Goal: Task Accomplishment & Management: Manage account settings

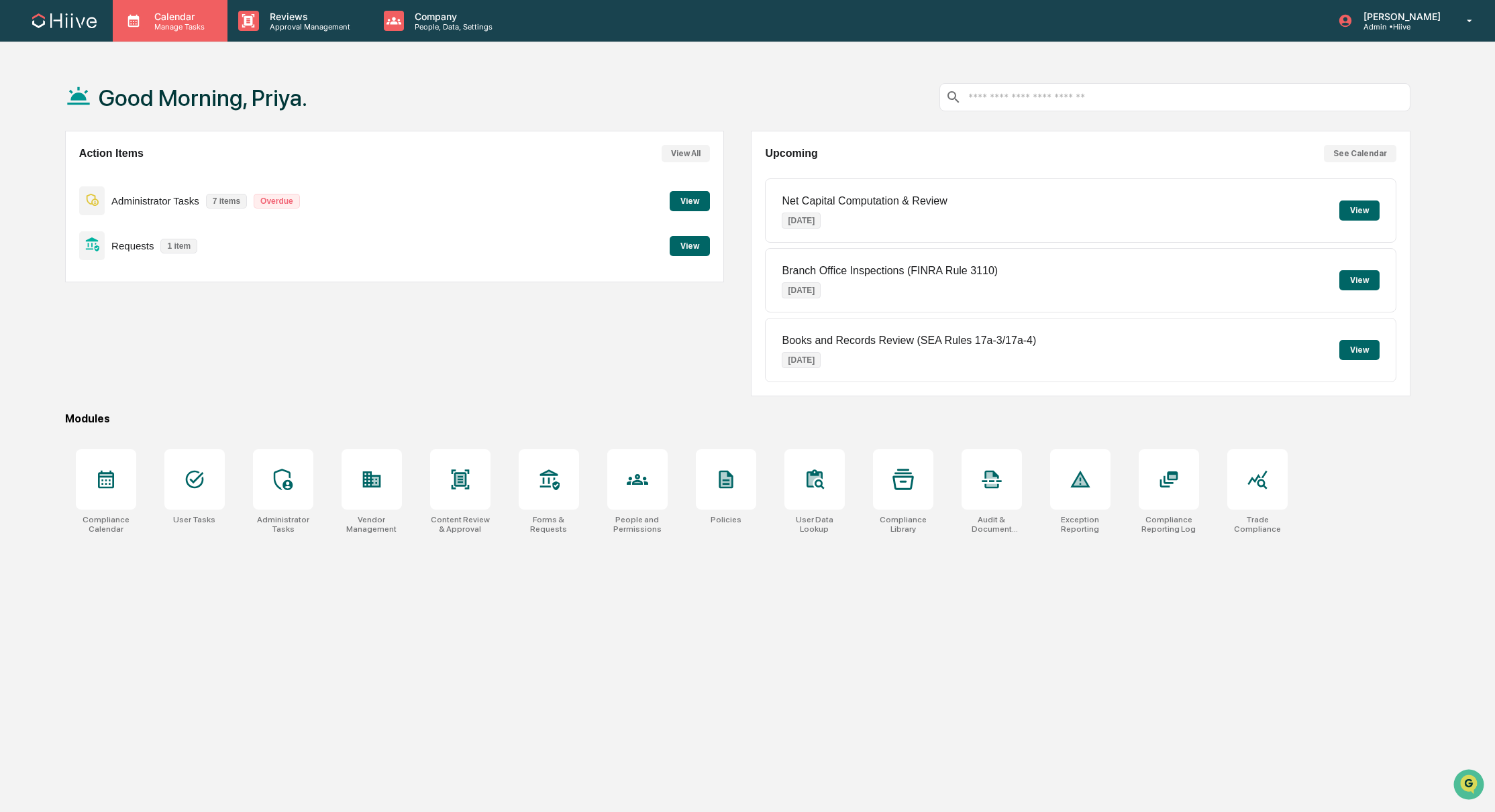
click at [179, 23] on p "Manage Tasks" at bounding box center [177, 26] width 68 height 9
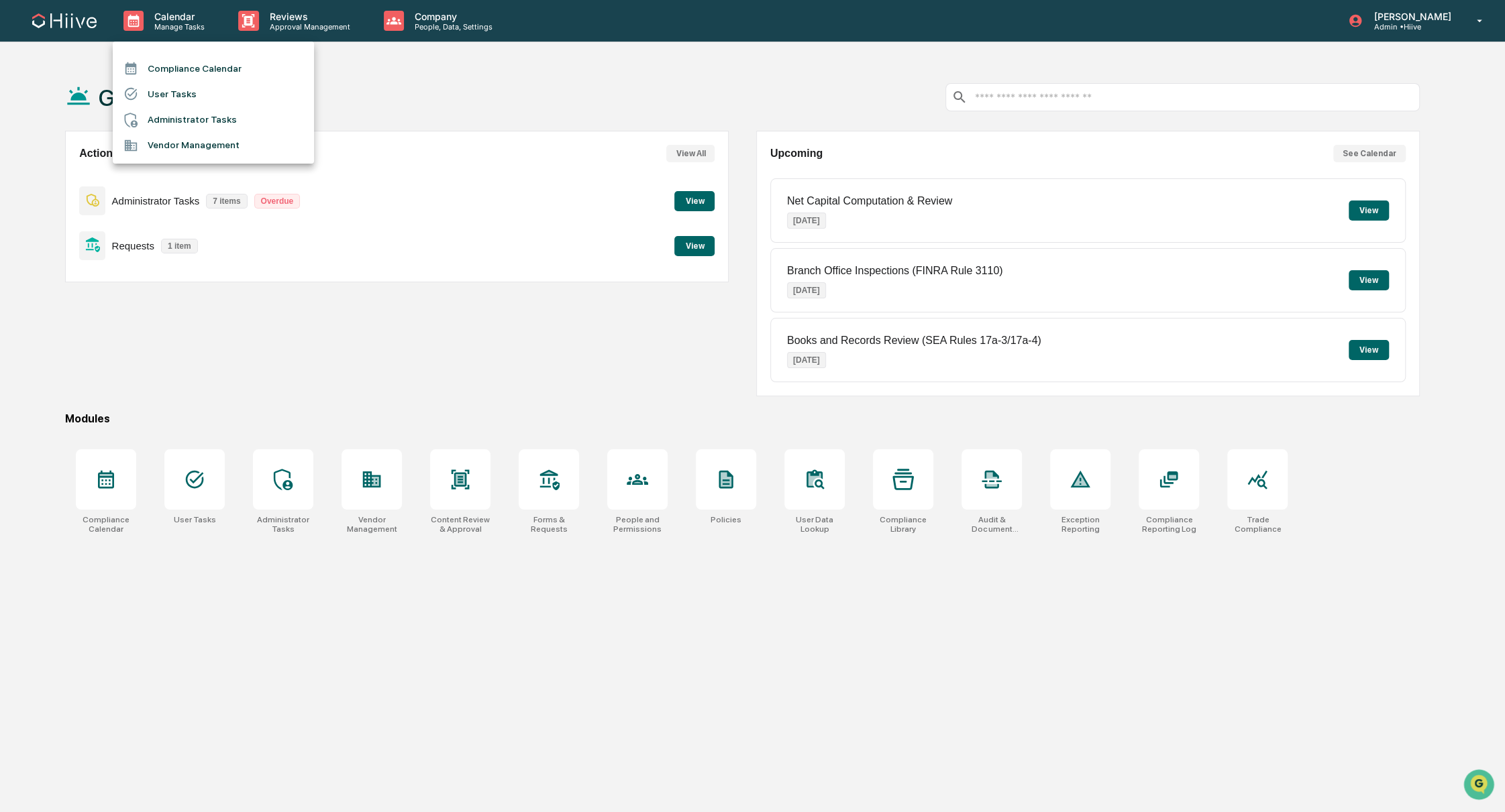
click at [221, 126] on li "Administrator Tasks" at bounding box center [214, 120] width 202 height 26
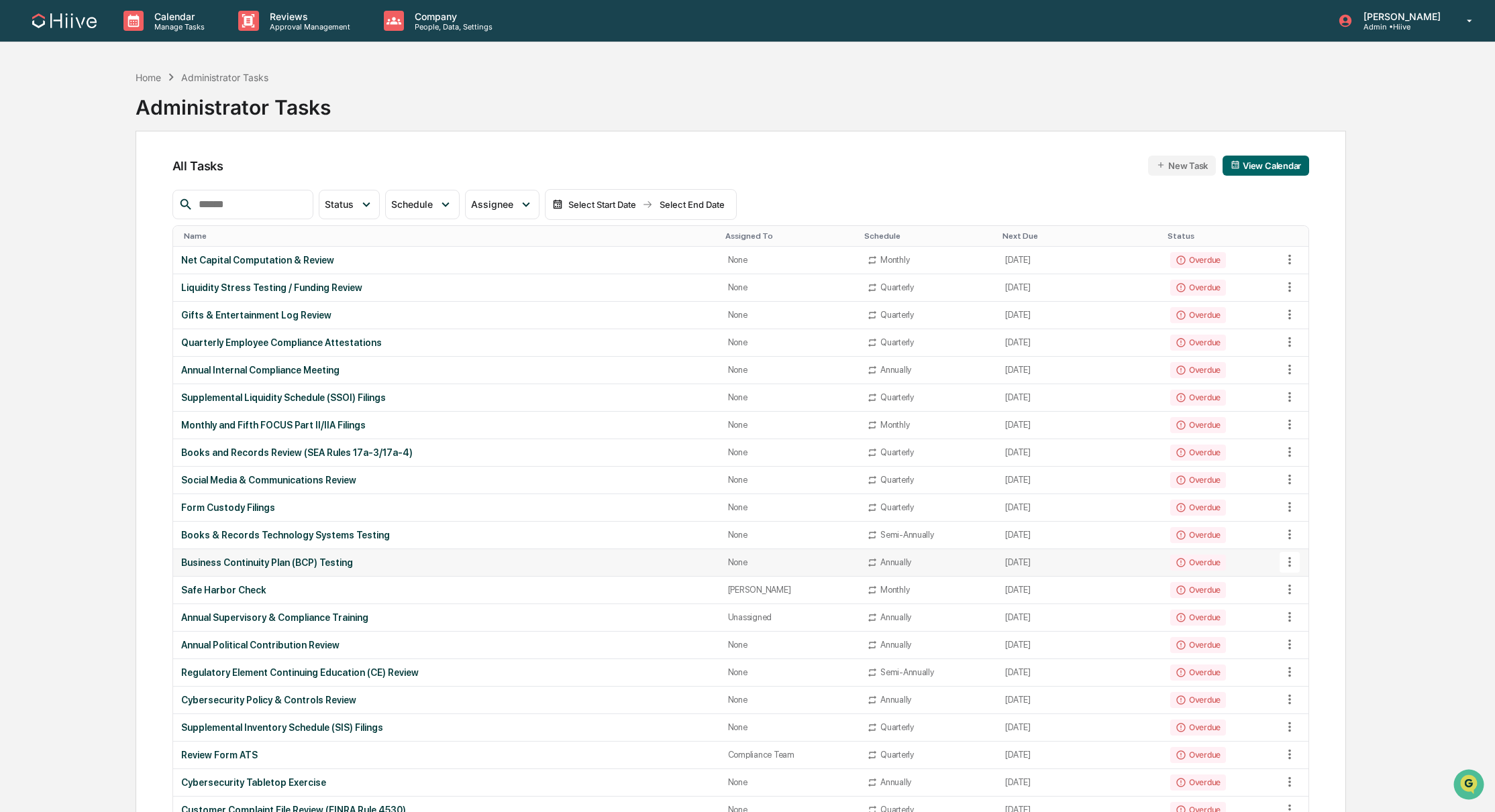
scroll to position [594, 0]
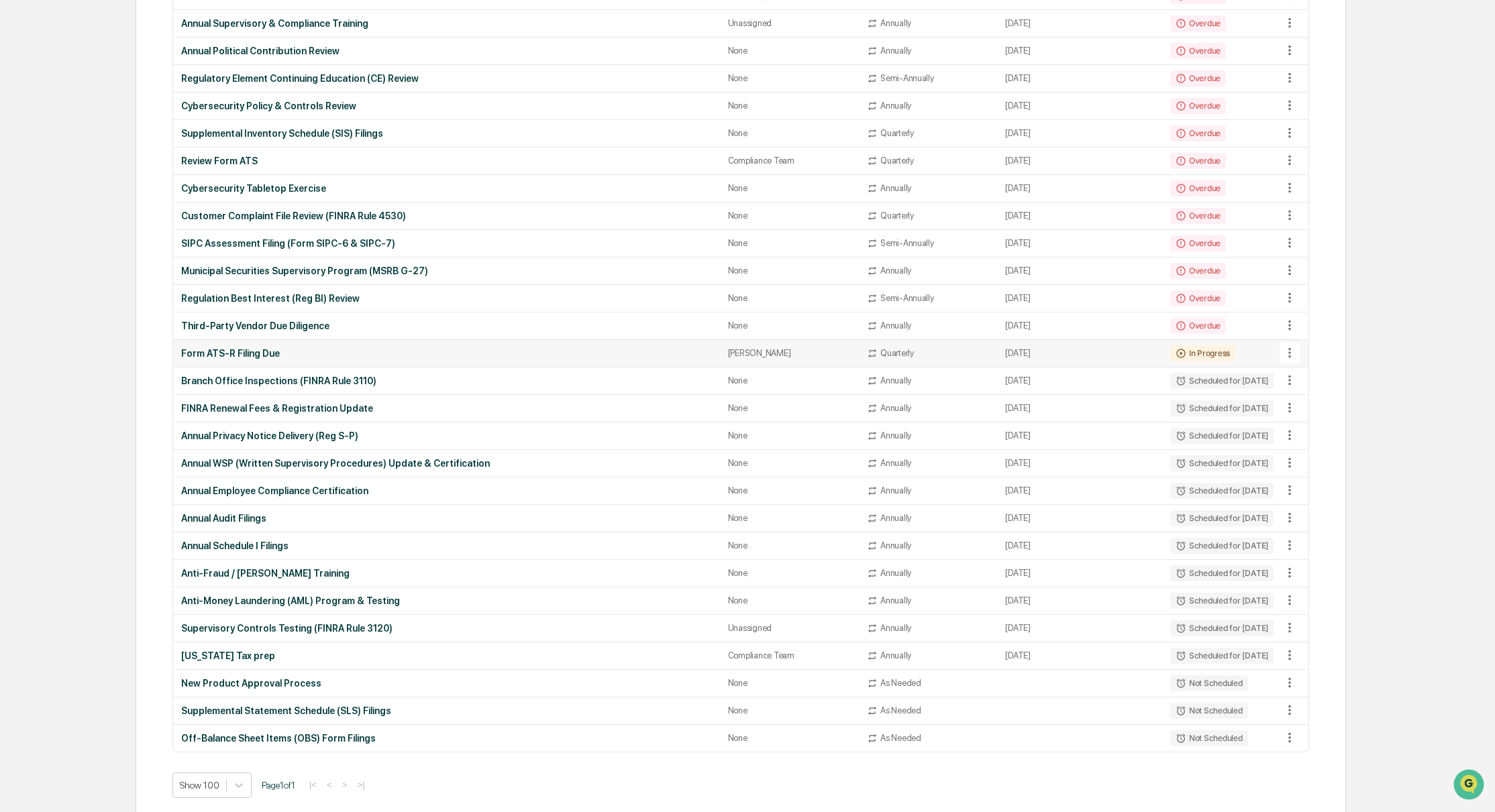
click at [537, 351] on div "Form ATS-R Filing Due" at bounding box center [446, 353] width 531 height 11
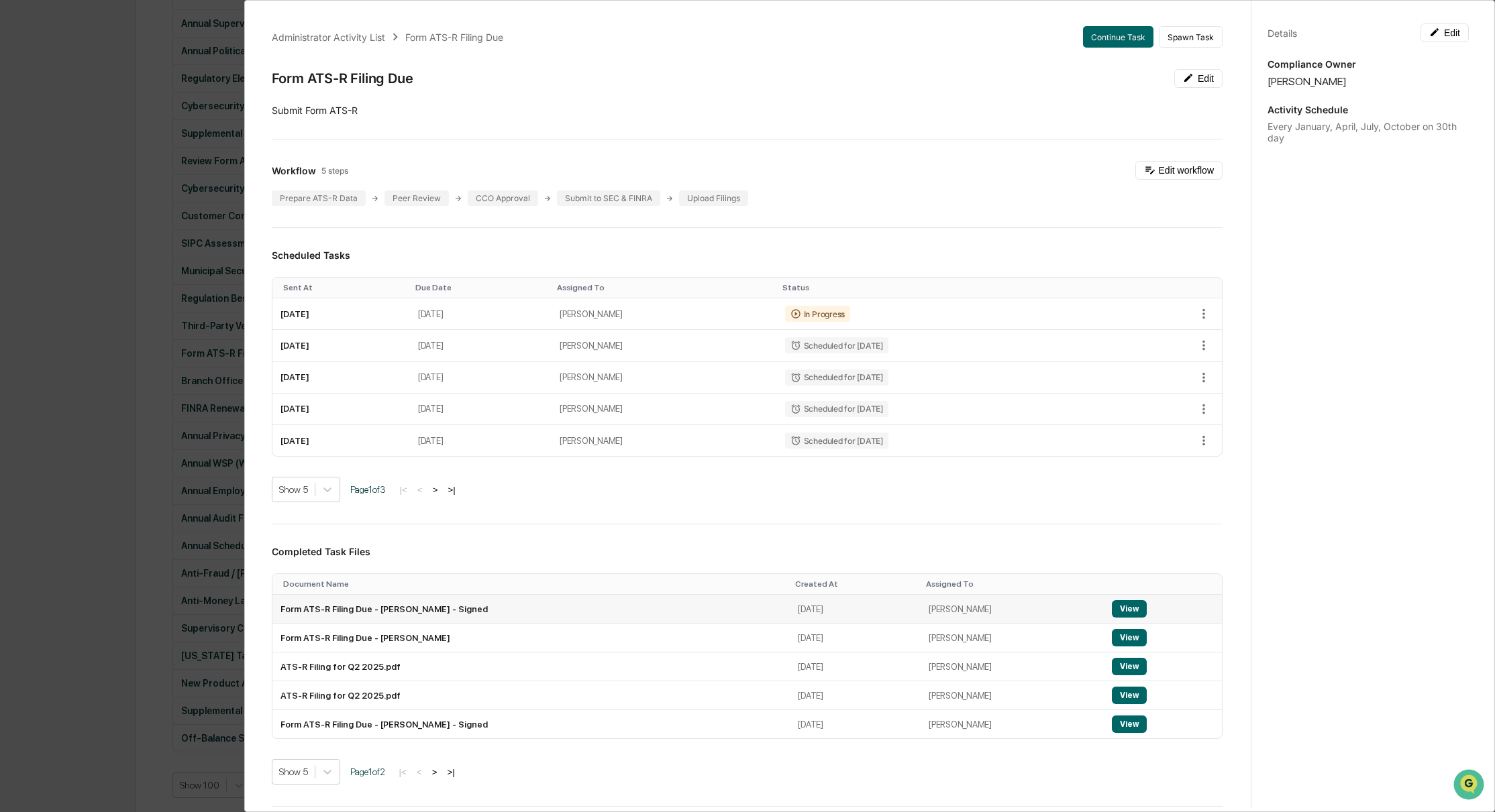
scroll to position [184, 0]
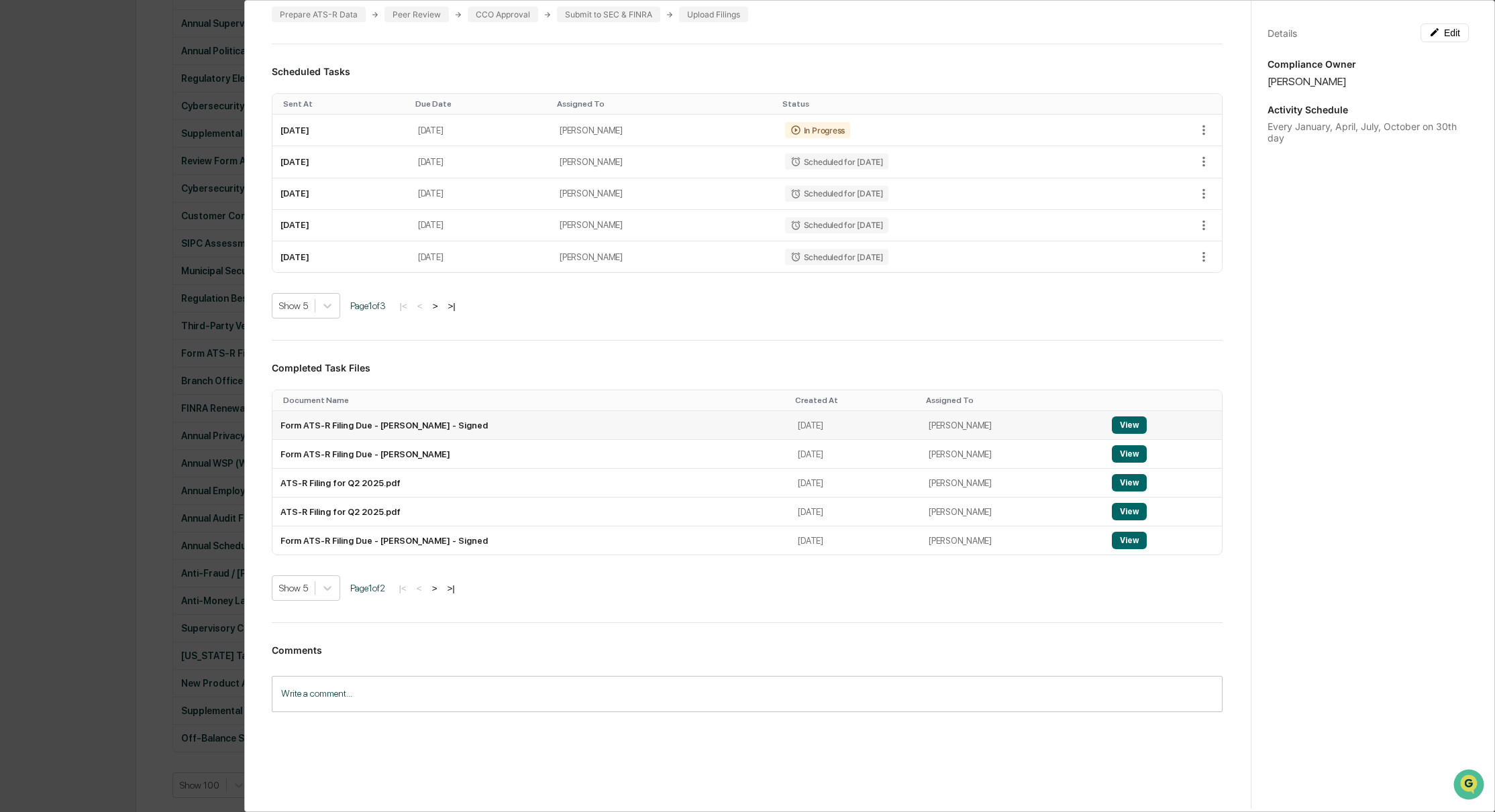
click at [1112, 421] on button "View" at bounding box center [1129, 425] width 35 height 18
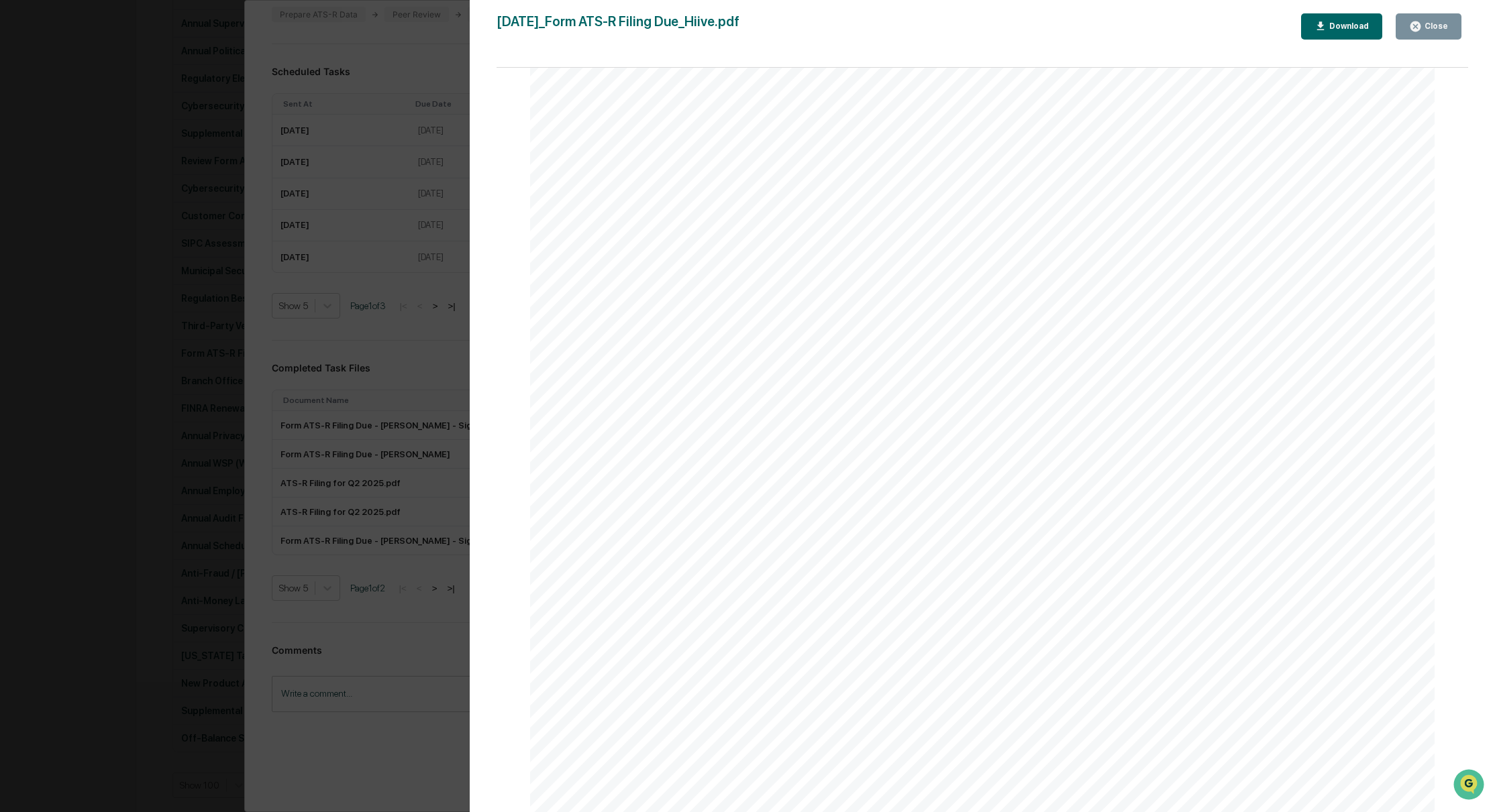
scroll to position [0, 0]
click at [1426, 26] on div "Close" at bounding box center [1435, 26] width 26 height 9
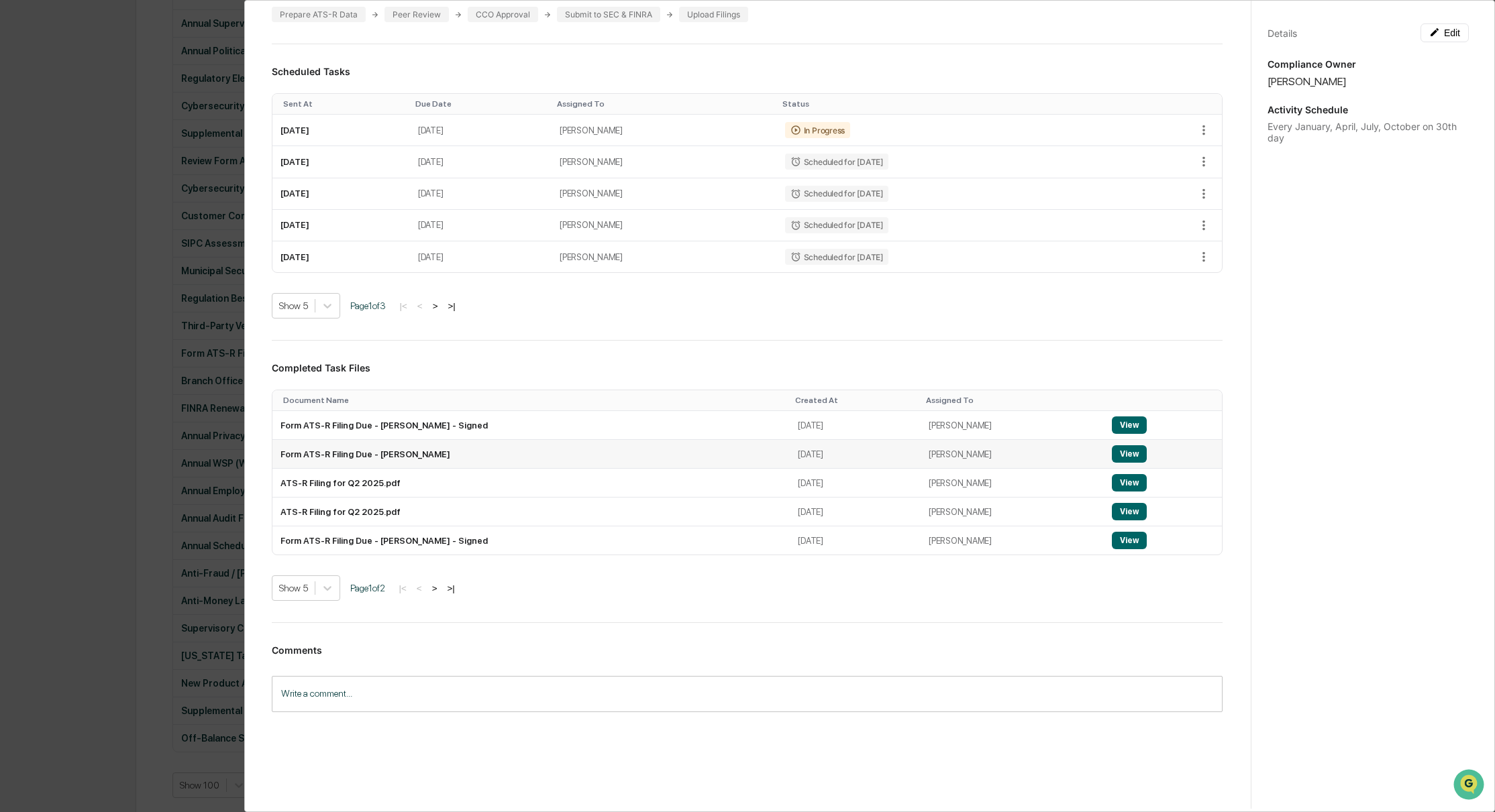
click at [1112, 450] on button "View" at bounding box center [1129, 454] width 35 height 18
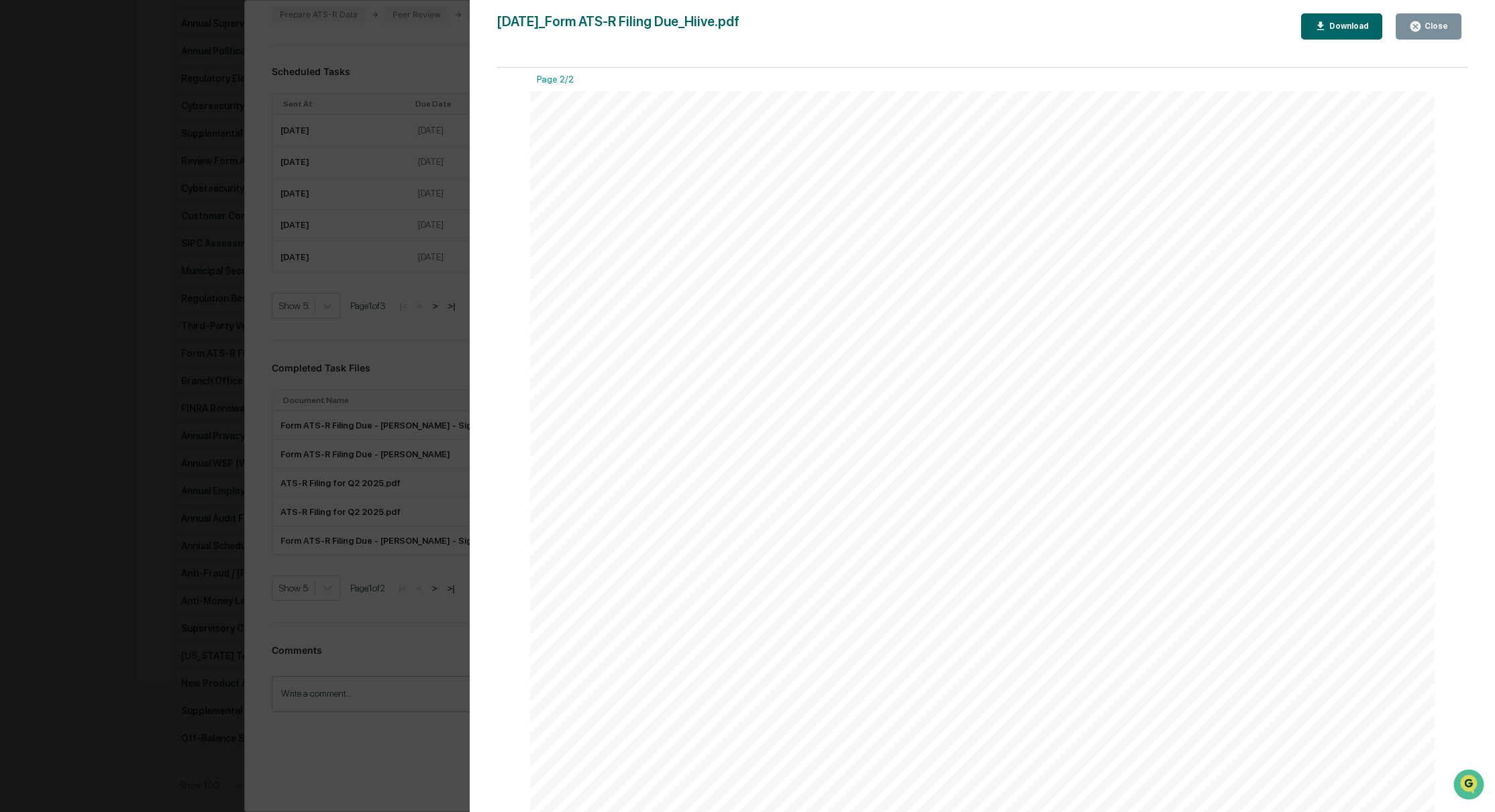
scroll to position [1778, 0]
click at [1427, 25] on div "Close" at bounding box center [1435, 26] width 26 height 9
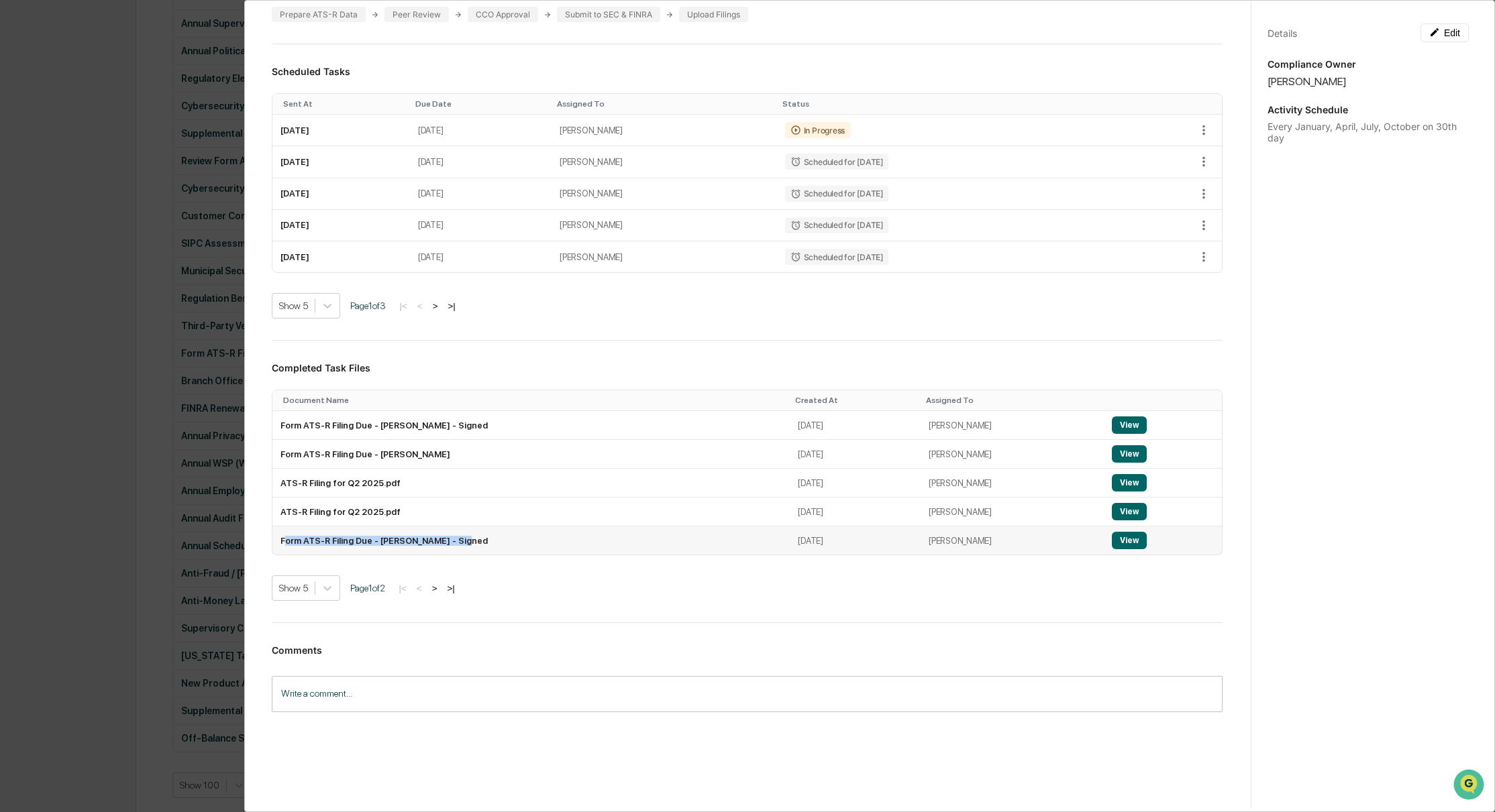
drag, startPoint x: 286, startPoint y: 538, endPoint x: 495, endPoint y: 548, distance: 209.2
click at [495, 548] on td "Form ATS-R Filing Due - [PERSON_NAME] - Signed" at bounding box center [531, 540] width 518 height 28
click at [492, 541] on td "Form ATS-R Filing Due - [PERSON_NAME] - Signed" at bounding box center [531, 540] width 518 height 28
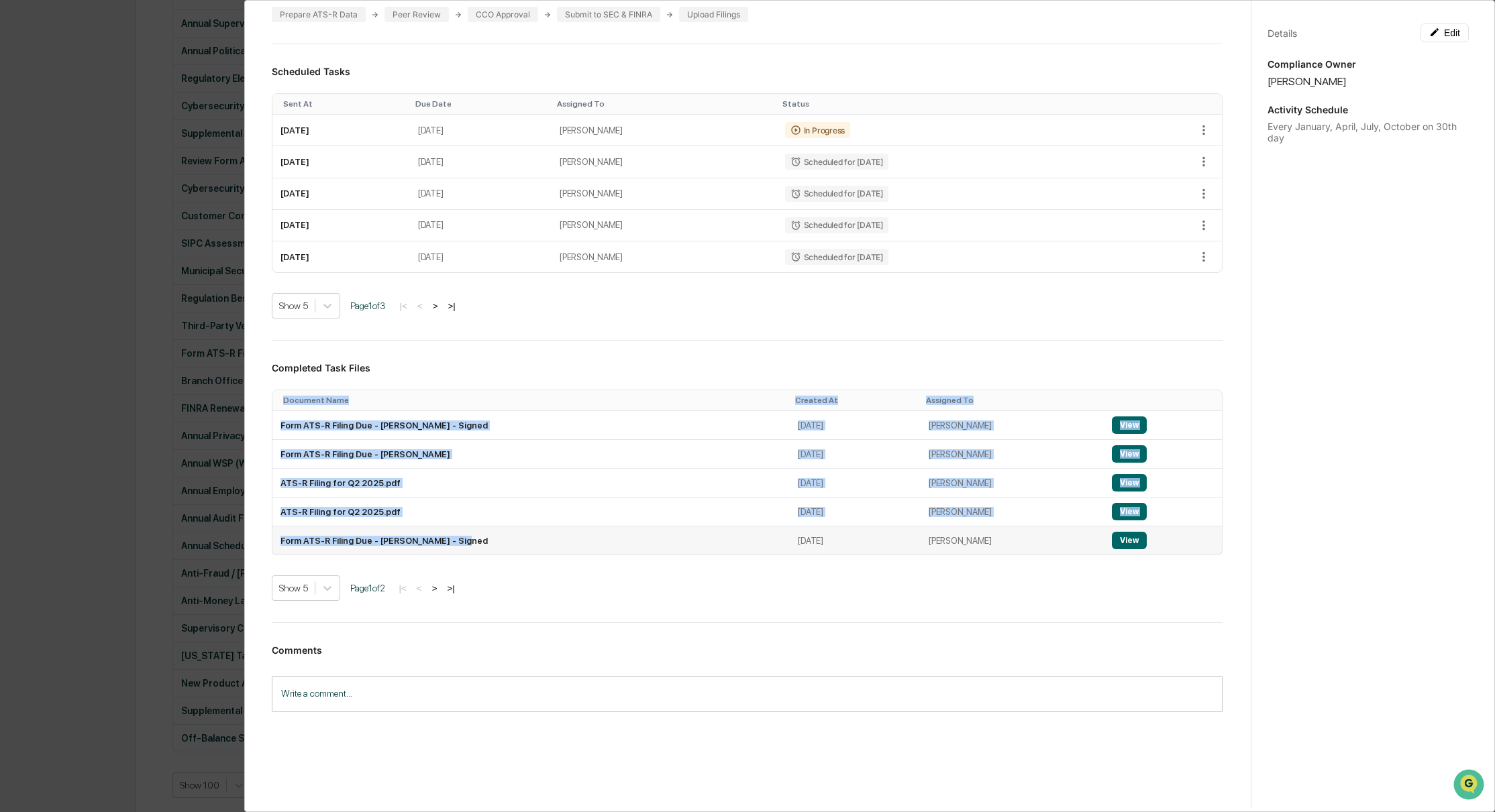
drag, startPoint x: 485, startPoint y: 540, endPoint x: 273, endPoint y: 521, distance: 212.8
click at [268, 528] on div "Administrator Activity List Form ATS-R Filing Due Continue Task Spawn Task Form…" at bounding box center [746, 293] width 983 height 934
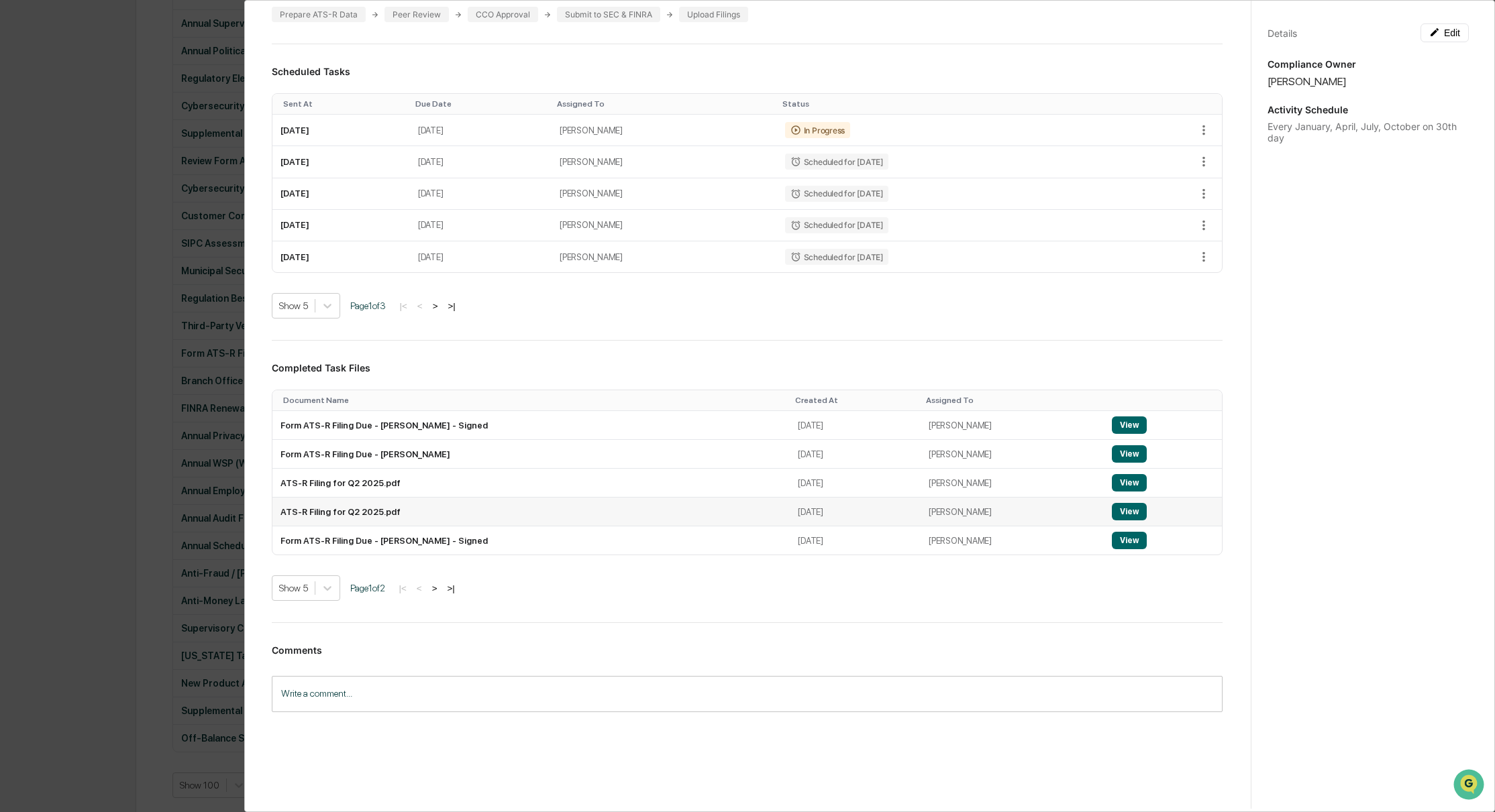
click at [410, 504] on td "ATS-R Filing for Q2 2025.pdf" at bounding box center [531, 512] width 518 height 29
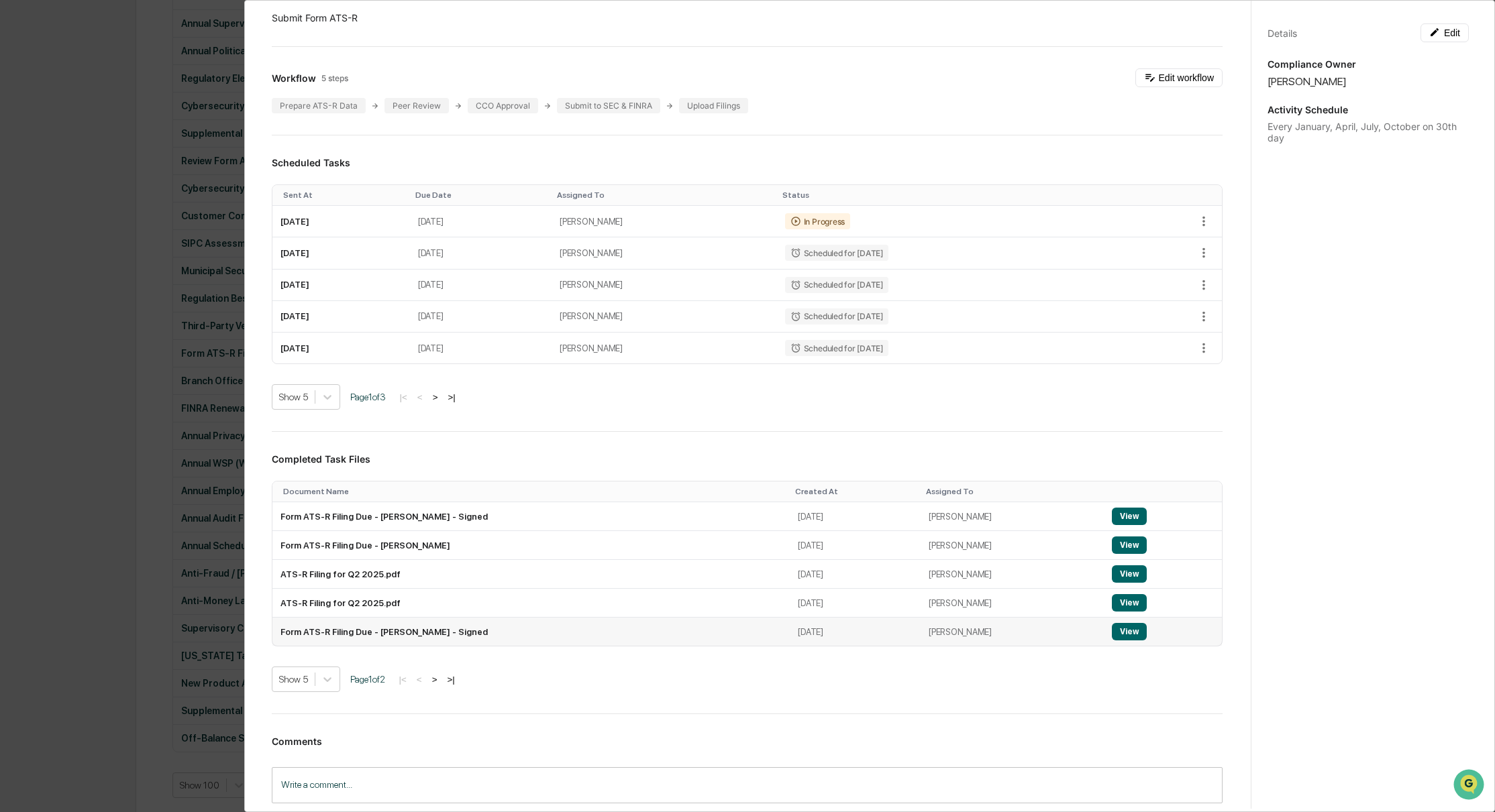
scroll to position [0, 0]
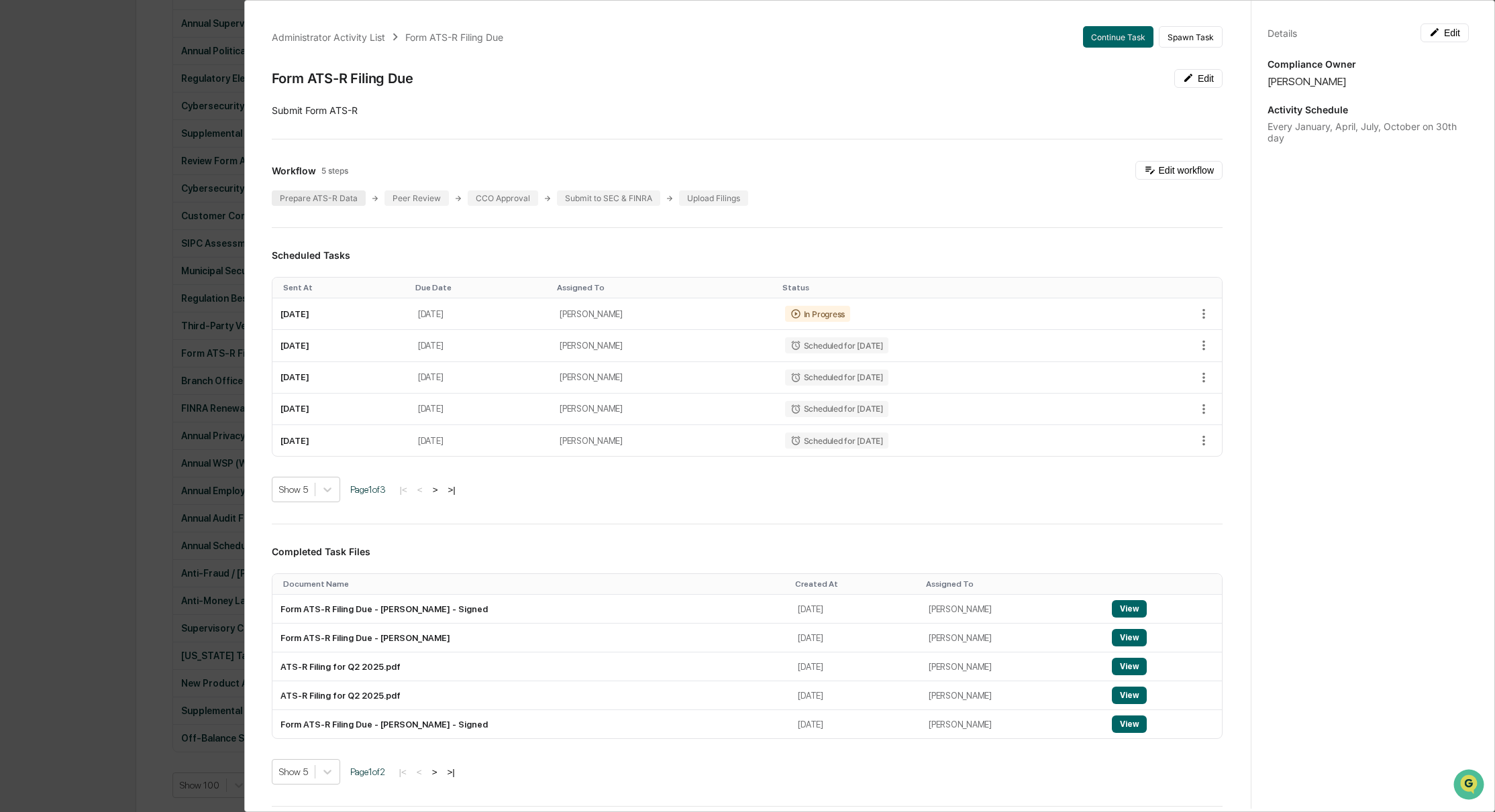
click at [301, 194] on div "Prepare ATS-R Data" at bounding box center [319, 199] width 94 height 16
click at [1167, 174] on button "Edit workflow" at bounding box center [1179, 170] width 87 height 18
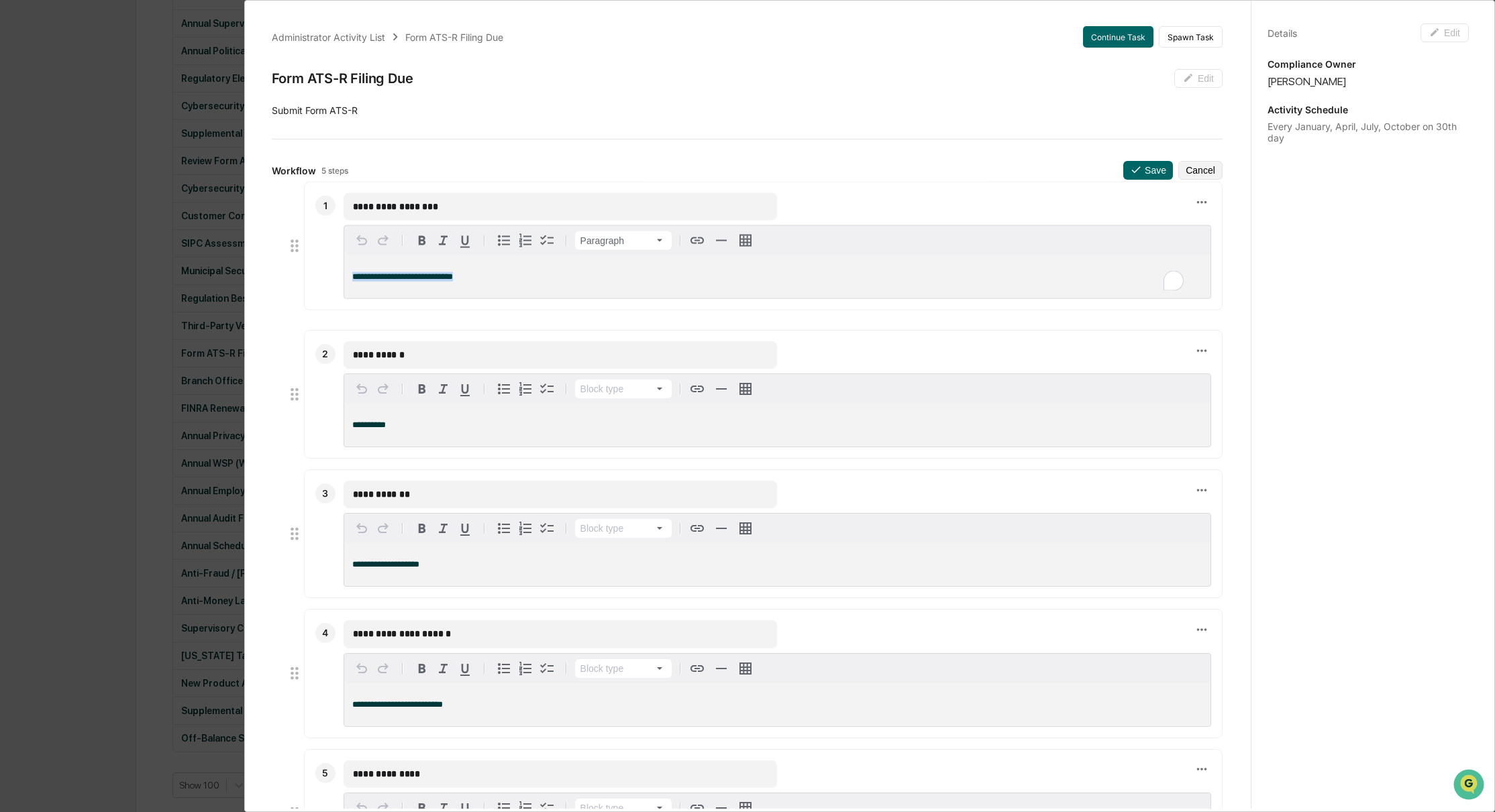
drag, startPoint x: 487, startPoint y: 284, endPoint x: 341, endPoint y: 276, distance: 146.2
click at [341, 276] on div "**********" at bounding box center [763, 246] width 919 height 129
drag, startPoint x: 737, startPoint y: 289, endPoint x: 521, endPoint y: 277, distance: 216.3
click at [521, 277] on p "**********" at bounding box center [777, 273] width 850 height 9
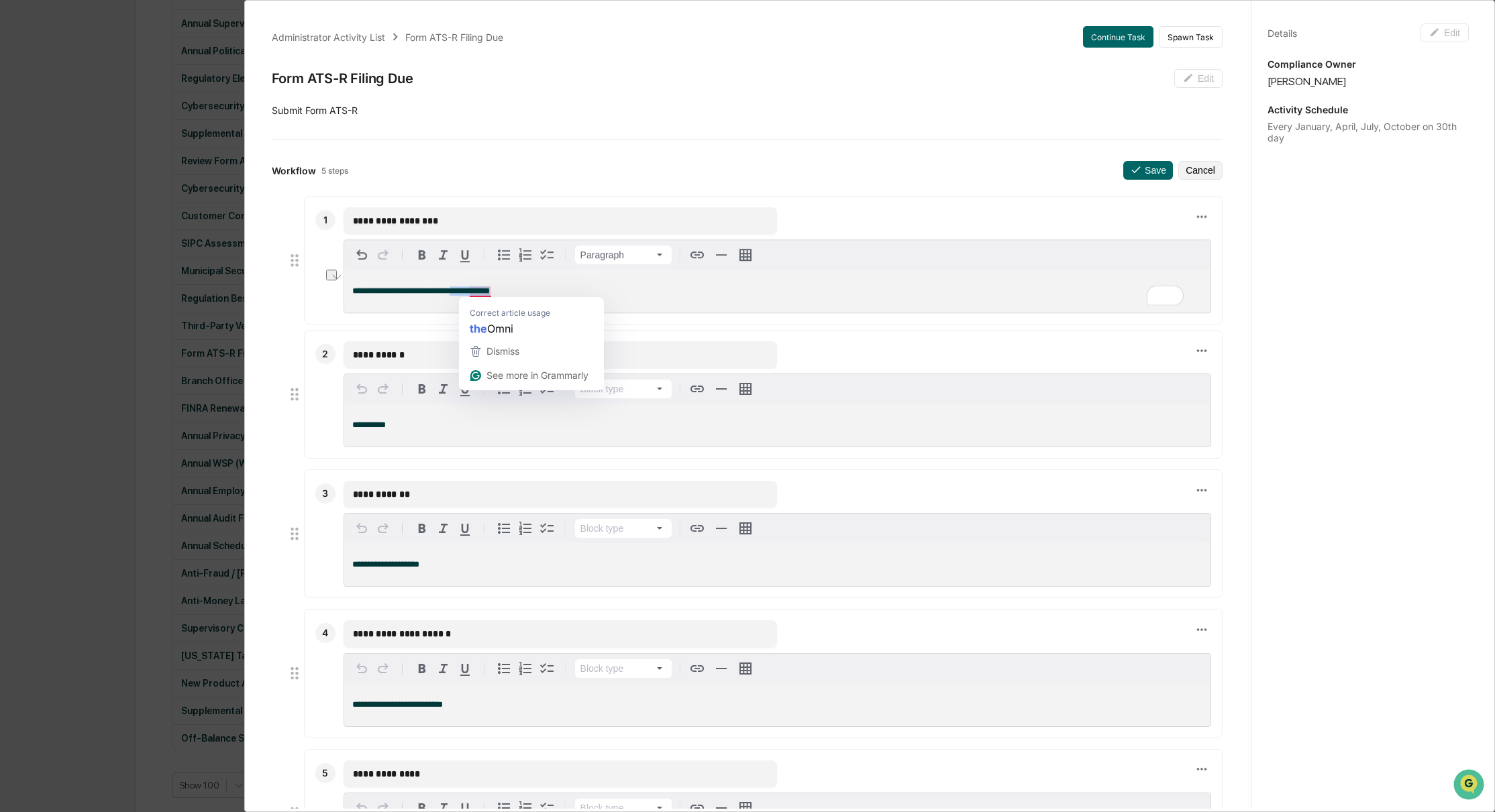
drag, startPoint x: 530, startPoint y: 282, endPoint x: 471, endPoint y: 287, distance: 59.2
click at [471, 287] on p "**********" at bounding box center [777, 291] width 850 height 9
click at [699, 250] on icon "button" at bounding box center [697, 249] width 16 height 16
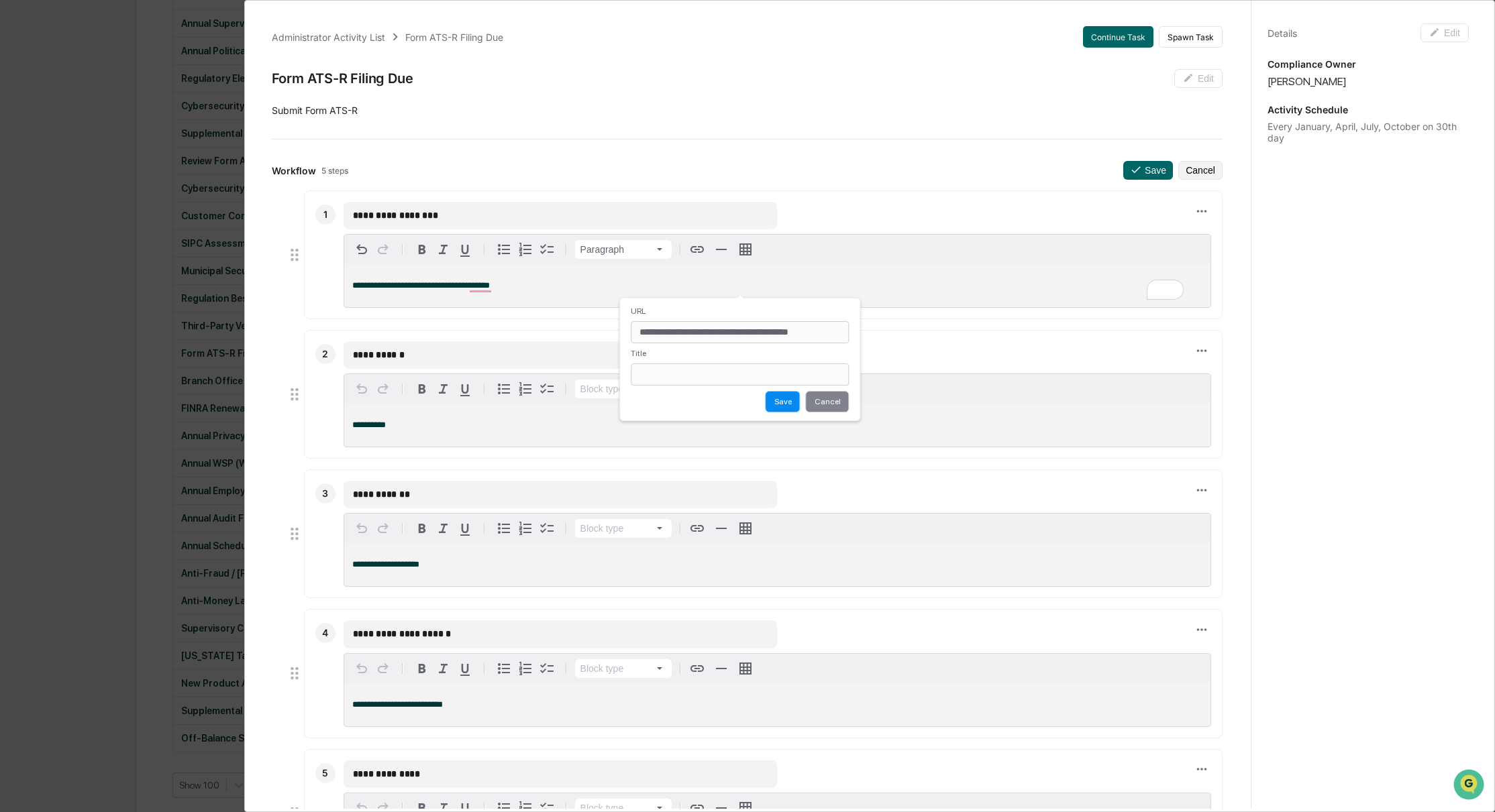
type input "**********"
click at [781, 399] on button "Save" at bounding box center [783, 401] width 35 height 21
click at [574, 294] on div "**********" at bounding box center [777, 286] width 866 height 43
drag, startPoint x: 570, startPoint y: 280, endPoint x: 522, endPoint y: 292, distance: 49.5
click at [570, 281] on p "**********" at bounding box center [777, 285] width 850 height 9
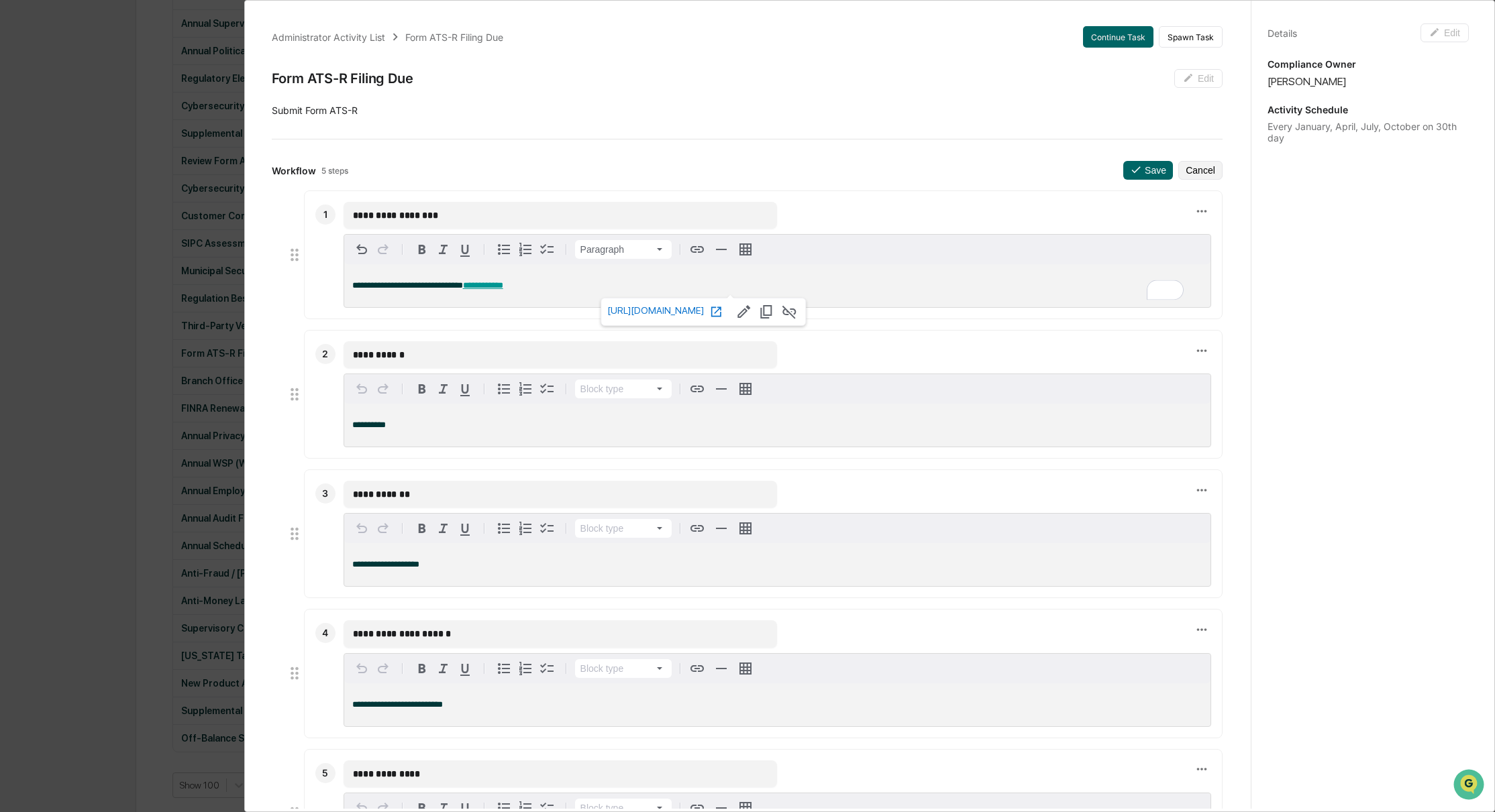
click at [429, 426] on p "**********" at bounding box center [777, 425] width 850 height 9
drag, startPoint x: 421, startPoint y: 426, endPoint x: 346, endPoint y: 426, distance: 75.0
click at [346, 426] on div "**********" at bounding box center [777, 424] width 866 height 43
drag, startPoint x: 401, startPoint y: 423, endPoint x: 424, endPoint y: 428, distance: 23.5
click at [401, 423] on p "**********" at bounding box center [777, 425] width 850 height 9
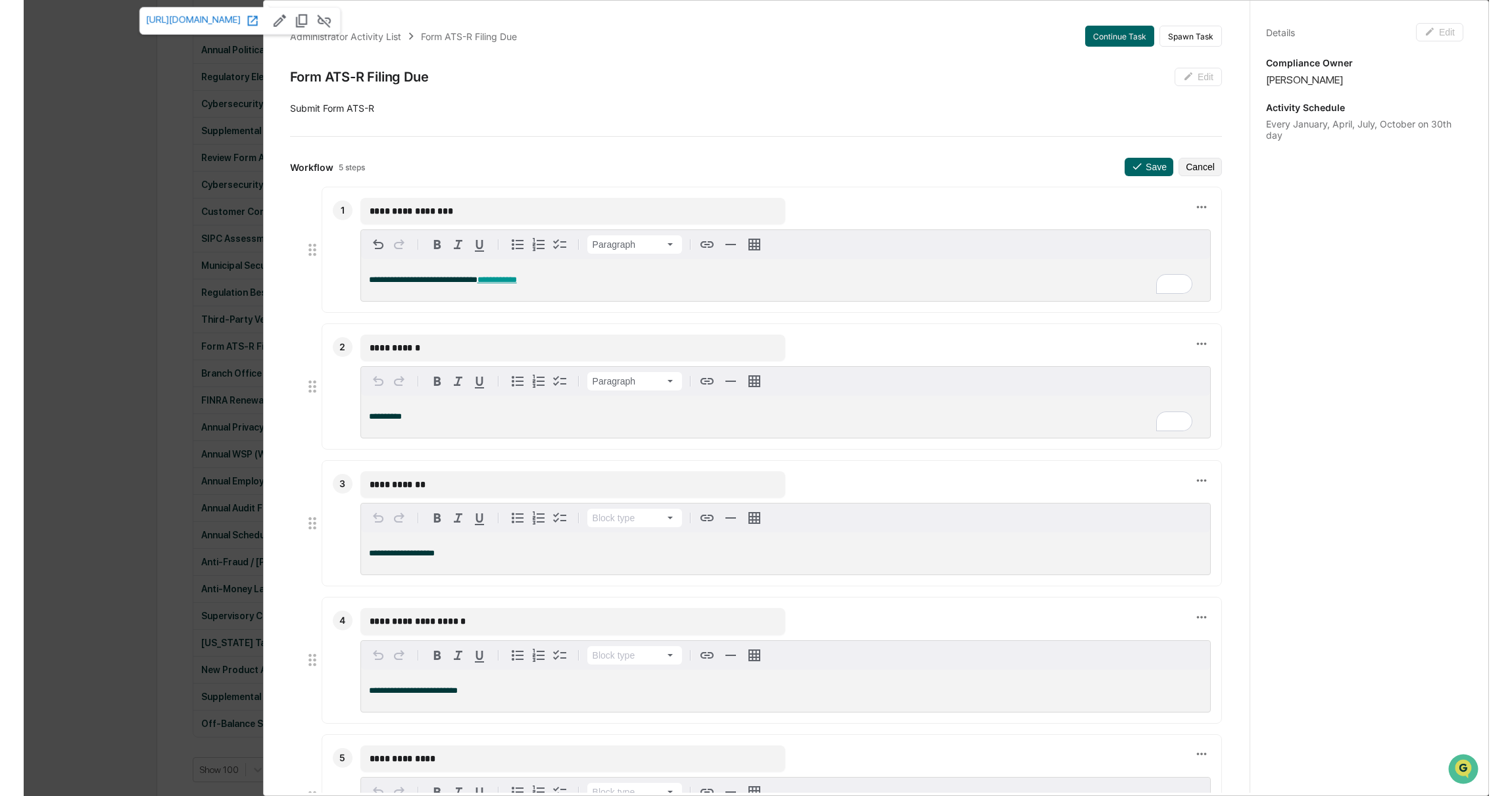
scroll to position [584, 0]
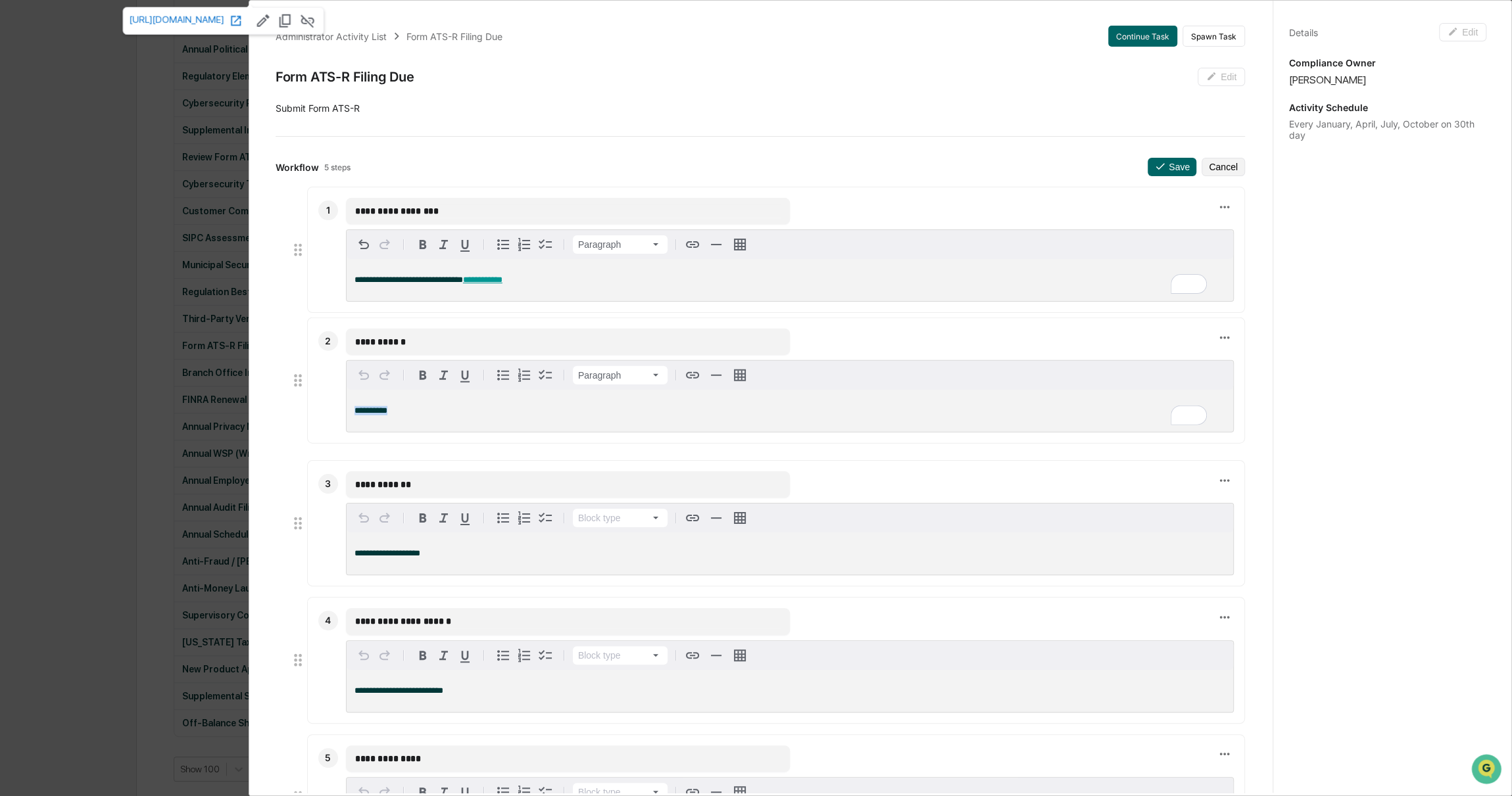
drag, startPoint x: 380, startPoint y: 416, endPoint x: 342, endPoint y: 414, distance: 38.1
click at [342, 414] on div "**********" at bounding box center [776, 381] width 938 height 127
copy span "**********"
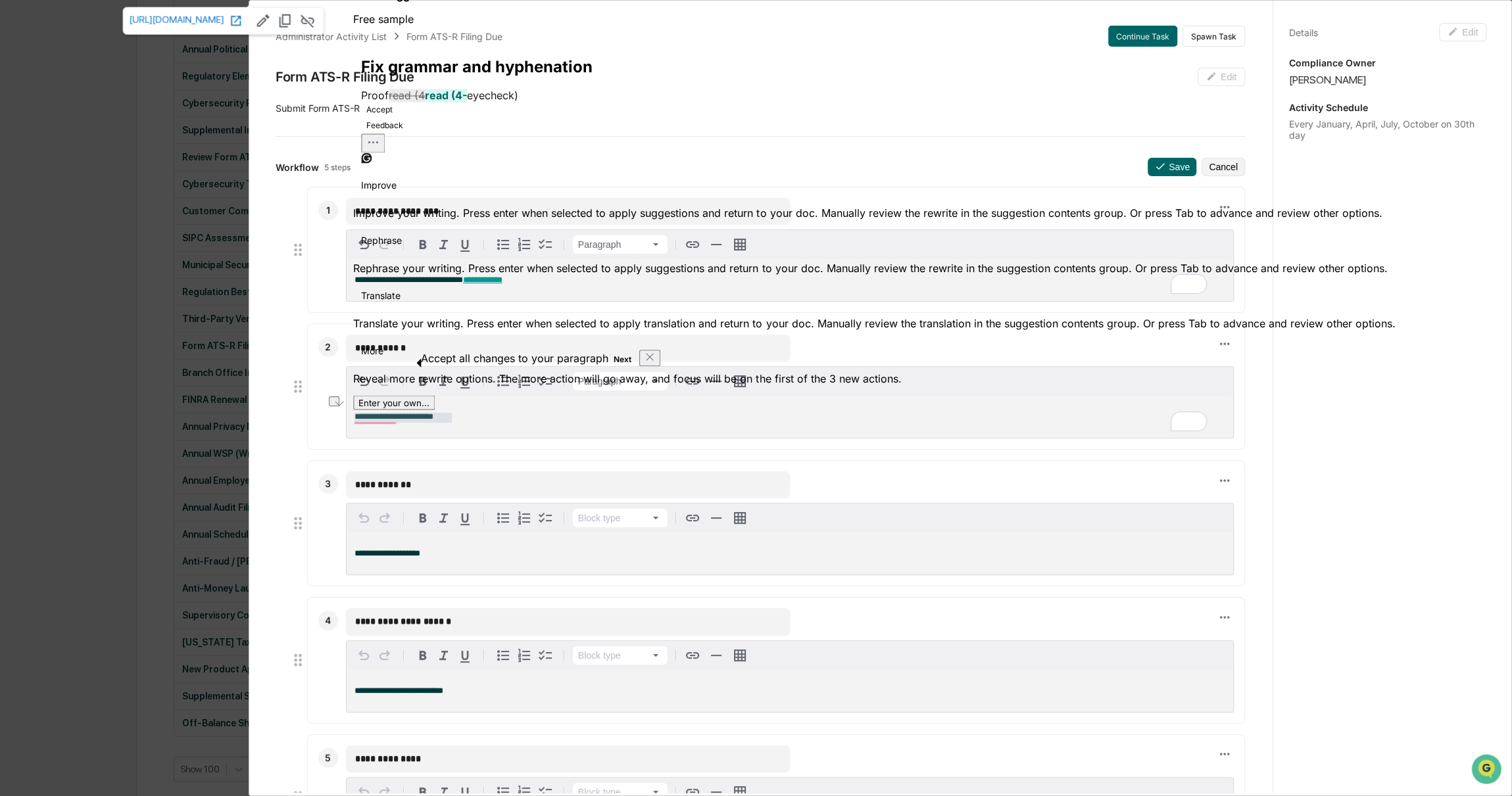
click at [474, 432] on div "**********" at bounding box center [789, 416] width 887 height 42
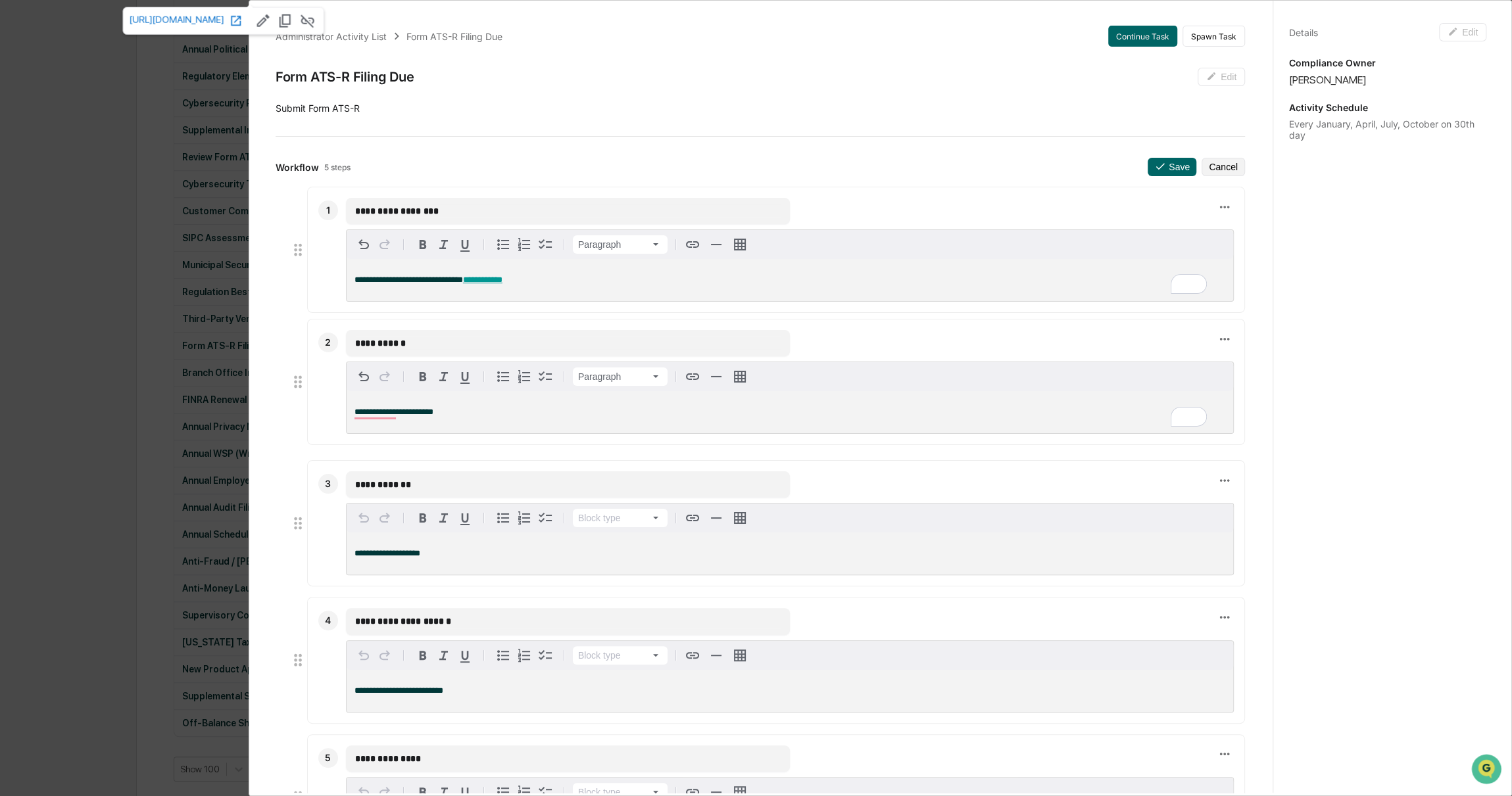
drag, startPoint x: 428, startPoint y: 417, endPoint x: 321, endPoint y: 419, distance: 107.0
click at [321, 419] on div "**********" at bounding box center [776, 382] width 938 height 127
drag, startPoint x: 424, startPoint y: 415, endPoint x: 321, endPoint y: 413, distance: 103.0
click at [321, 413] on div "**********" at bounding box center [776, 384] width 938 height 127
click at [488, 450] on ul "**********" at bounding box center [760, 523] width 970 height 674
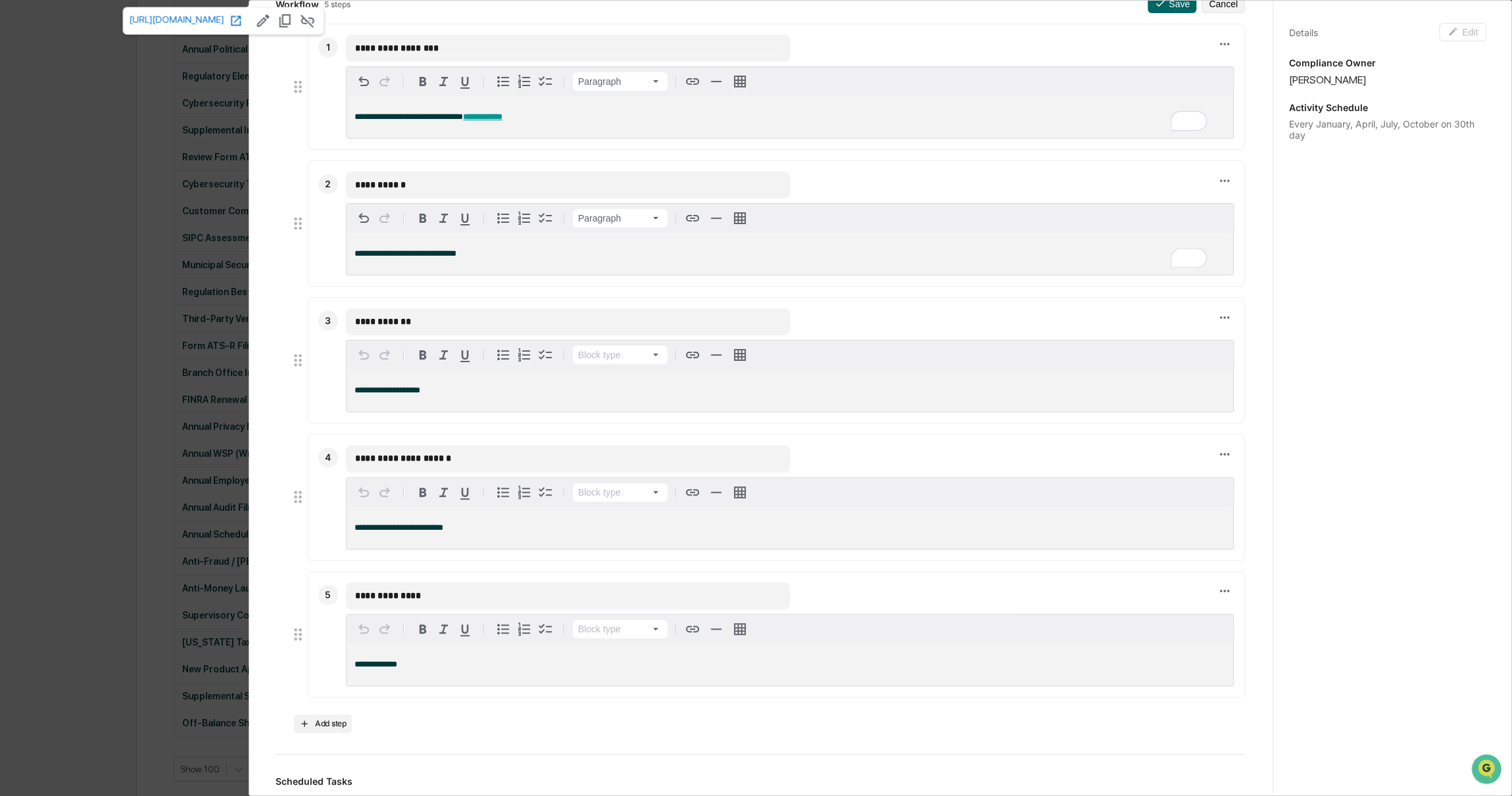
scroll to position [195, 0]
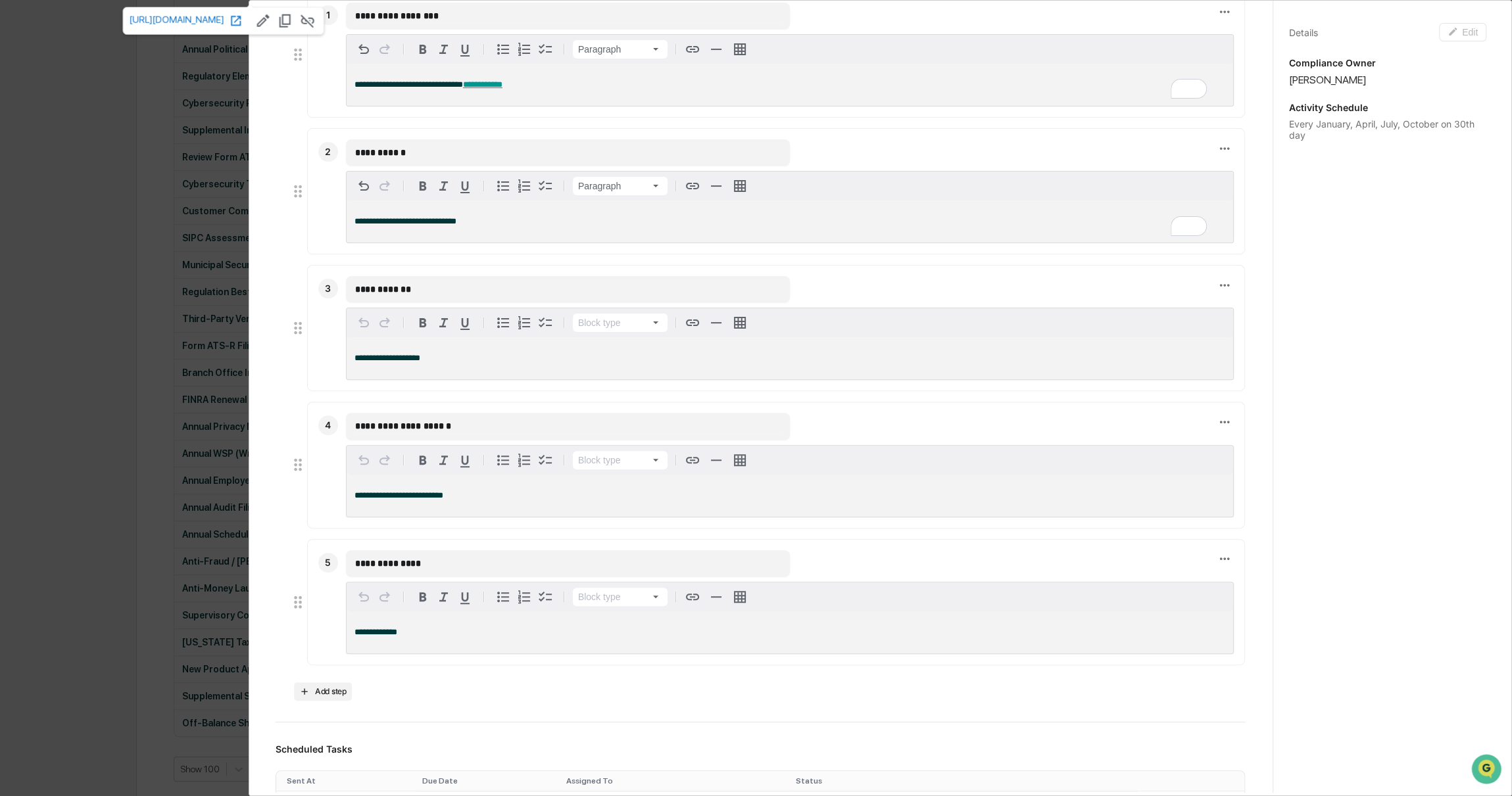
click at [447, 359] on p "**********" at bounding box center [790, 358] width 871 height 9
drag, startPoint x: 408, startPoint y: 629, endPoint x: 341, endPoint y: 630, distance: 67.0
click at [341, 630] on div "**********" at bounding box center [776, 603] width 938 height 127
click at [456, 530] on ul "**********" at bounding box center [760, 328] width 970 height 674
drag, startPoint x: 469, startPoint y: 493, endPoint x: 349, endPoint y: 487, distance: 120.1
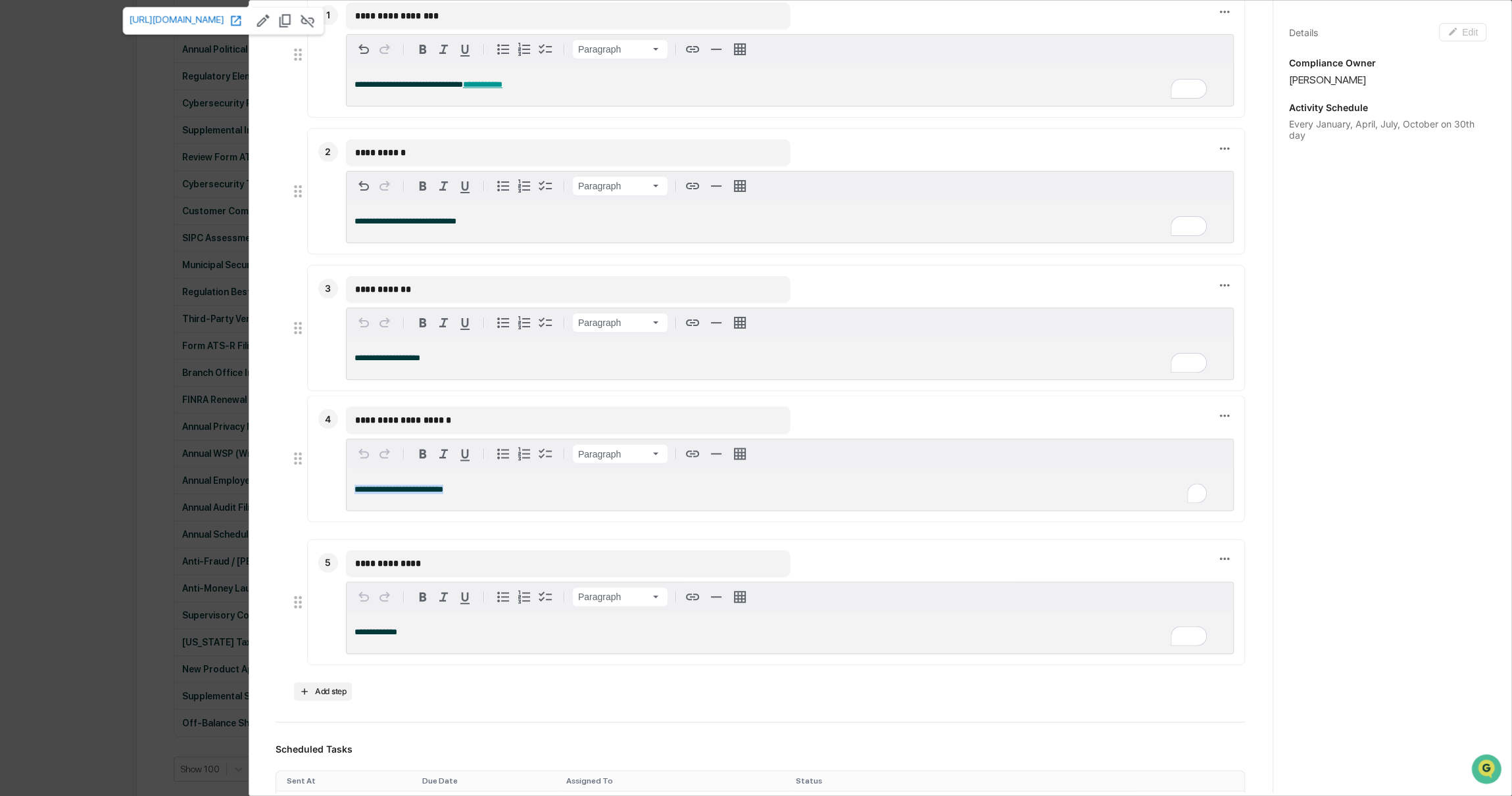
click at [349, 487] on div "**********" at bounding box center [789, 489] width 887 height 42
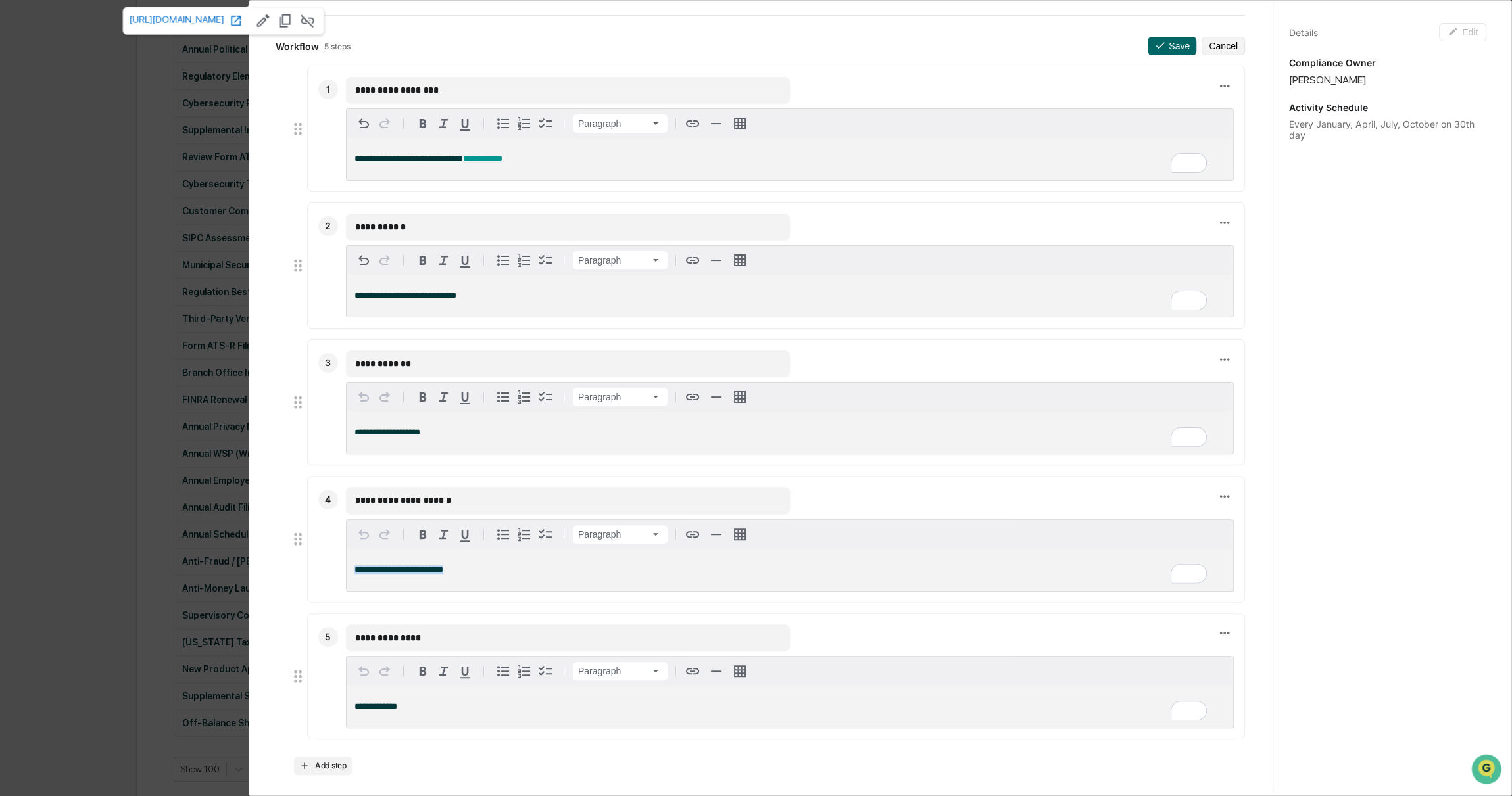
scroll to position [0, 0]
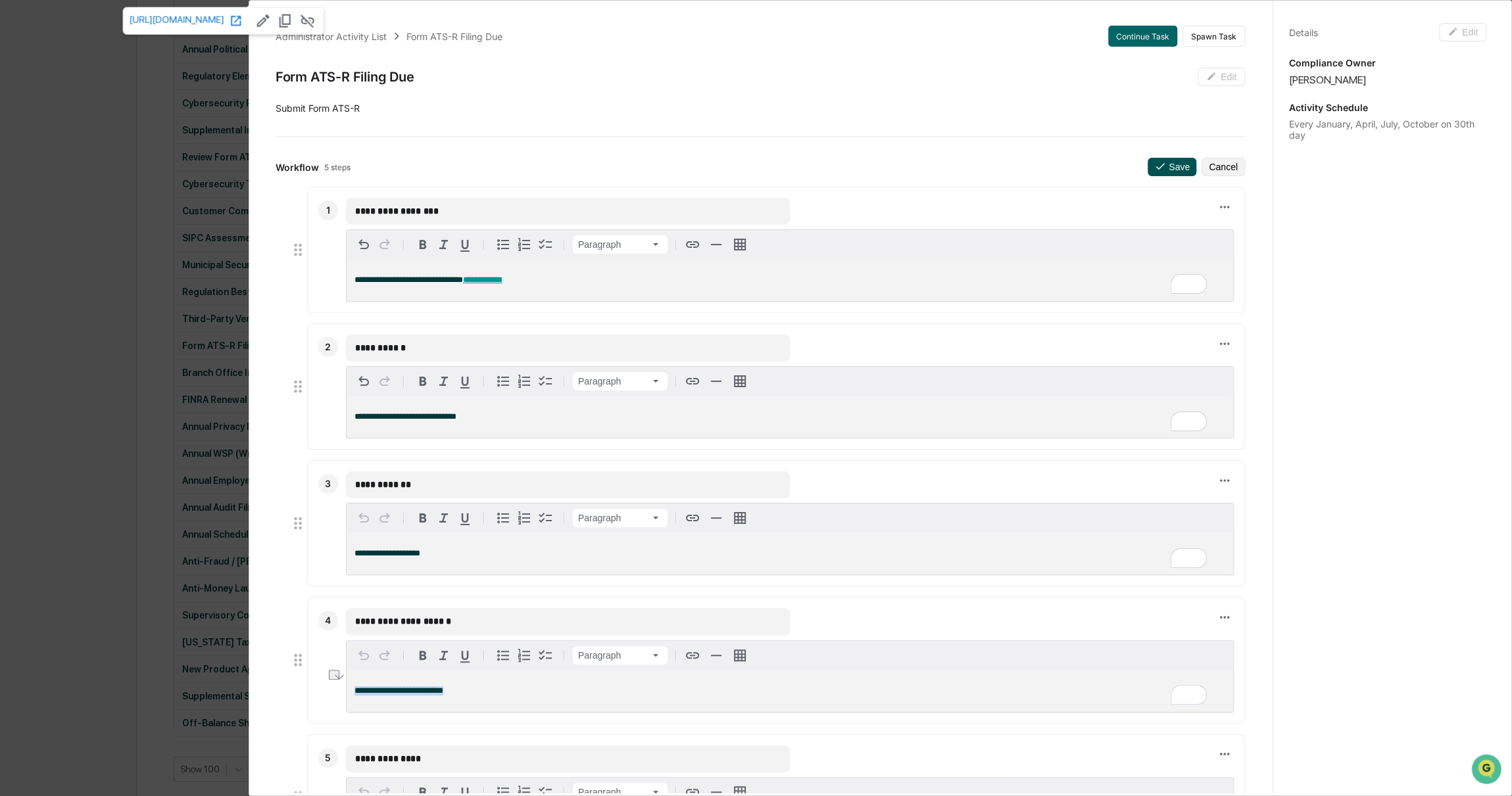
click at [1164, 164] on button "Save" at bounding box center [1172, 167] width 49 height 18
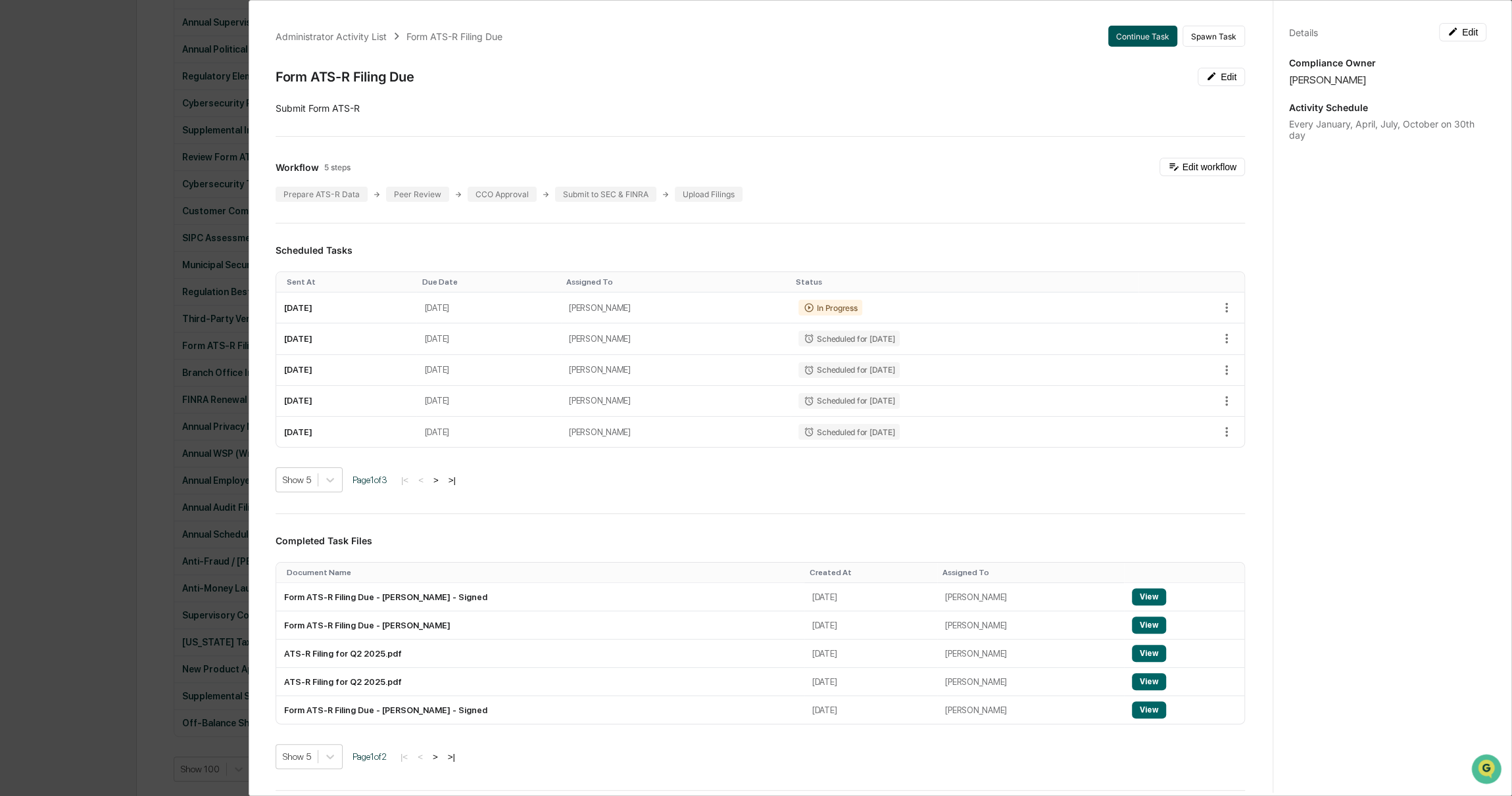
click at [1109, 44] on button "Continue Task" at bounding box center [1142, 36] width 69 height 21
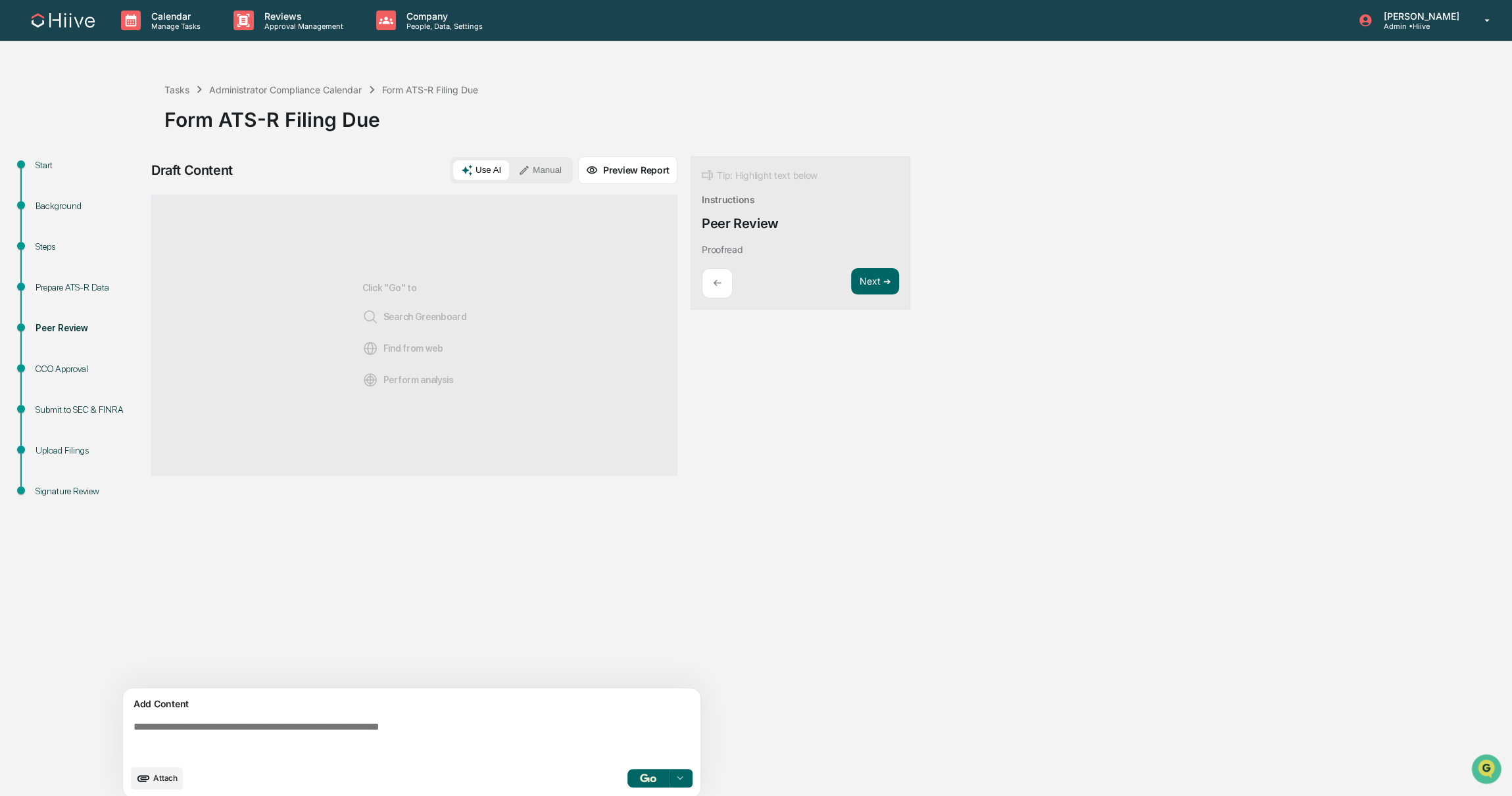
click at [37, 163] on div "Start" at bounding box center [89, 165] width 108 height 14
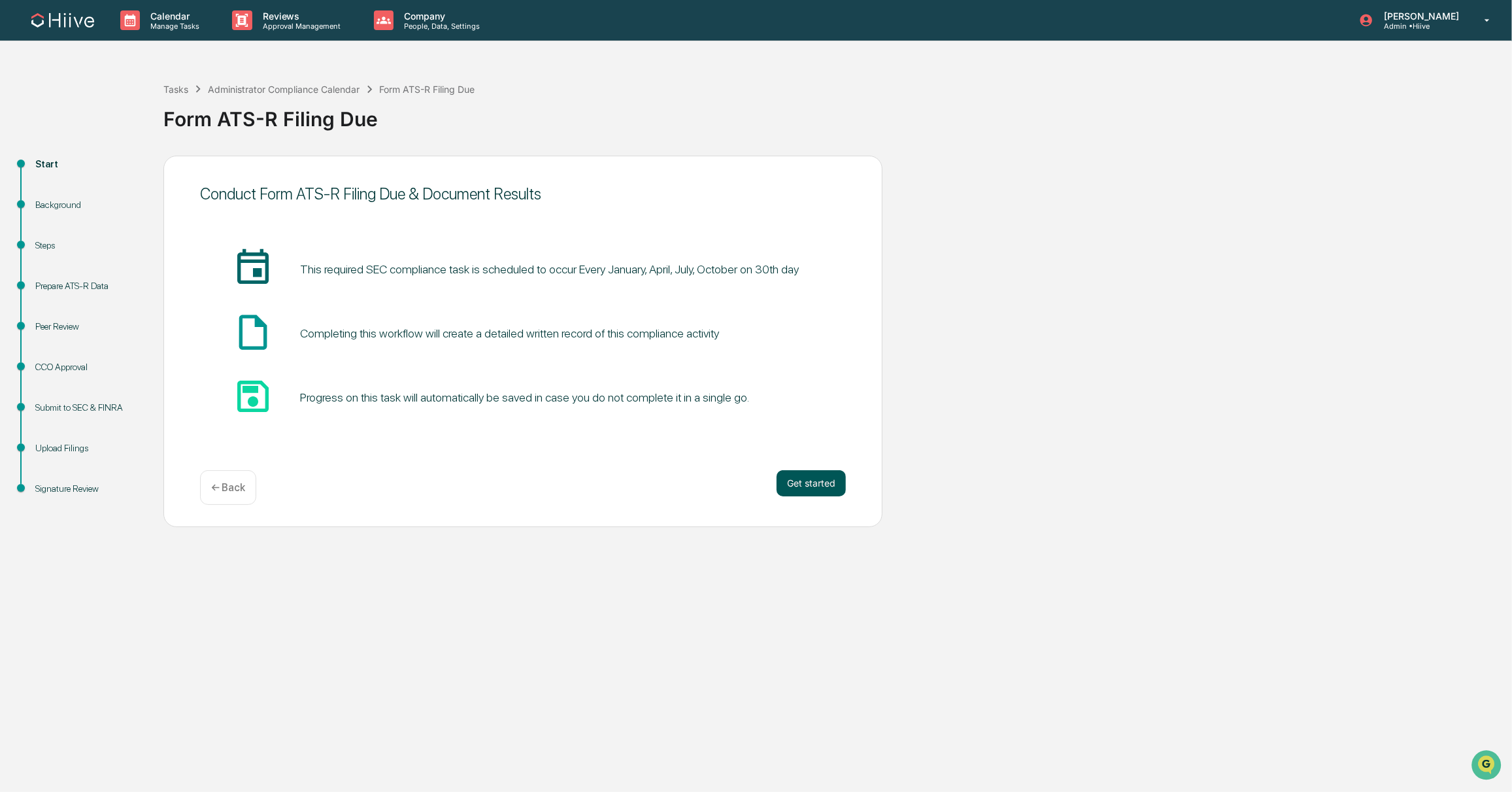
click at [791, 490] on button "Get started" at bounding box center [811, 484] width 69 height 26
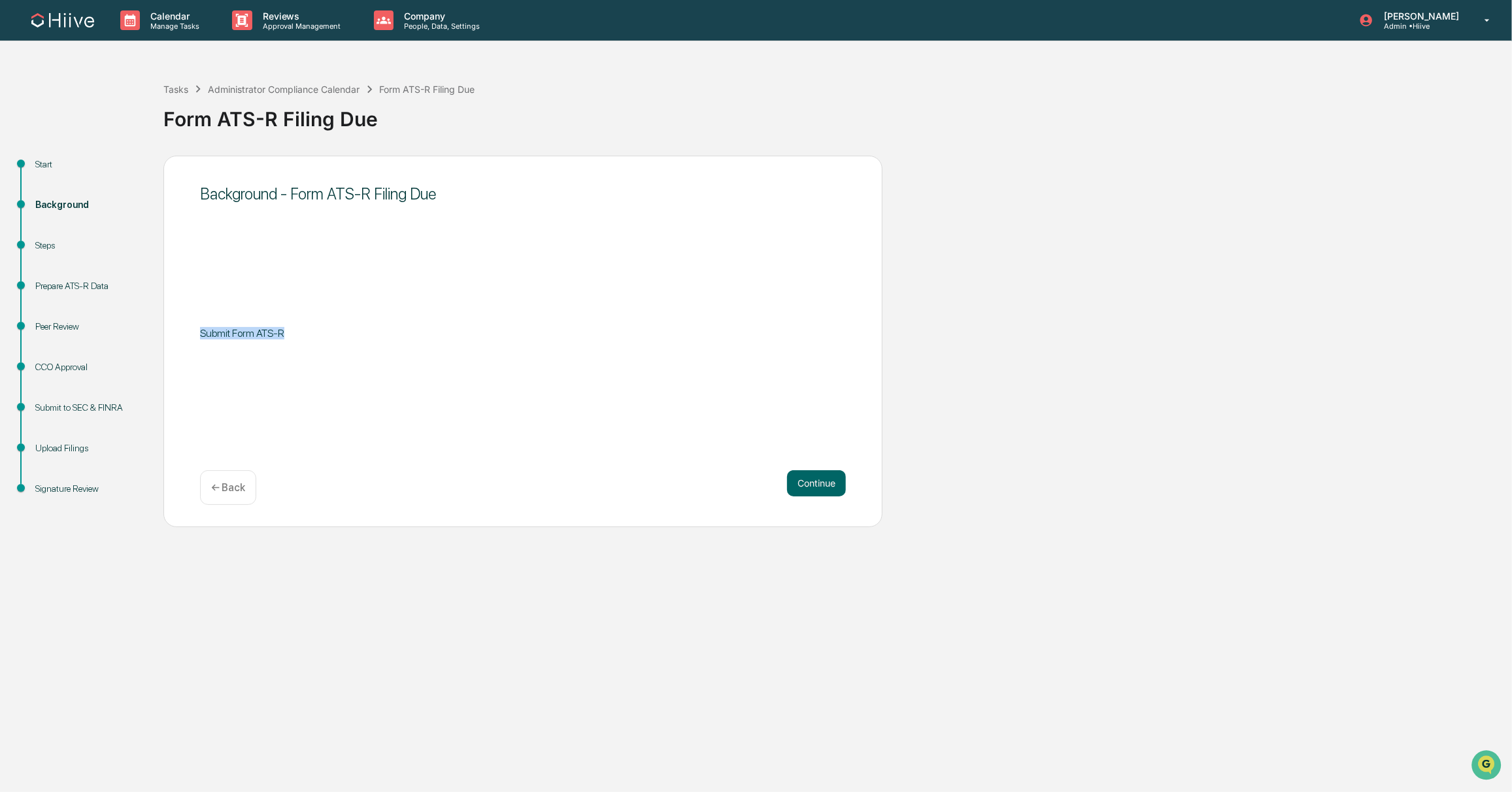
drag, startPoint x: 304, startPoint y: 335, endPoint x: 192, endPoint y: 338, distance: 112.0
click at [192, 338] on div "Background - Form ATS-R Filing Due Submit Form ATS-R Continue ← Back" at bounding box center [523, 341] width 719 height 371
click at [248, 332] on span "Submit Form ATS-R" at bounding box center [242, 333] width 84 height 12
click at [840, 478] on button "Continue" at bounding box center [816, 484] width 59 height 26
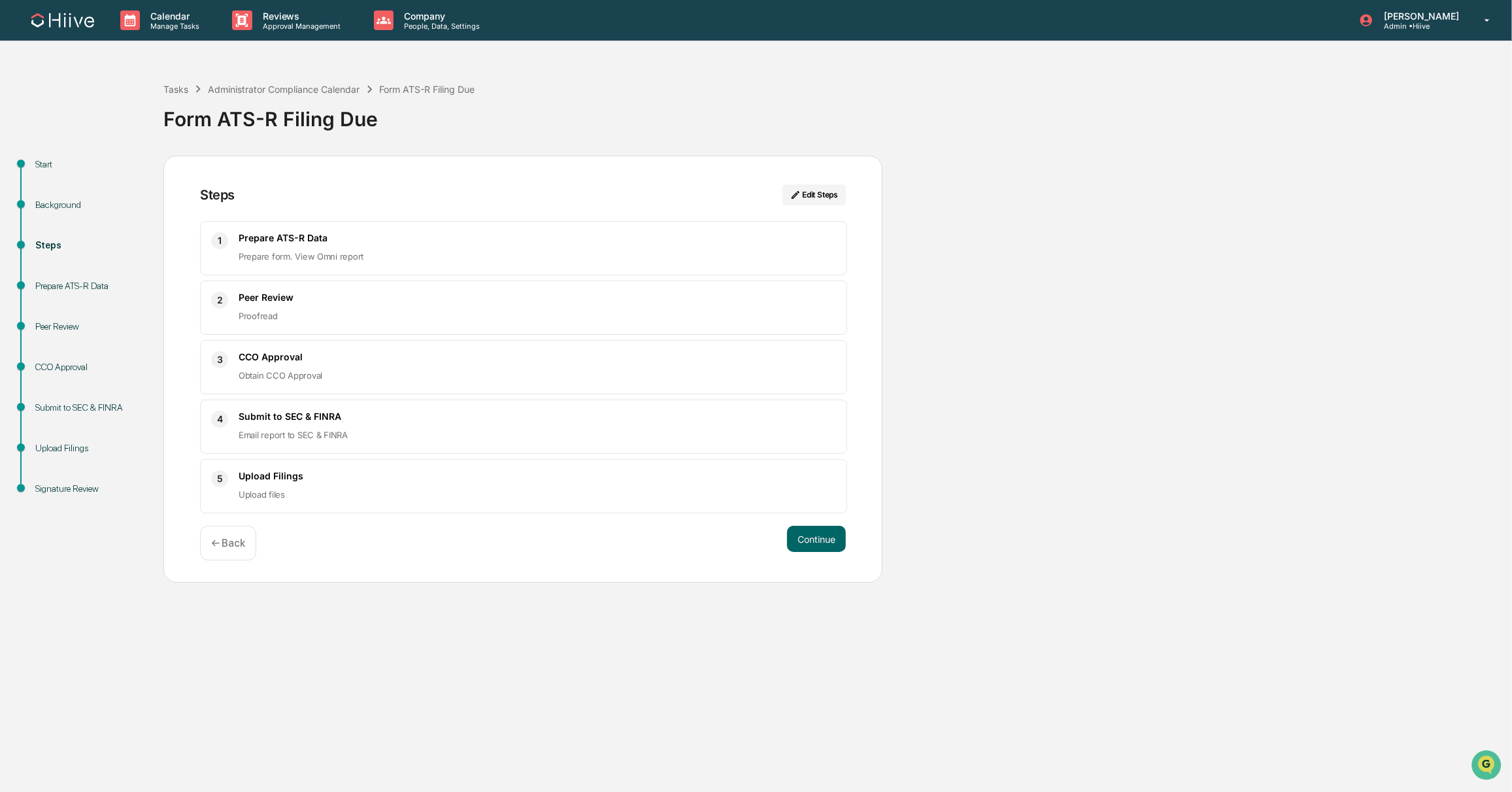
click at [413, 265] on div "1 Prepare ATS-R Data Prepare form. View Omni report" at bounding box center [523, 248] width 647 height 54
click at [328, 256] on span "Prepare form. View Omni report" at bounding box center [301, 256] width 125 height 10
click at [407, 255] on p "Prepare form. View Omni report" at bounding box center [537, 256] width 597 height 16
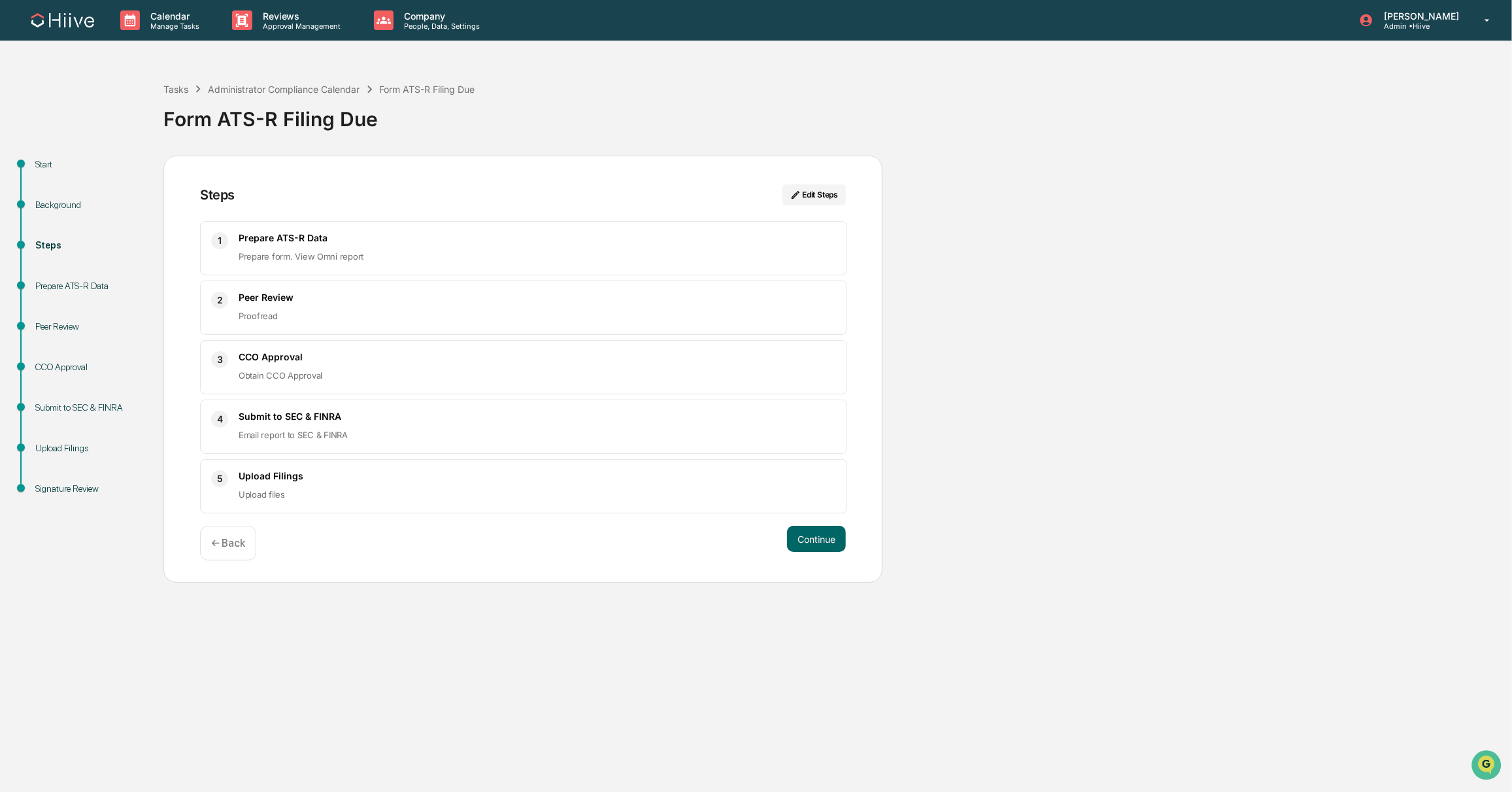
click at [407, 255] on p "Prepare form. View Omni report" at bounding box center [537, 256] width 597 height 16
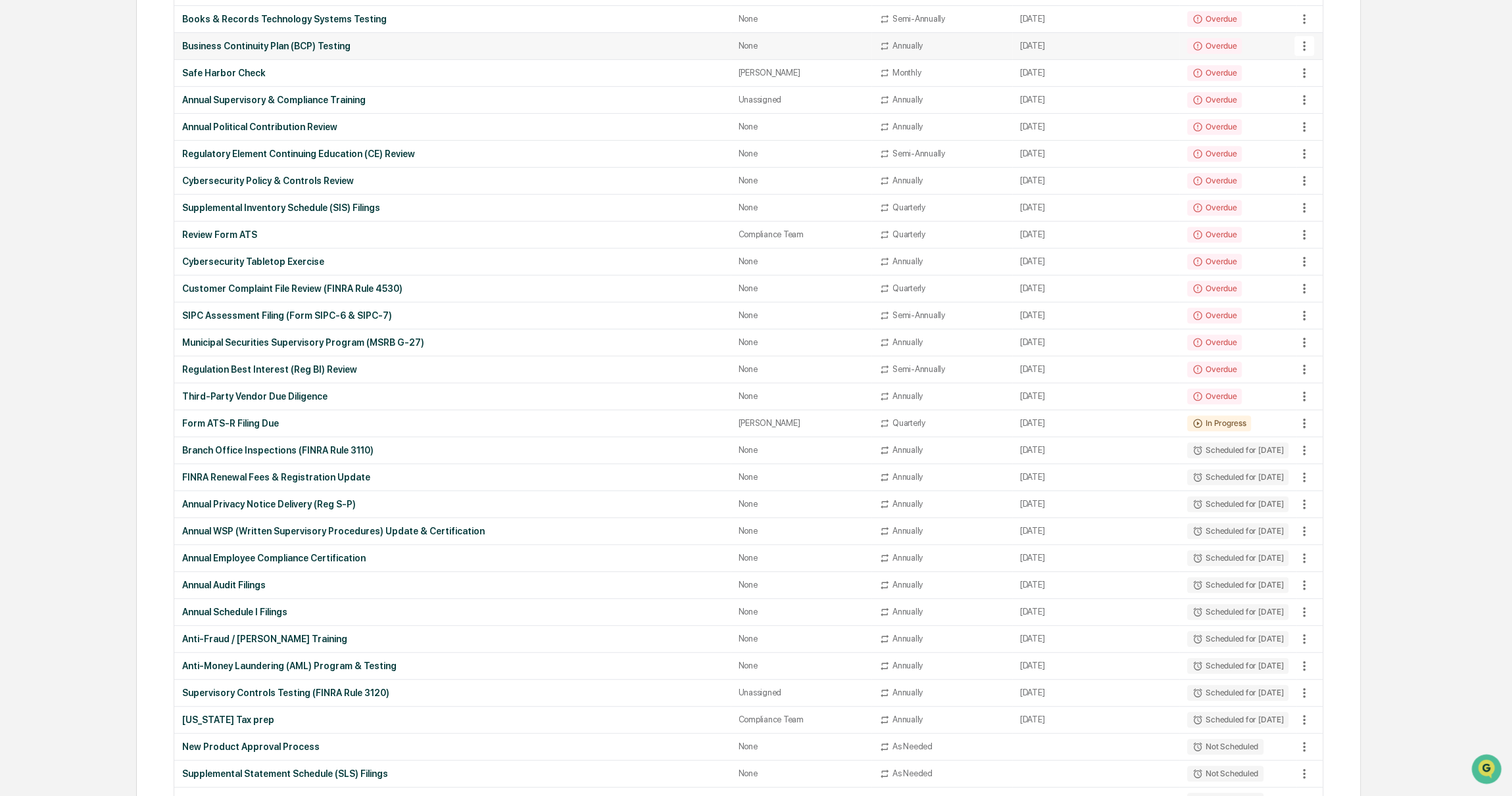
scroll to position [584, 0]
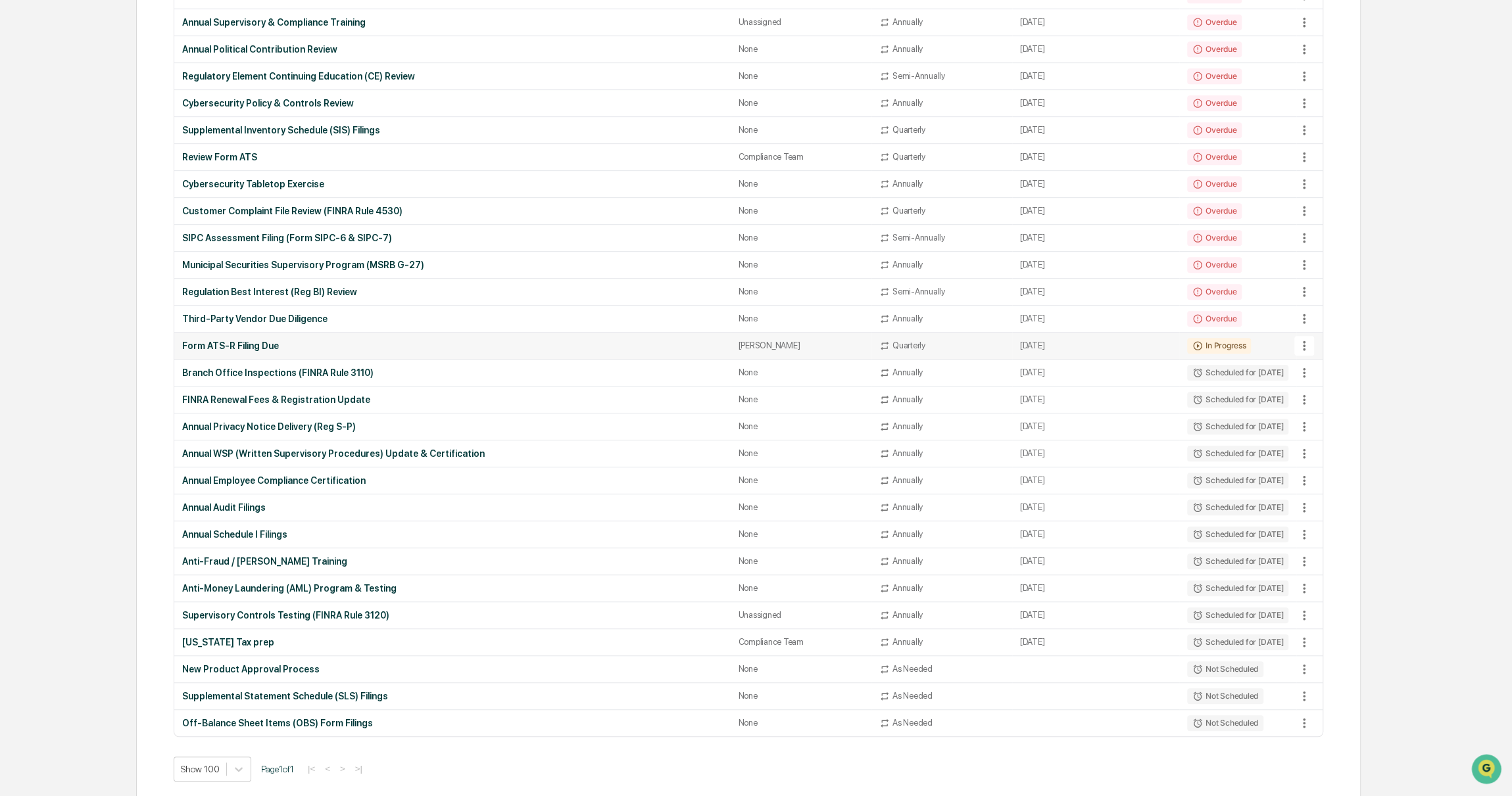
click at [324, 341] on div "Form ATS-R Filing Due" at bounding box center [452, 346] width 540 height 10
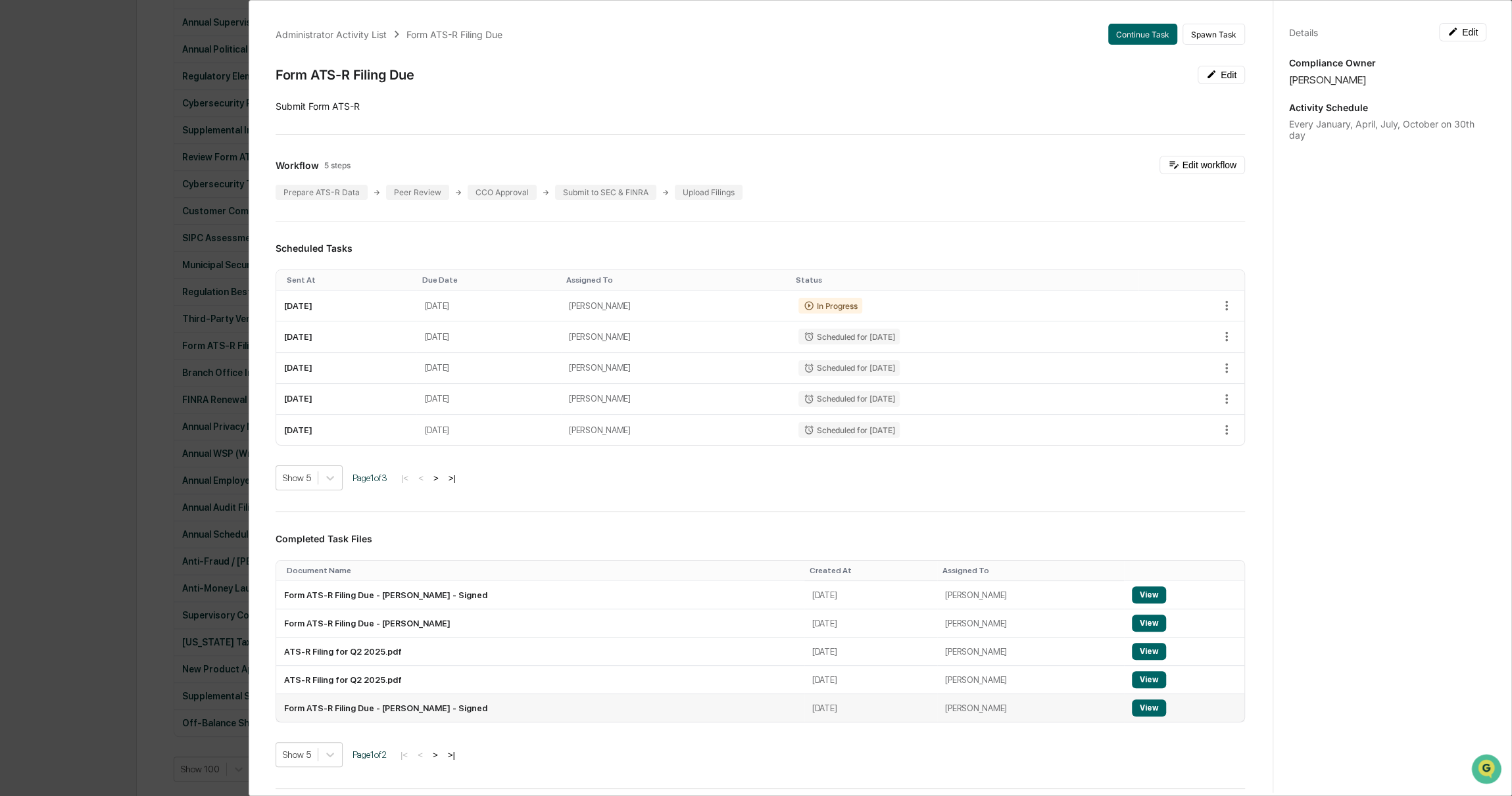
scroll to position [0, 0]
click at [791, 307] on td "[PERSON_NAME]" at bounding box center [676, 308] width 230 height 31
drag, startPoint x: 915, startPoint y: 304, endPoint x: 1069, endPoint y: 299, distance: 154.1
click at [916, 304] on td "In Progress" at bounding box center [965, 308] width 348 height 31
click at [1219, 307] on icon "button" at bounding box center [1226, 307] width 15 height 15
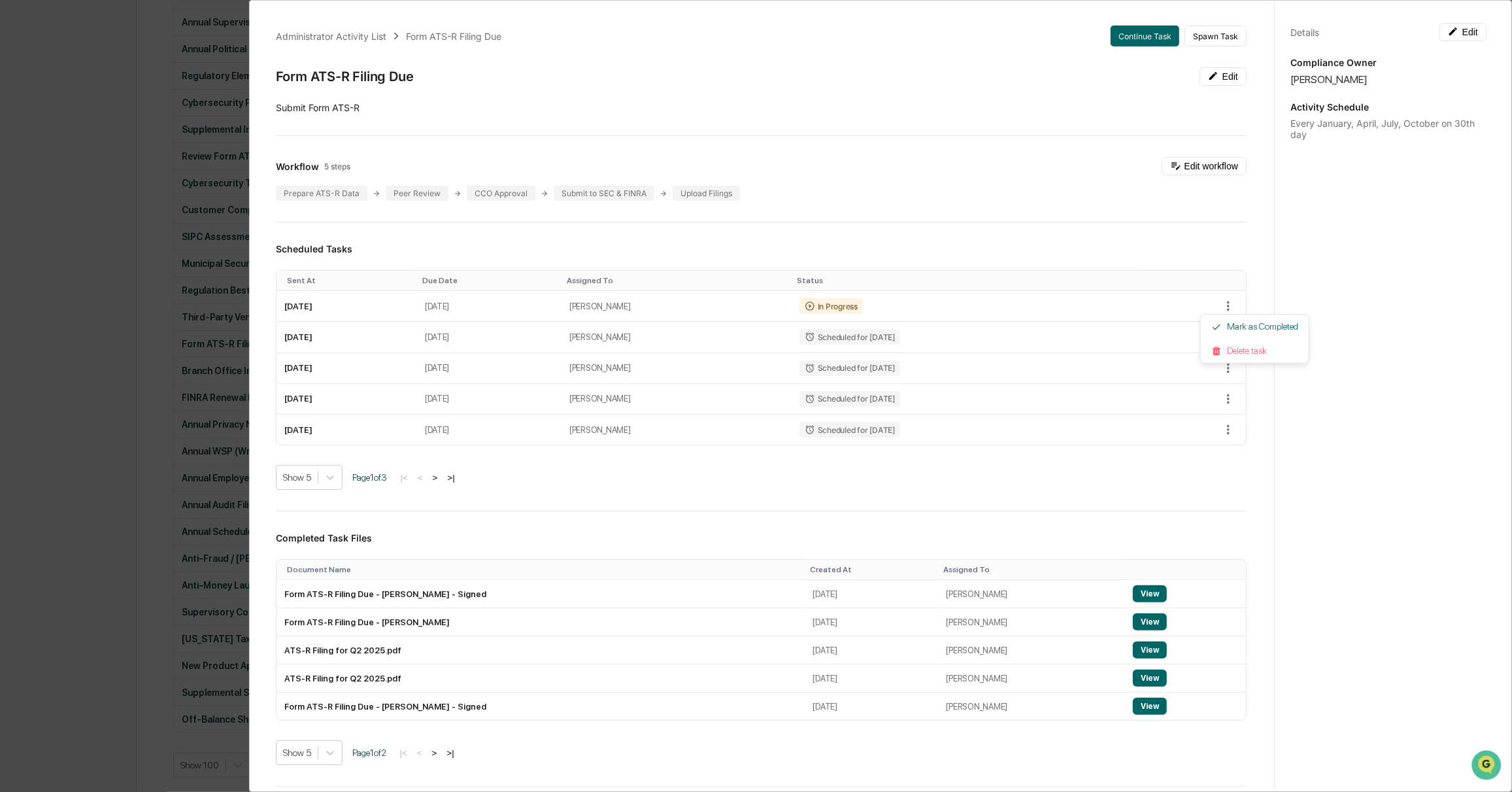
click at [1035, 243] on div at bounding box center [756, 396] width 1512 height 792
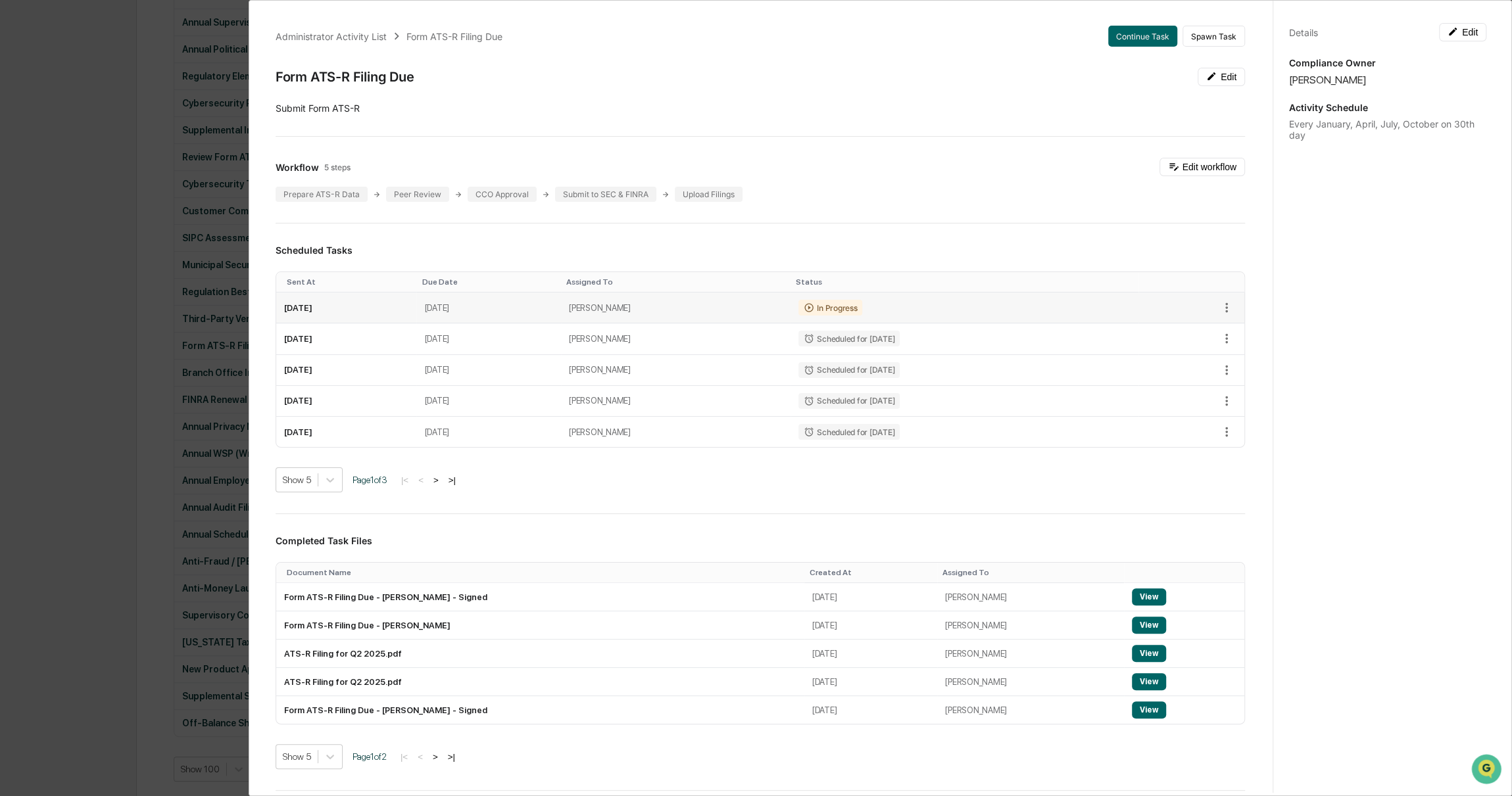
click at [317, 307] on td "[DATE]" at bounding box center [346, 308] width 140 height 31
click at [1118, 42] on button "Continue Task" at bounding box center [1142, 36] width 69 height 21
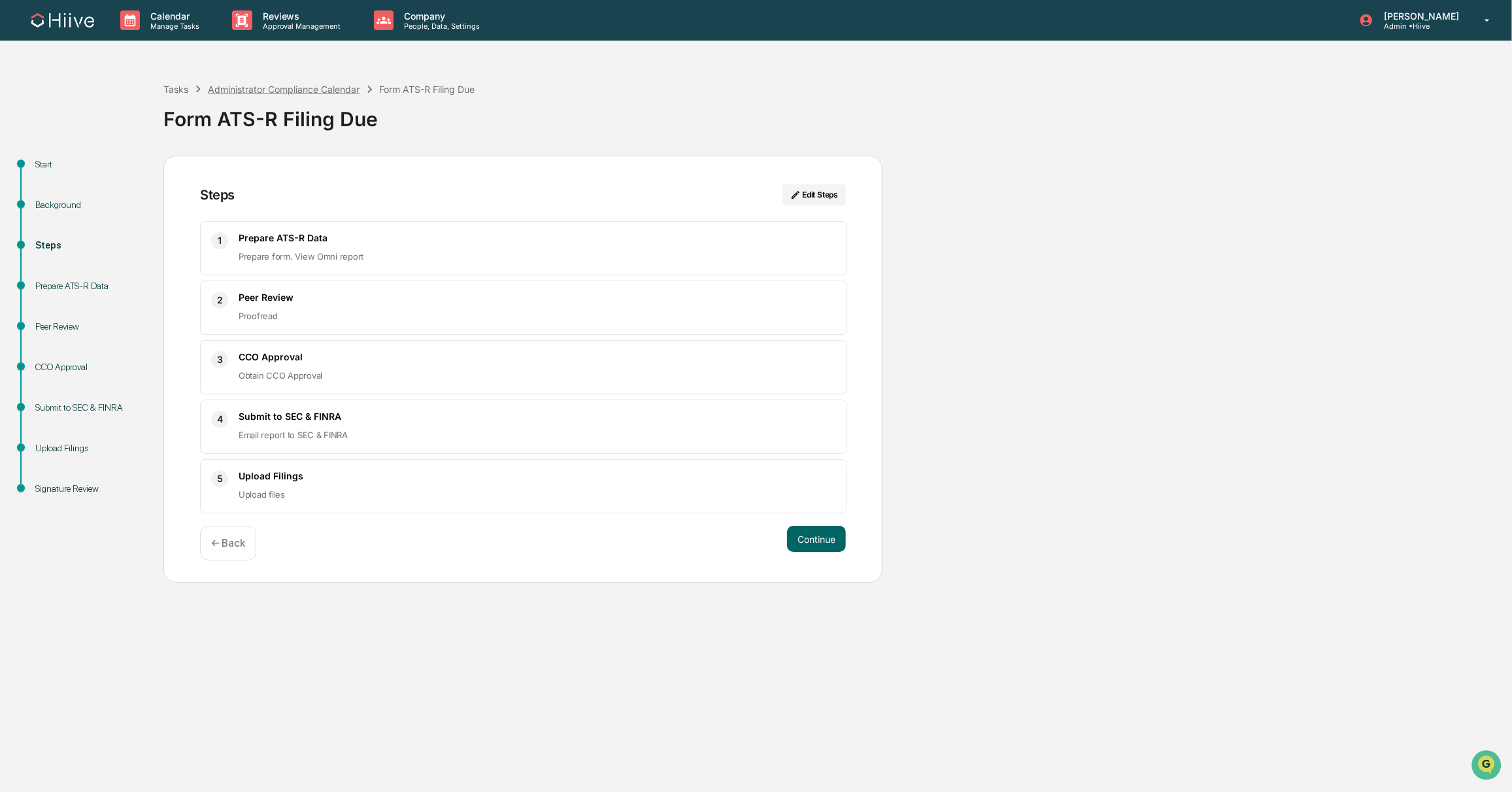
click at [286, 89] on div "Administrator Compliance Calendar" at bounding box center [283, 89] width 151 height 11
click at [339, 257] on span "Prepare form. View Omni report" at bounding box center [301, 256] width 125 height 10
click at [803, 198] on button "Edit Steps" at bounding box center [814, 195] width 64 height 21
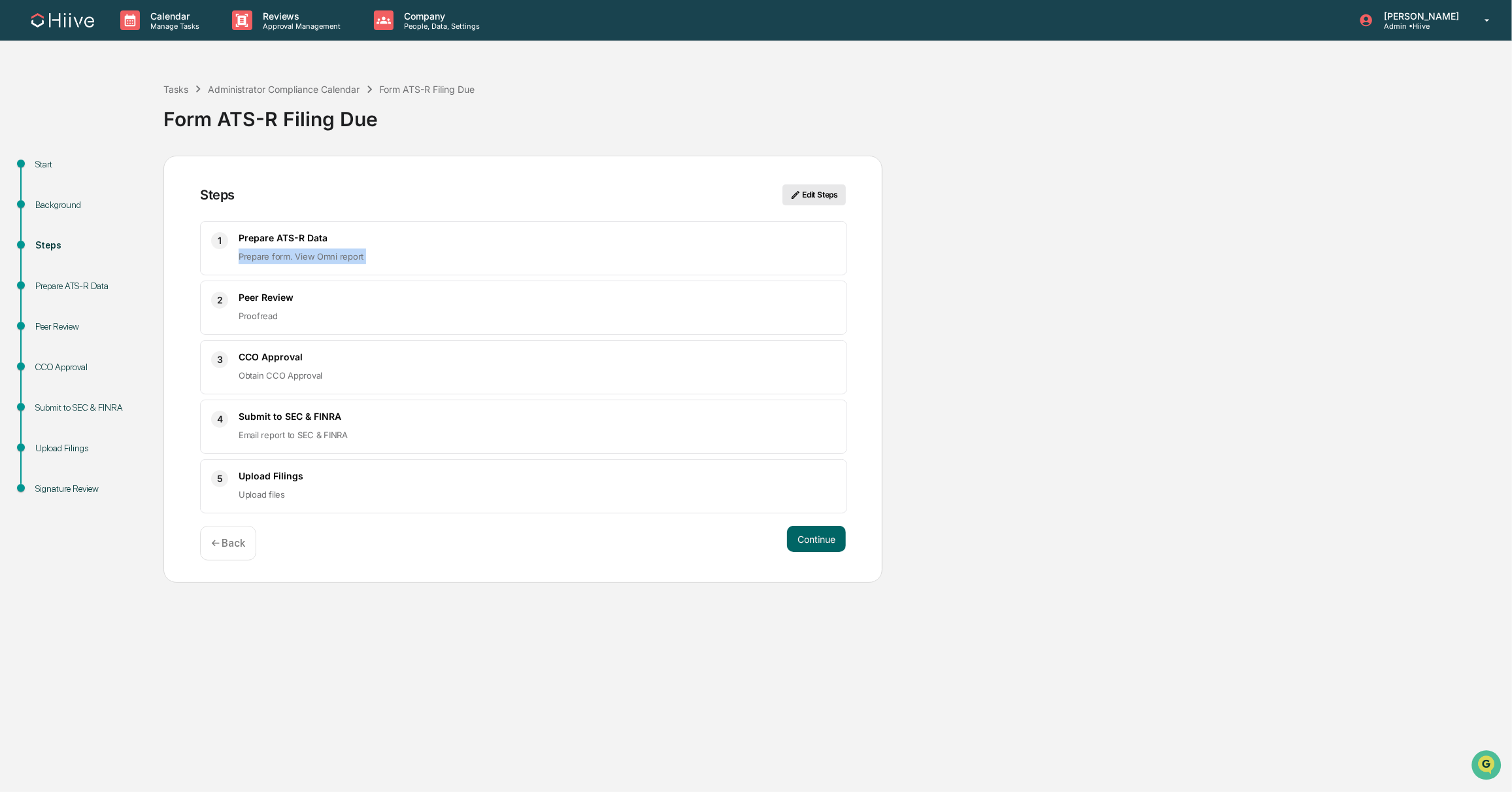
click at [812, 199] on button "Edit Steps" at bounding box center [814, 195] width 64 height 21
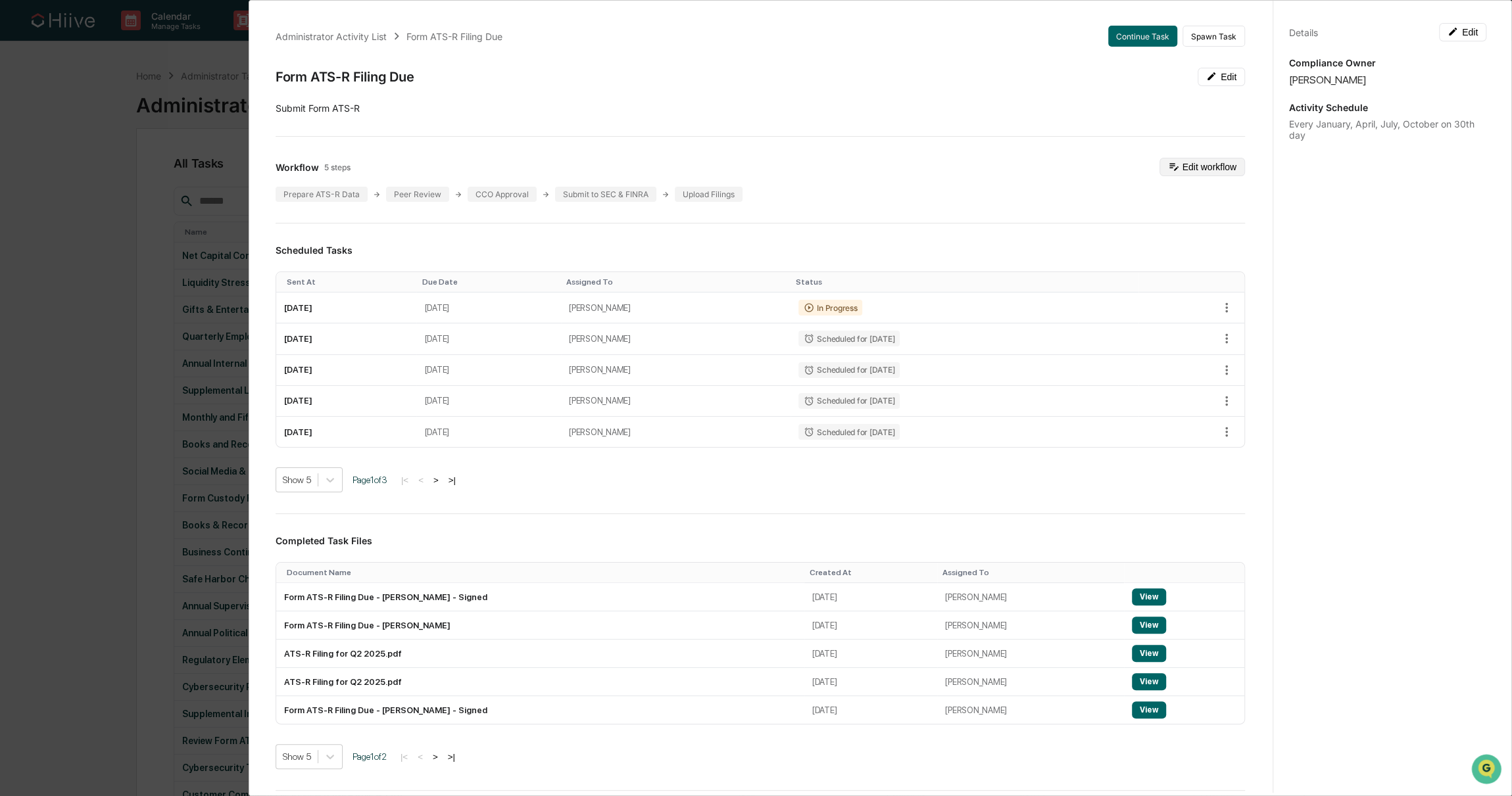
click at [1187, 164] on button "Edit workflow" at bounding box center [1202, 167] width 86 height 18
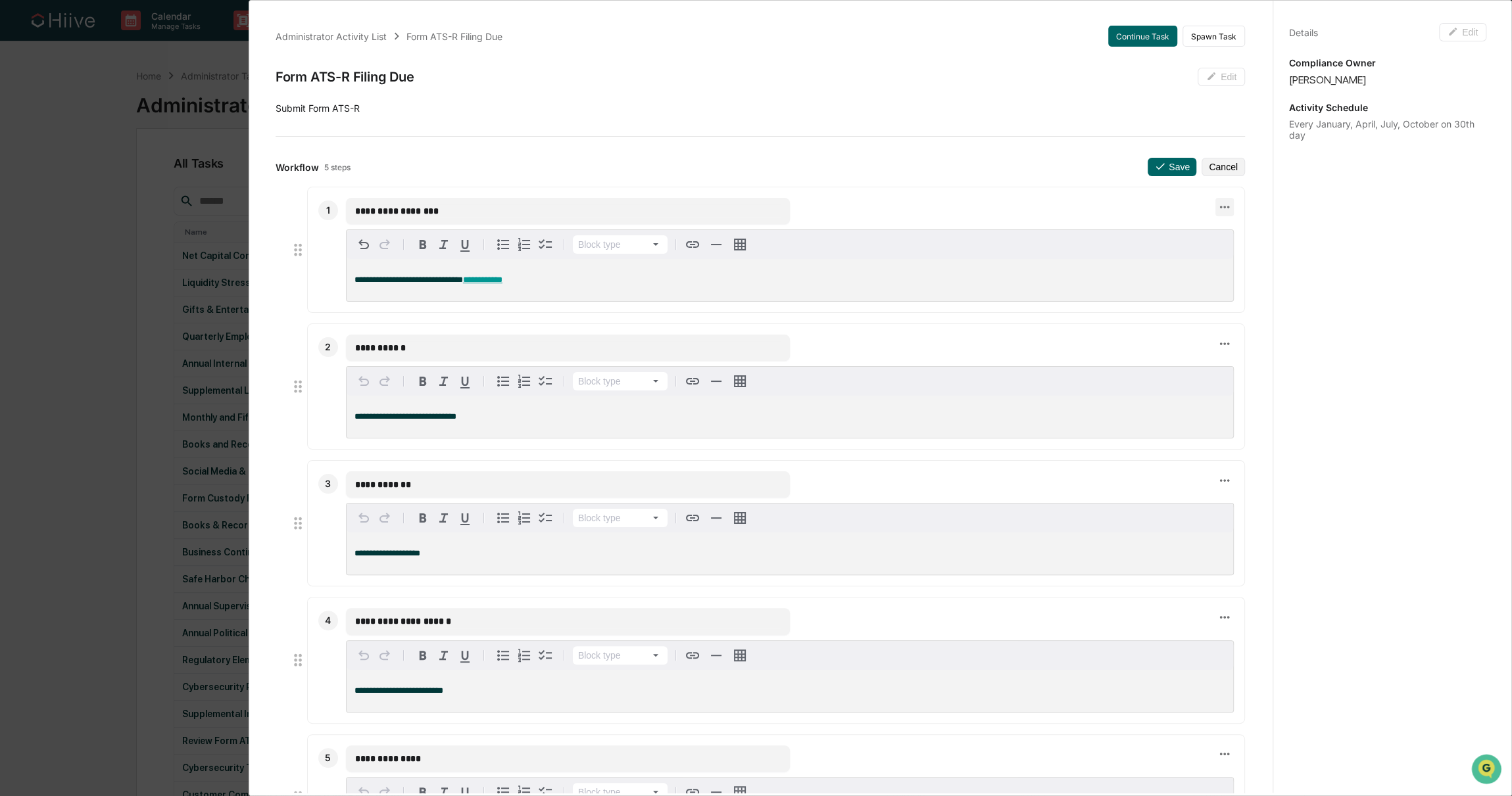
click at [1217, 203] on icon at bounding box center [1224, 206] width 15 height 15
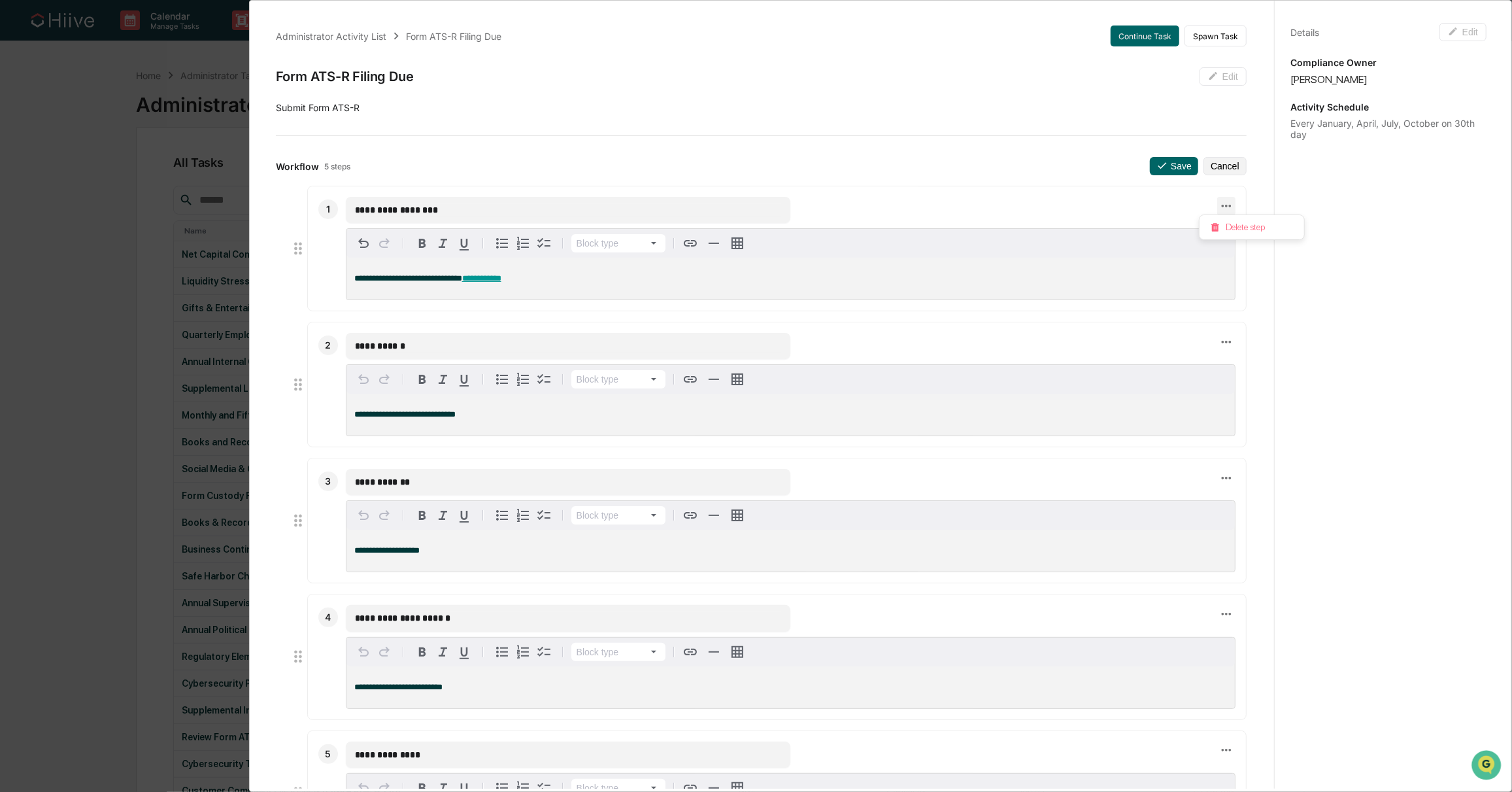
click at [1054, 212] on div at bounding box center [756, 396] width 1512 height 792
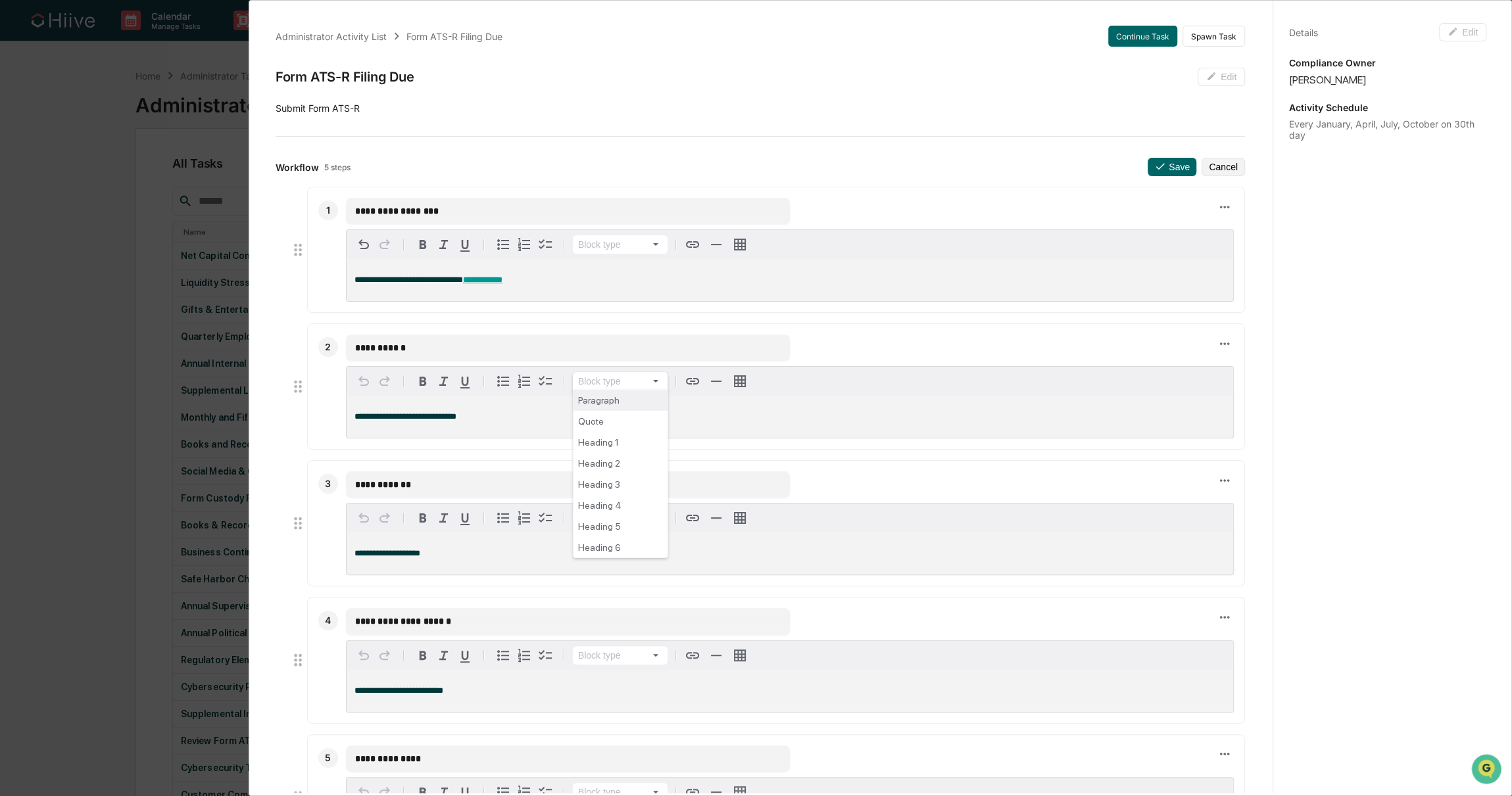
click at [607, 380] on html "Calendar Manage Tasks Reviews Approval Management Company People, Data, Setting…" at bounding box center [756, 398] width 1512 height 796
click at [720, 381] on html "Calendar Manage Tasks Reviews Approval Management Company People, Data, Setting…" at bounding box center [756, 398] width 1512 height 796
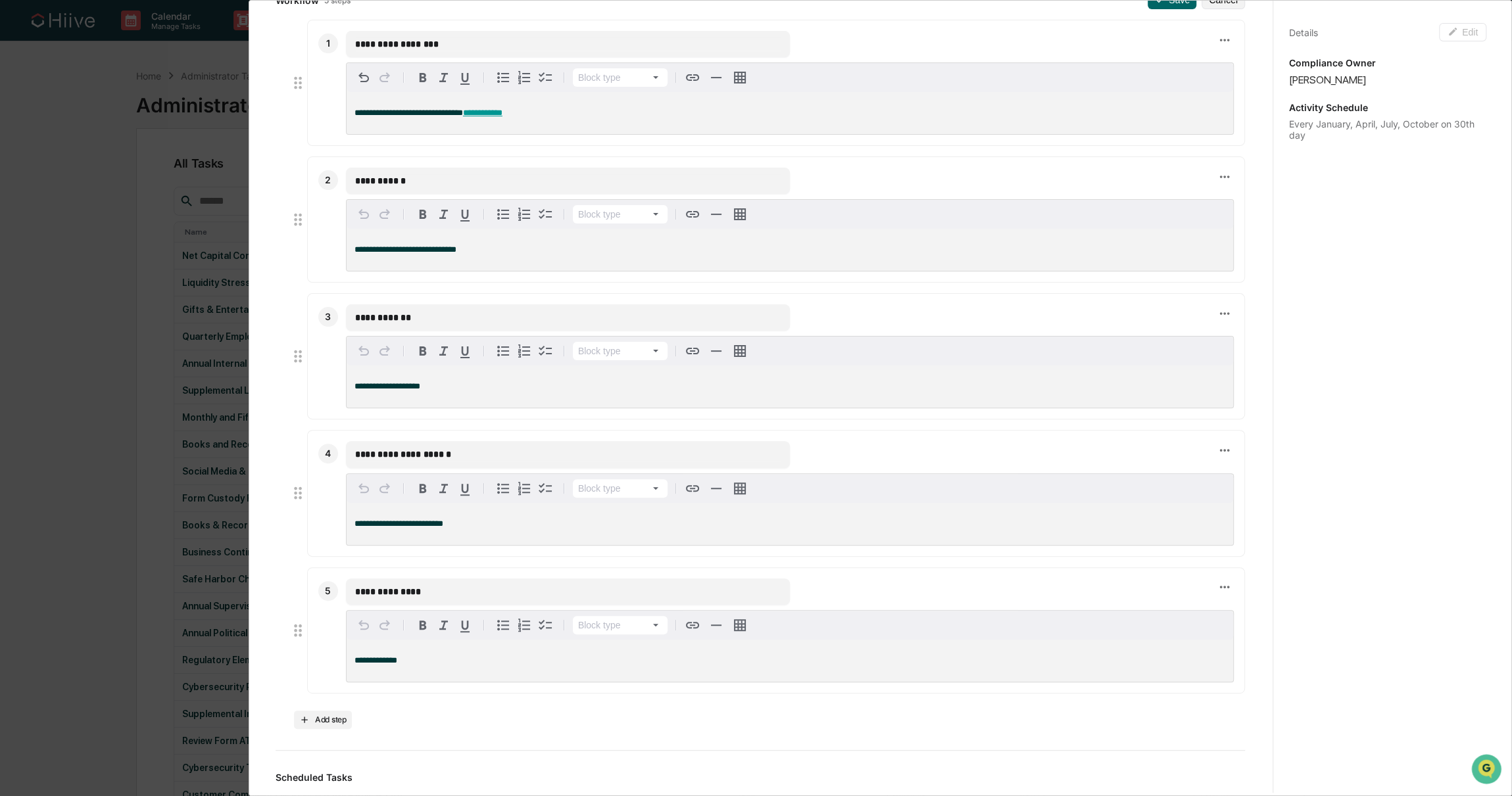
scroll to position [170, 0]
click at [296, 357] on icon at bounding box center [298, 354] width 18 height 18
click at [298, 362] on icon at bounding box center [298, 354] width 18 height 18
click at [1217, 309] on icon at bounding box center [1224, 311] width 15 height 15
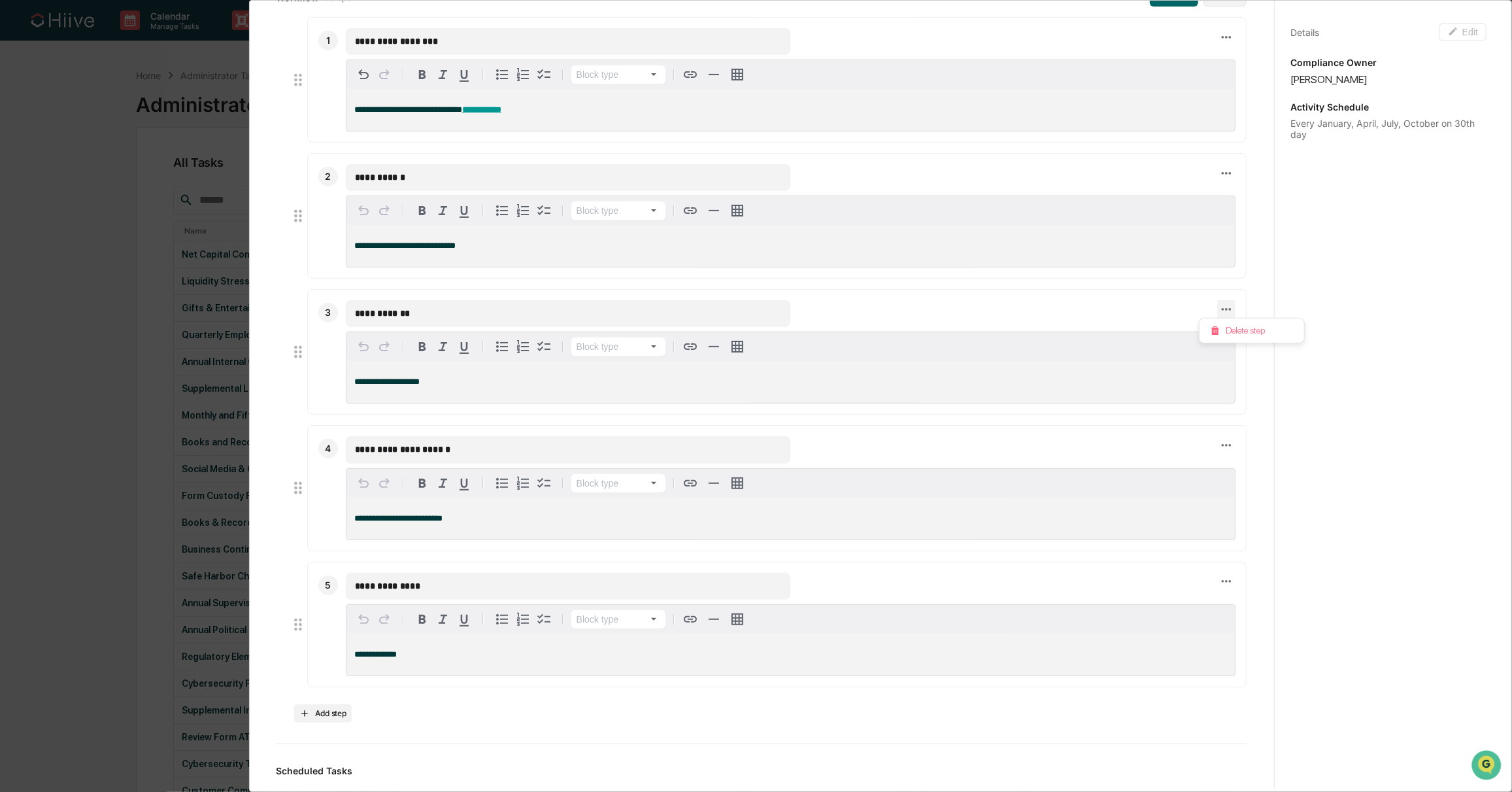
click at [893, 311] on div at bounding box center [756, 396] width 1512 height 792
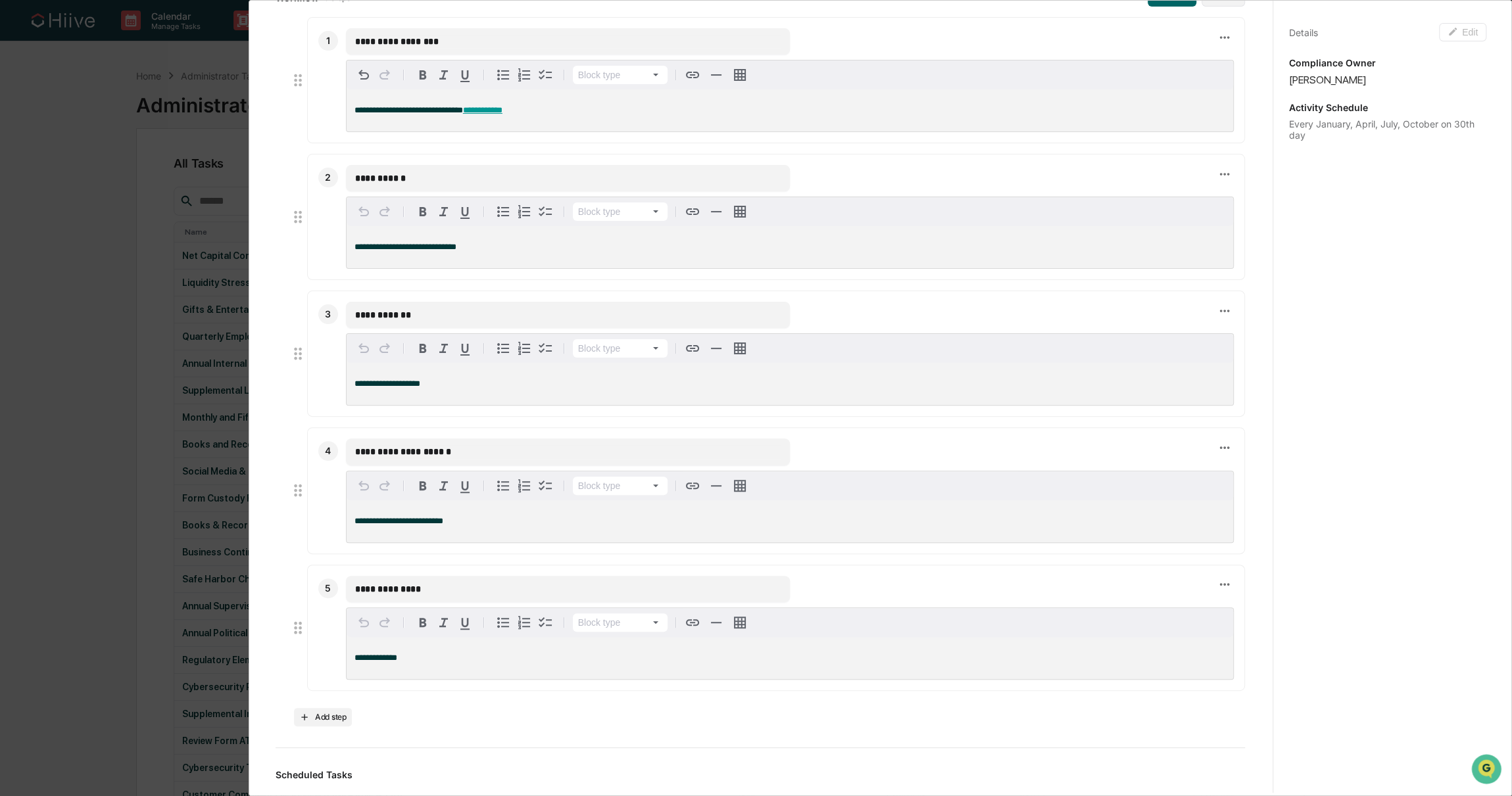
scroll to position [0, 0]
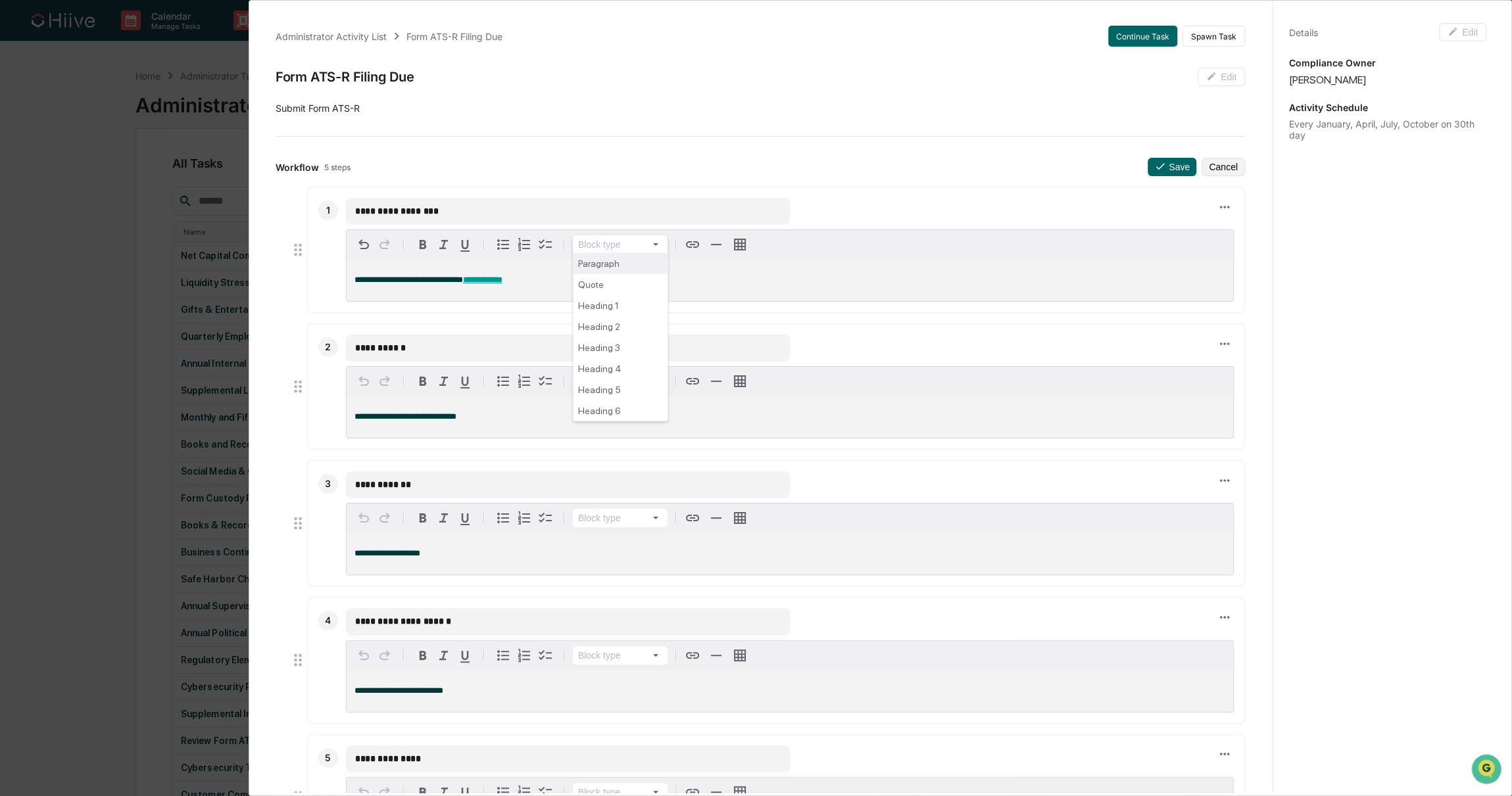
click at [638, 241] on html "Calendar Manage Tasks Reviews Approval Management Company People, Data, Setting…" at bounding box center [756, 398] width 1512 height 796
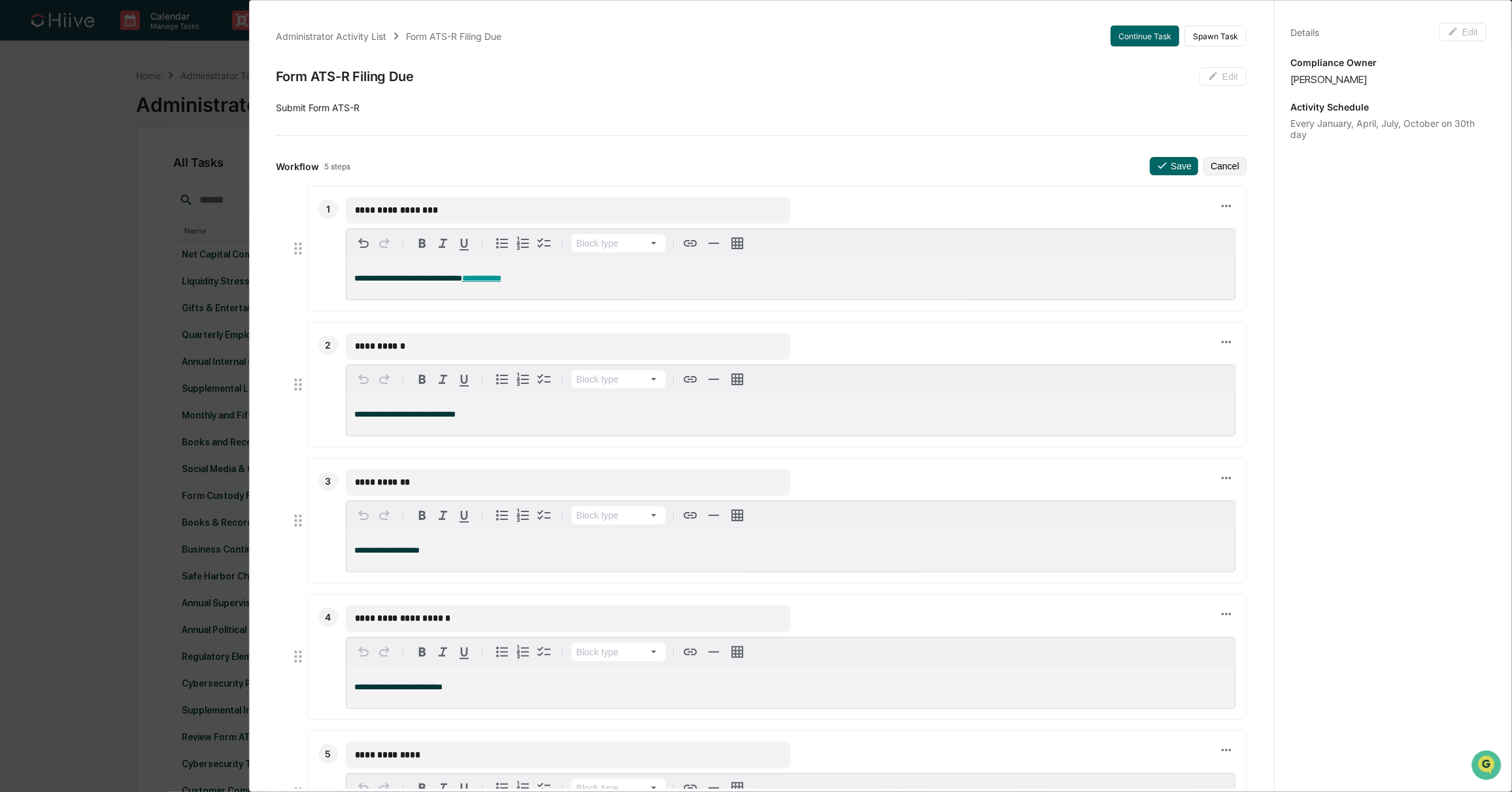
click at [832, 212] on html "Calendar Manage Tasks Reviews Approval Management Company People, Data, Setting…" at bounding box center [756, 396] width 1512 height 792
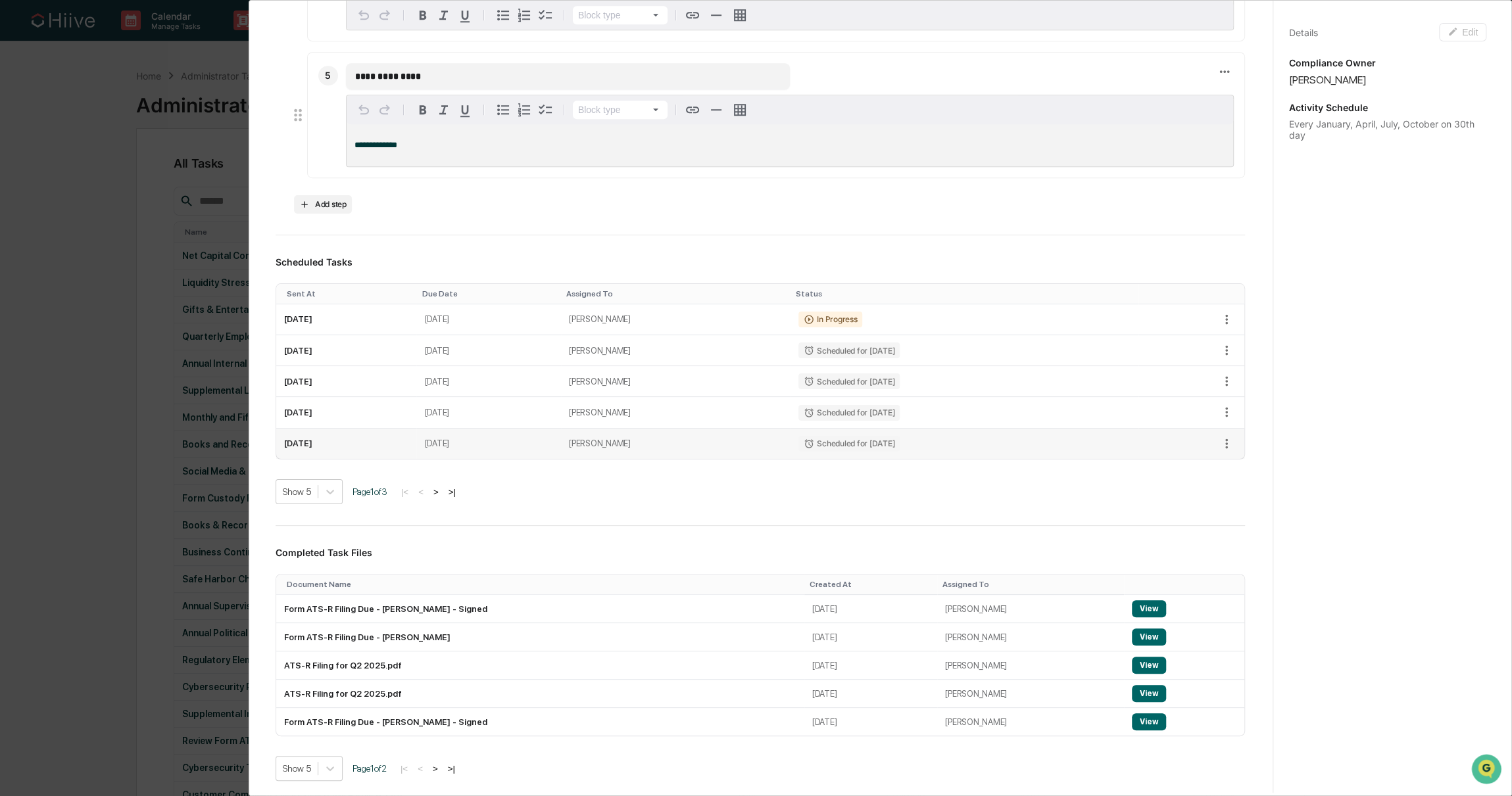
scroll to position [336, 0]
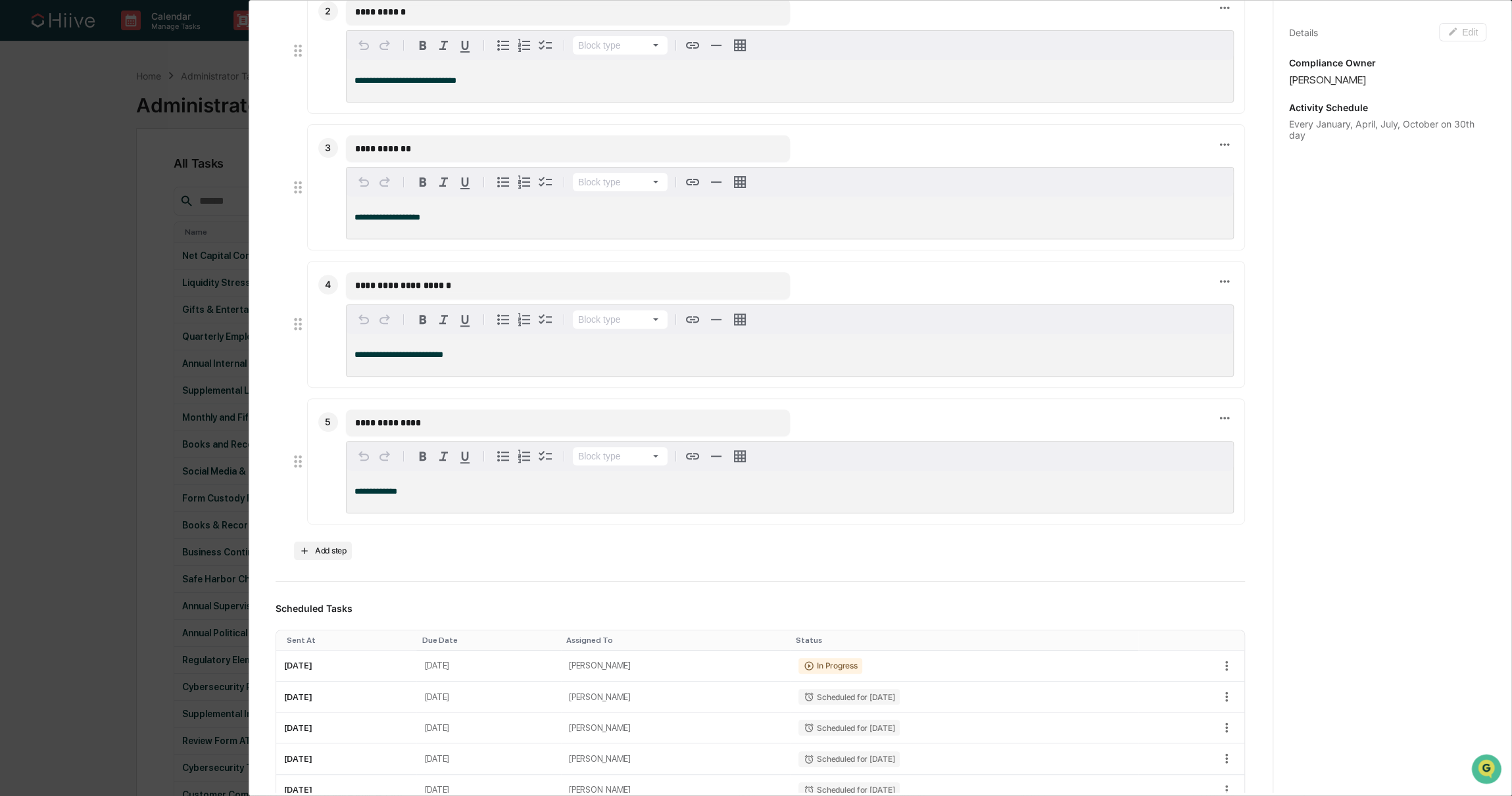
click at [297, 459] on icon at bounding box center [298, 462] width 18 height 18
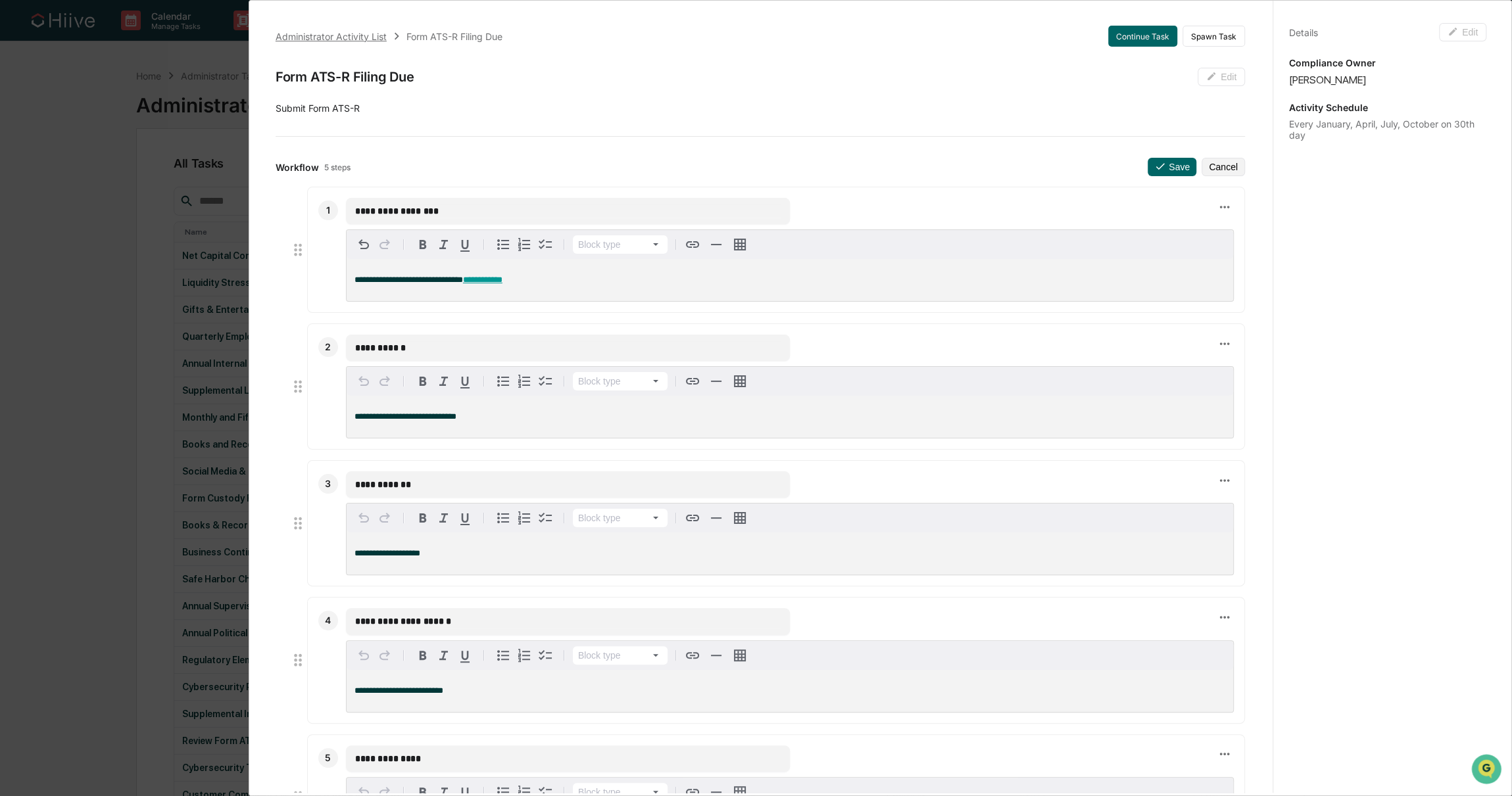
click at [312, 40] on div "Administrator Activity List" at bounding box center [331, 36] width 111 height 11
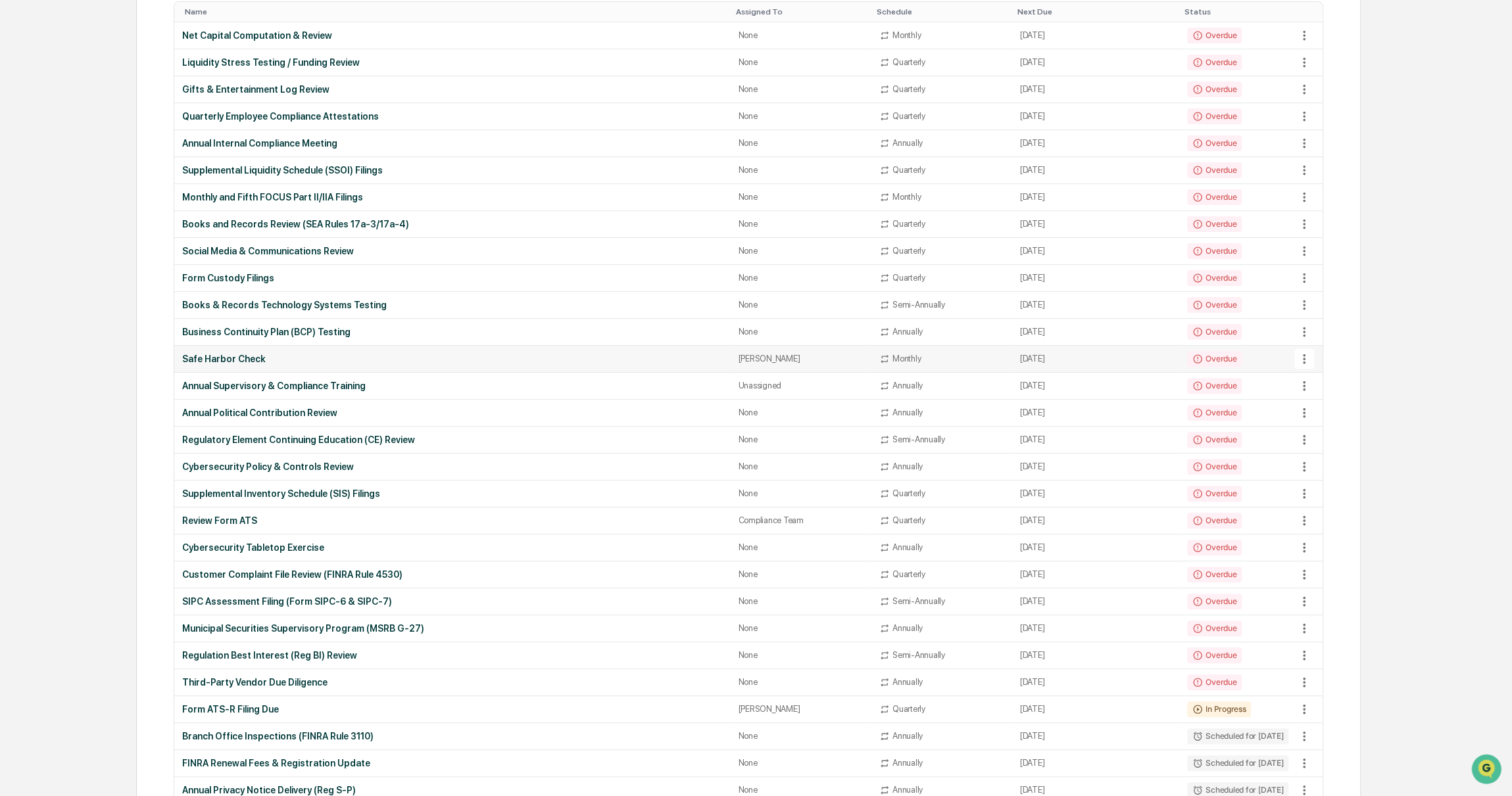
scroll to position [326, 0]
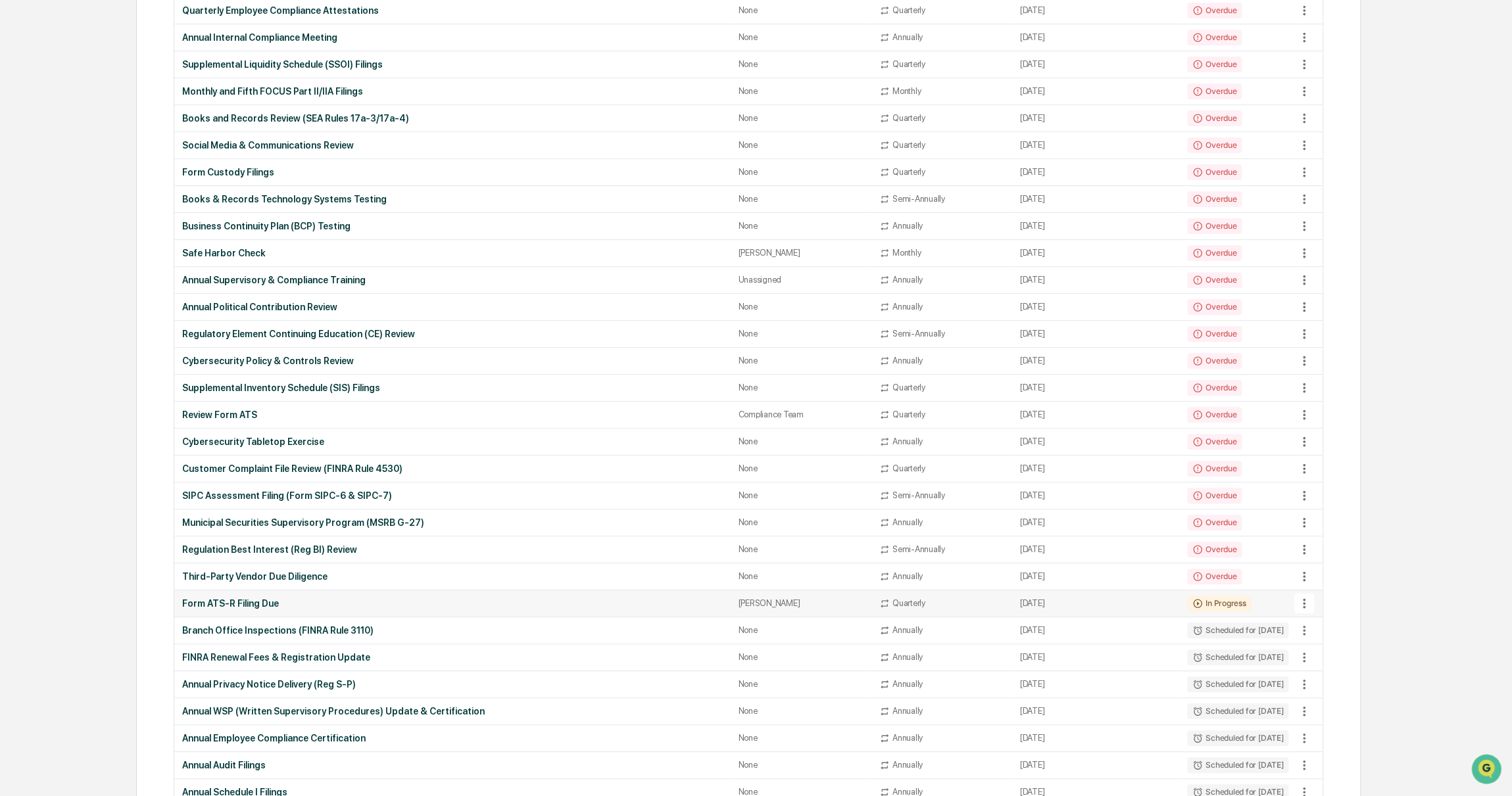
click at [319, 599] on div "Form ATS-R Filing Due" at bounding box center [452, 603] width 540 height 10
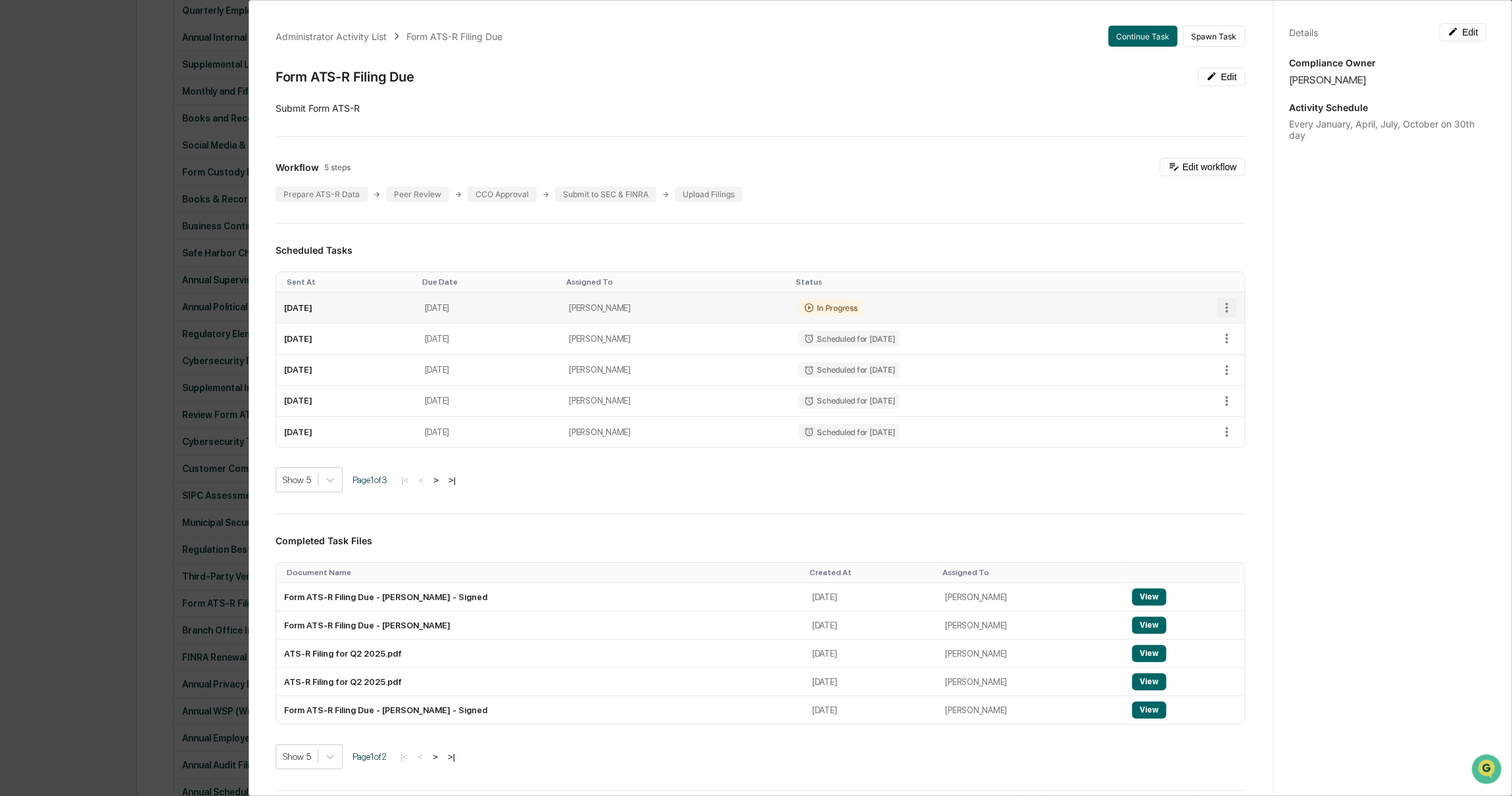
click at [1219, 304] on icon "button" at bounding box center [1226, 307] width 15 height 15
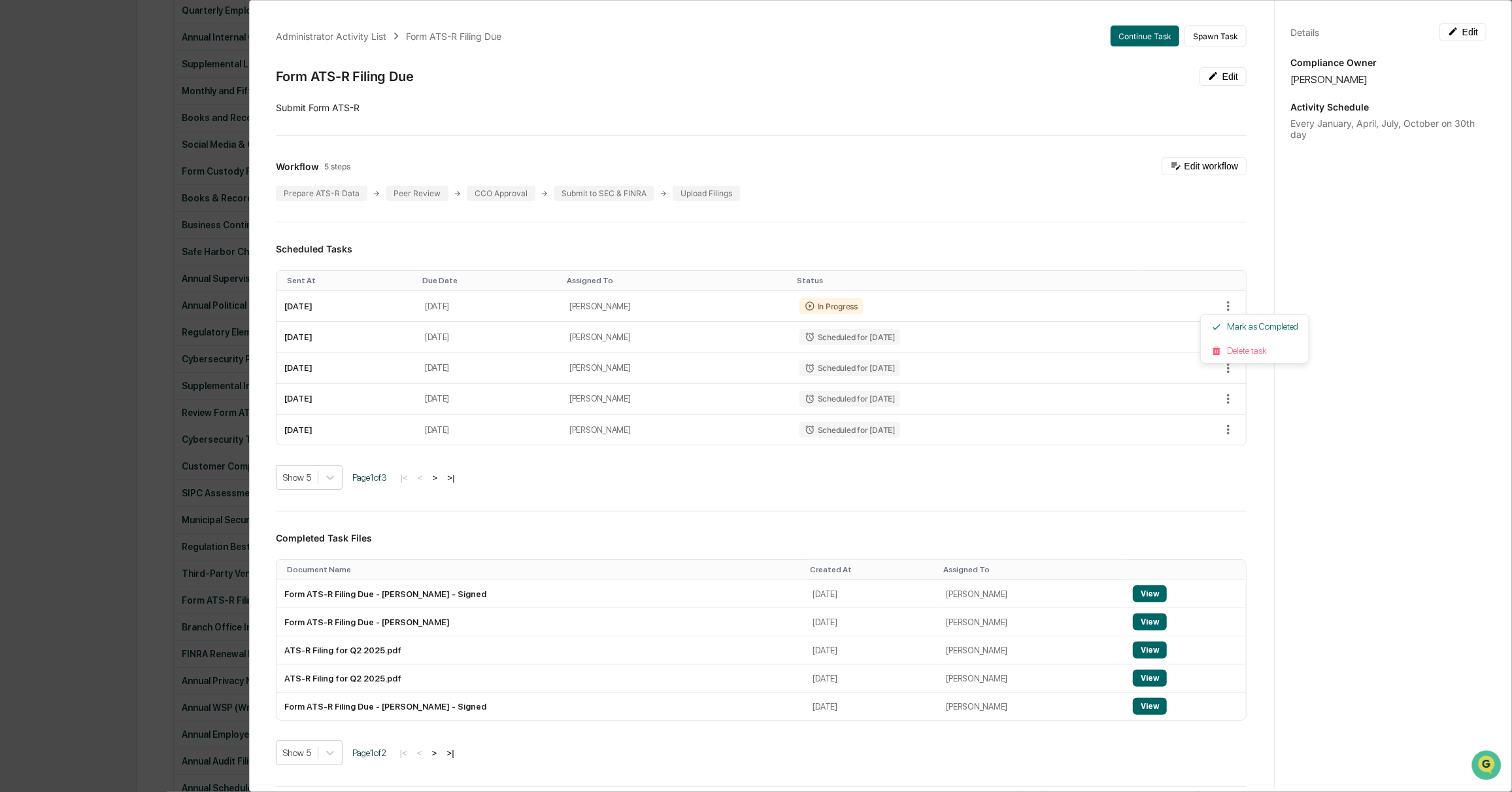
click at [875, 297] on div at bounding box center [756, 396] width 1512 height 792
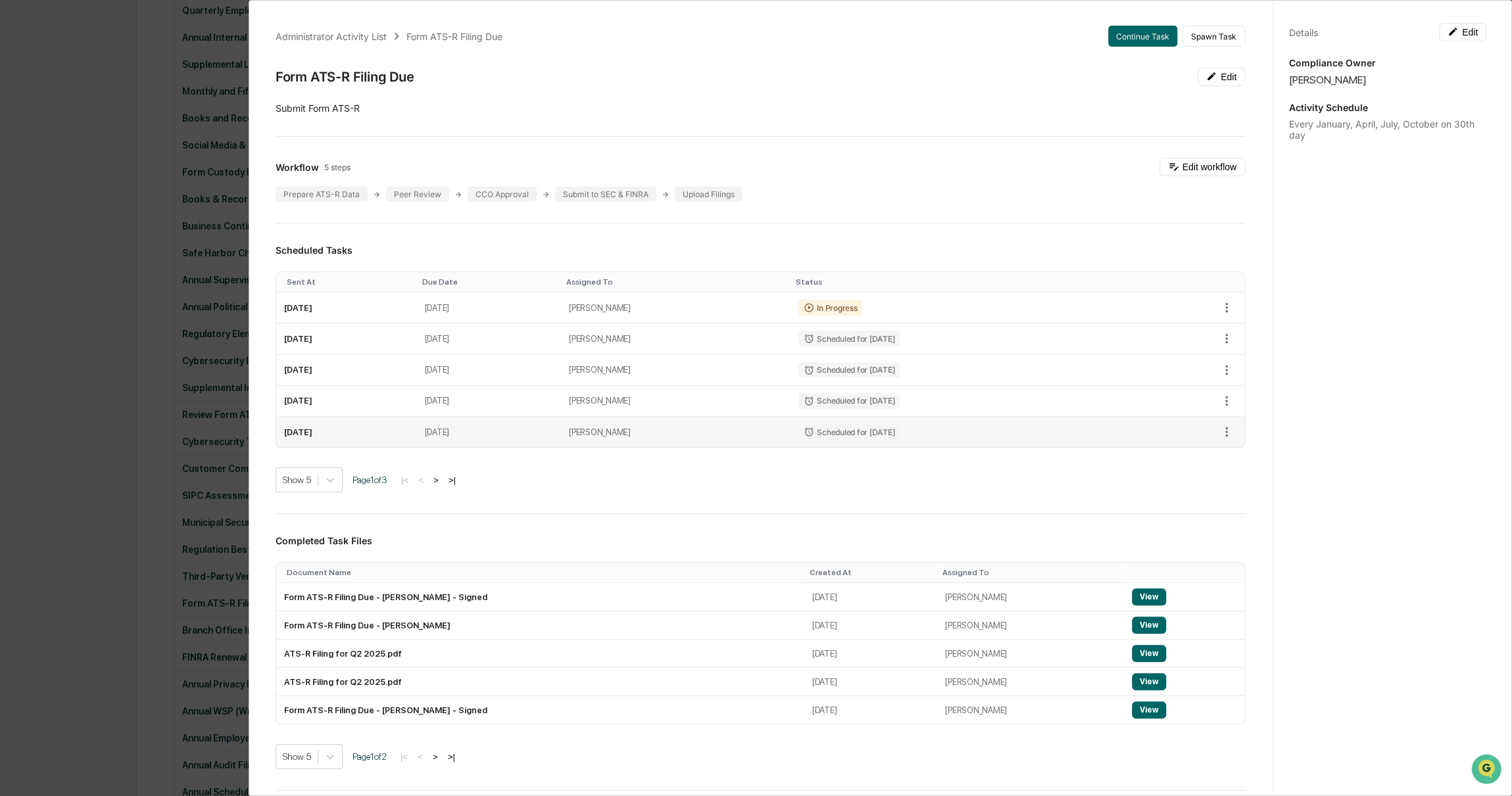
scroll to position [0, 0]
click at [1120, 36] on button "Continue Task" at bounding box center [1142, 36] width 69 height 21
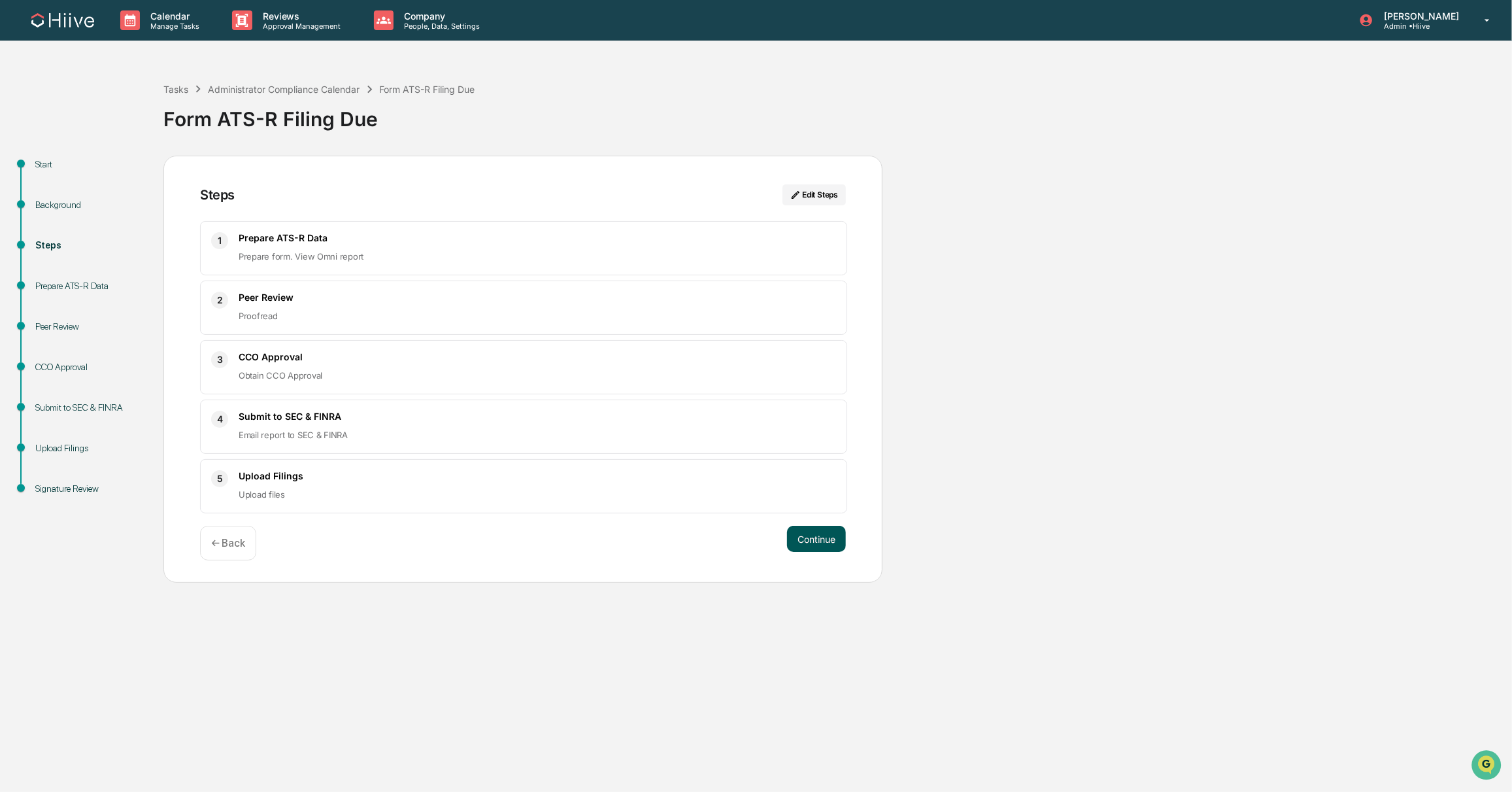
click at [829, 535] on button "Continue" at bounding box center [816, 539] width 59 height 26
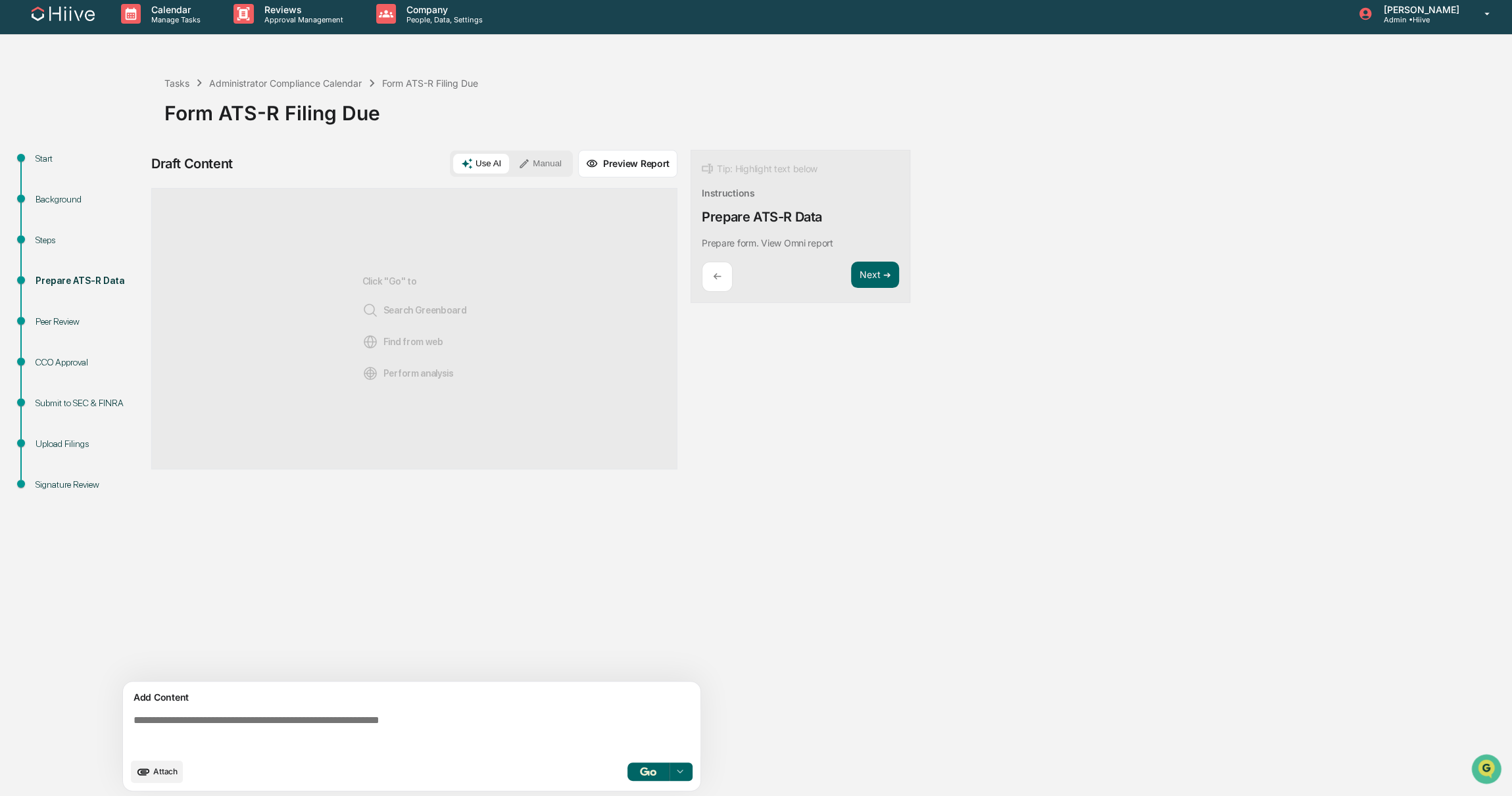
scroll to position [9, 0]
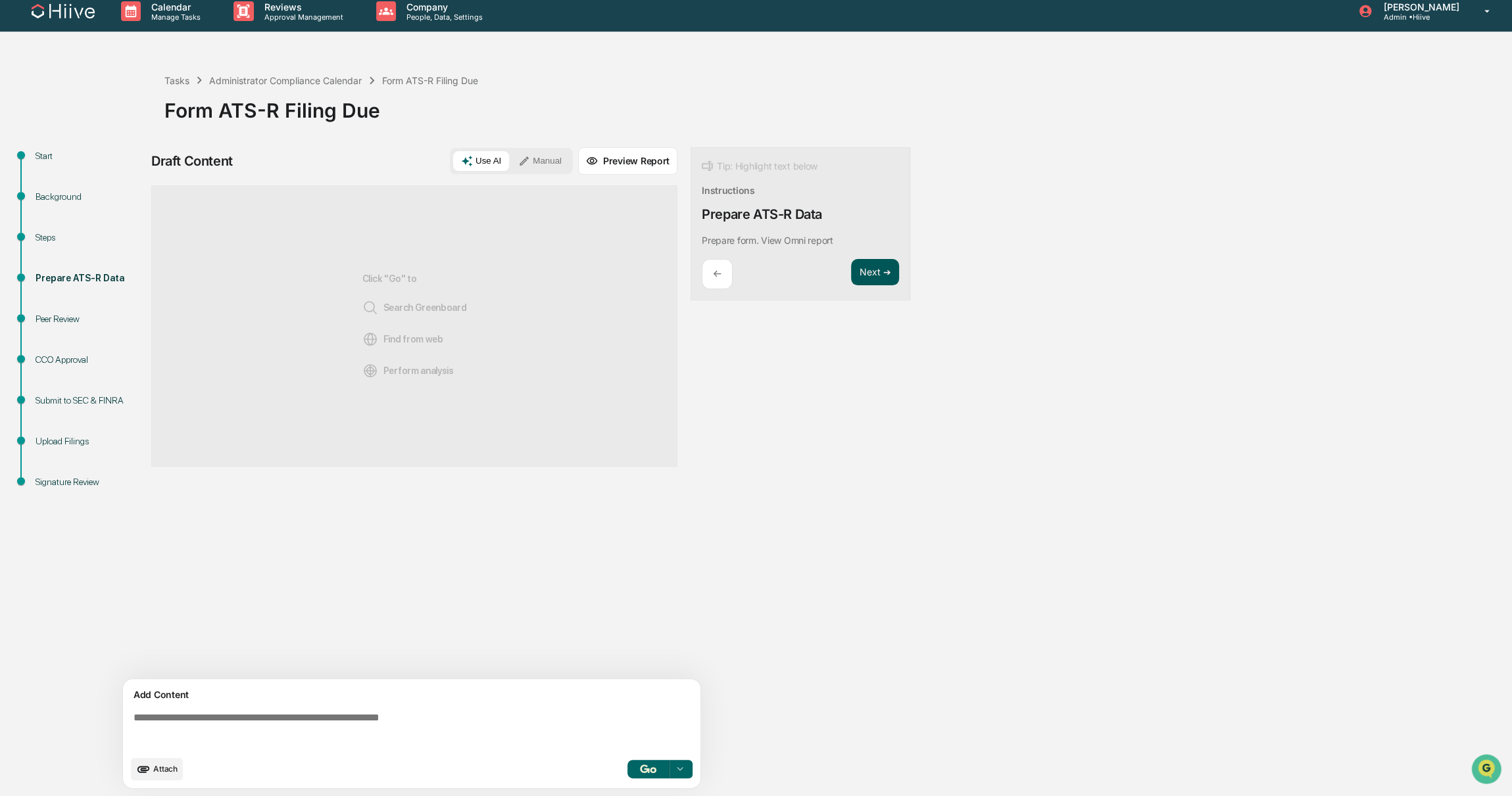
click at [880, 281] on button "Next ➔" at bounding box center [875, 273] width 48 height 27
click at [885, 271] on button "Next ➔" at bounding box center [875, 273] width 48 height 27
click at [869, 275] on button "Next ➔" at bounding box center [875, 273] width 48 height 27
click at [866, 266] on button "Next ➔" at bounding box center [875, 273] width 48 height 27
click at [889, 272] on button "Next ➔" at bounding box center [875, 273] width 48 height 27
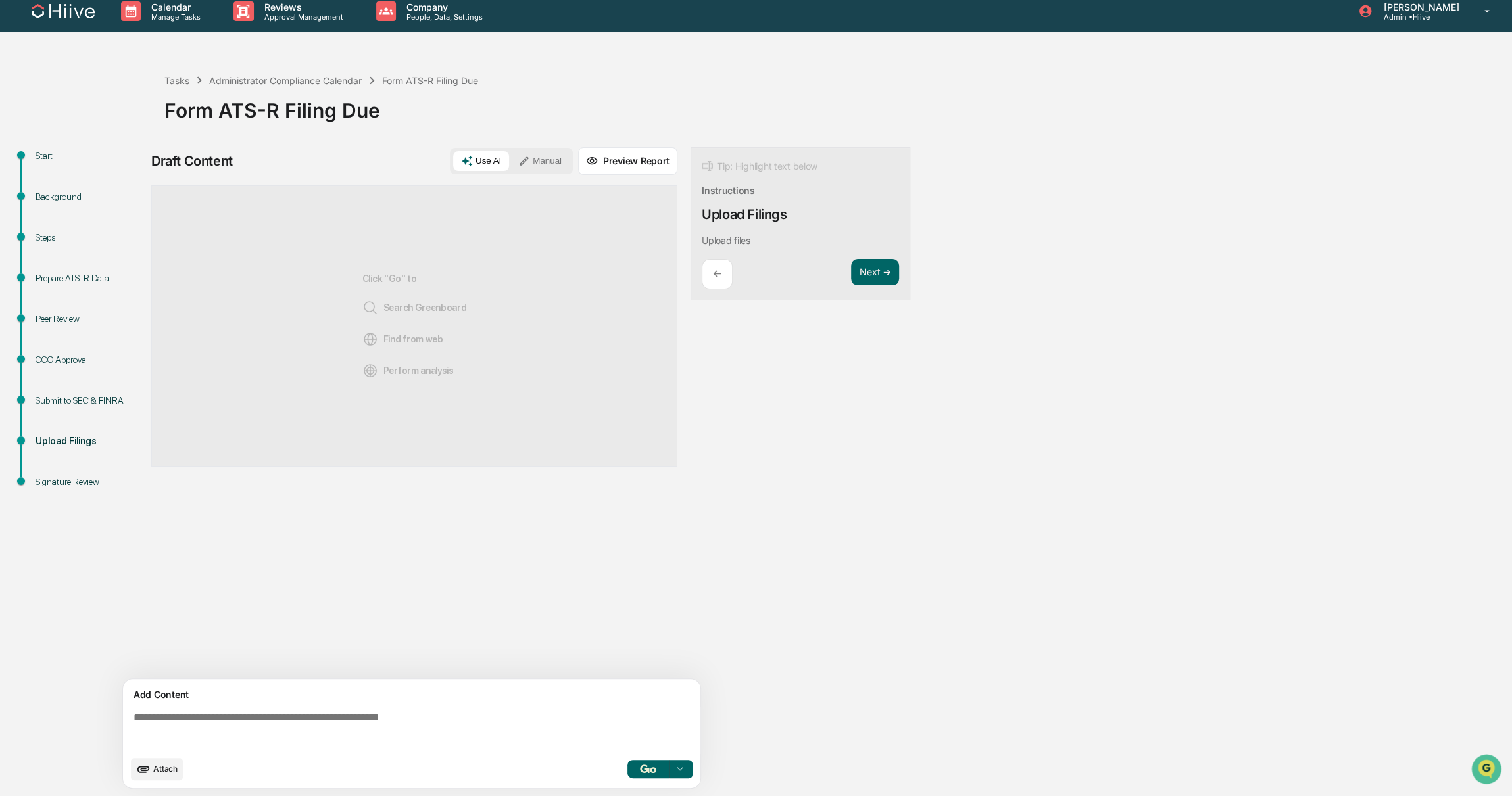
scroll to position [0, 0]
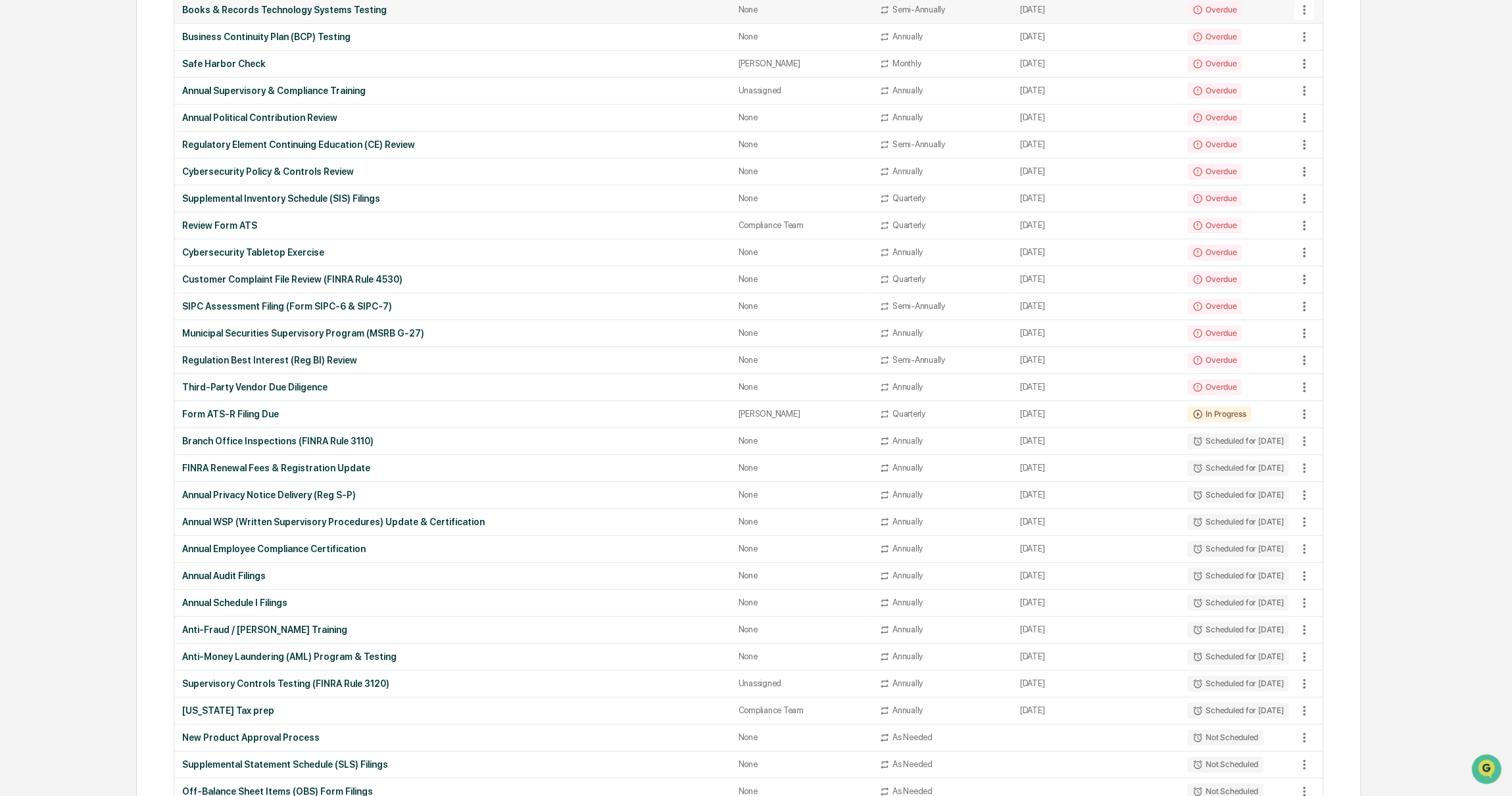
scroll to position [584, 0]
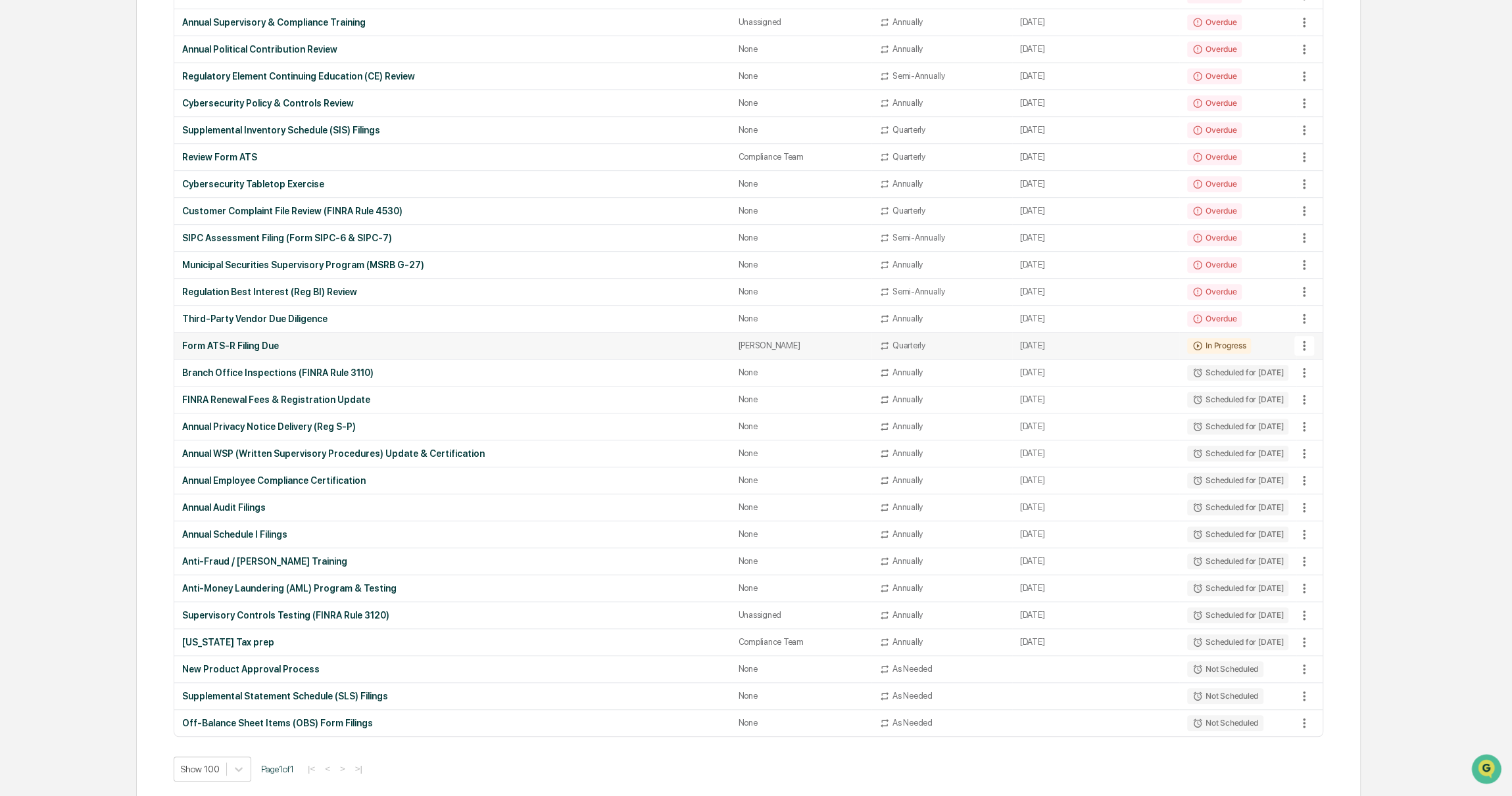
click at [300, 341] on div "Form ATS-R Filing Due" at bounding box center [452, 346] width 540 height 10
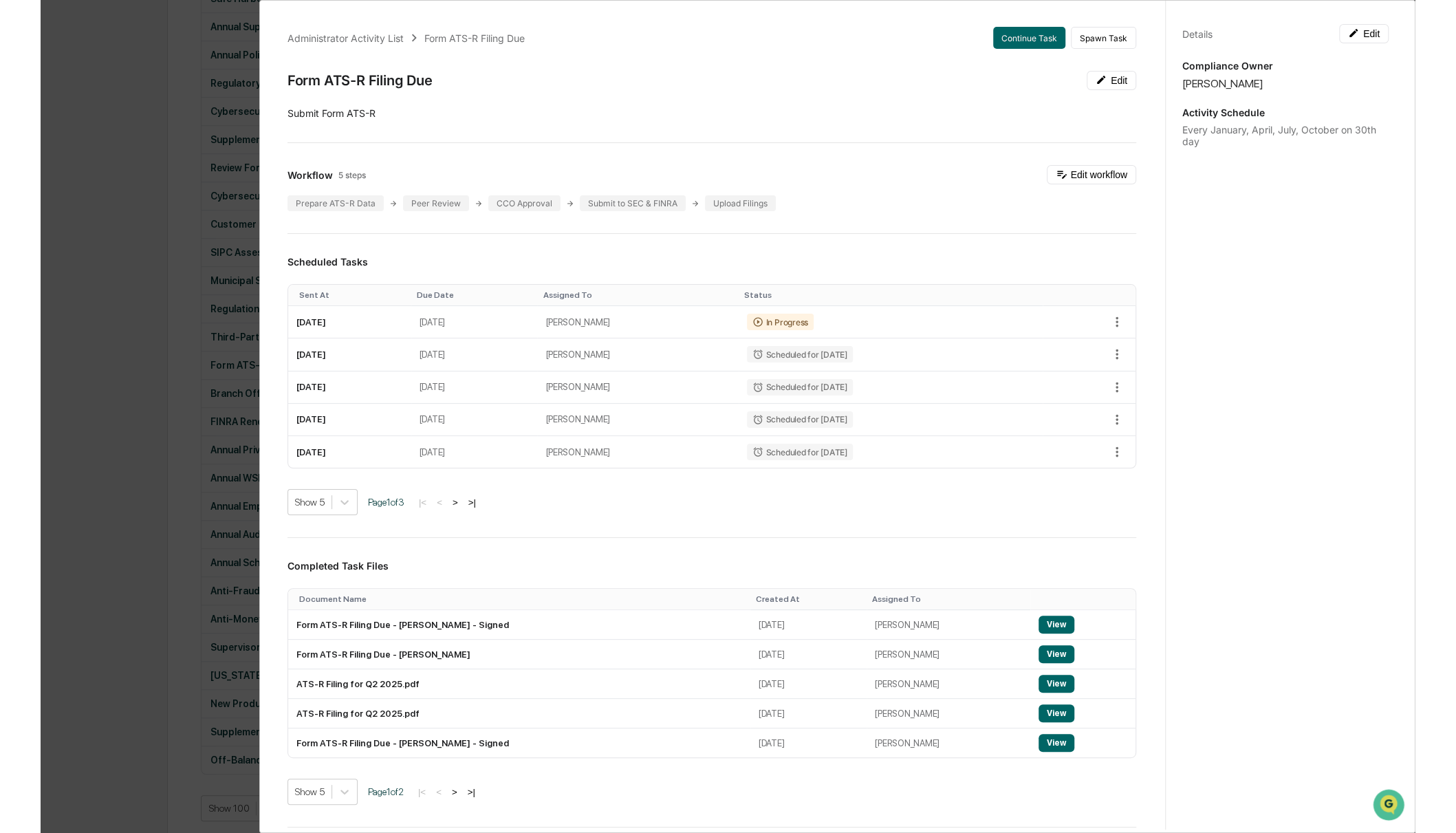
scroll to position [607, 0]
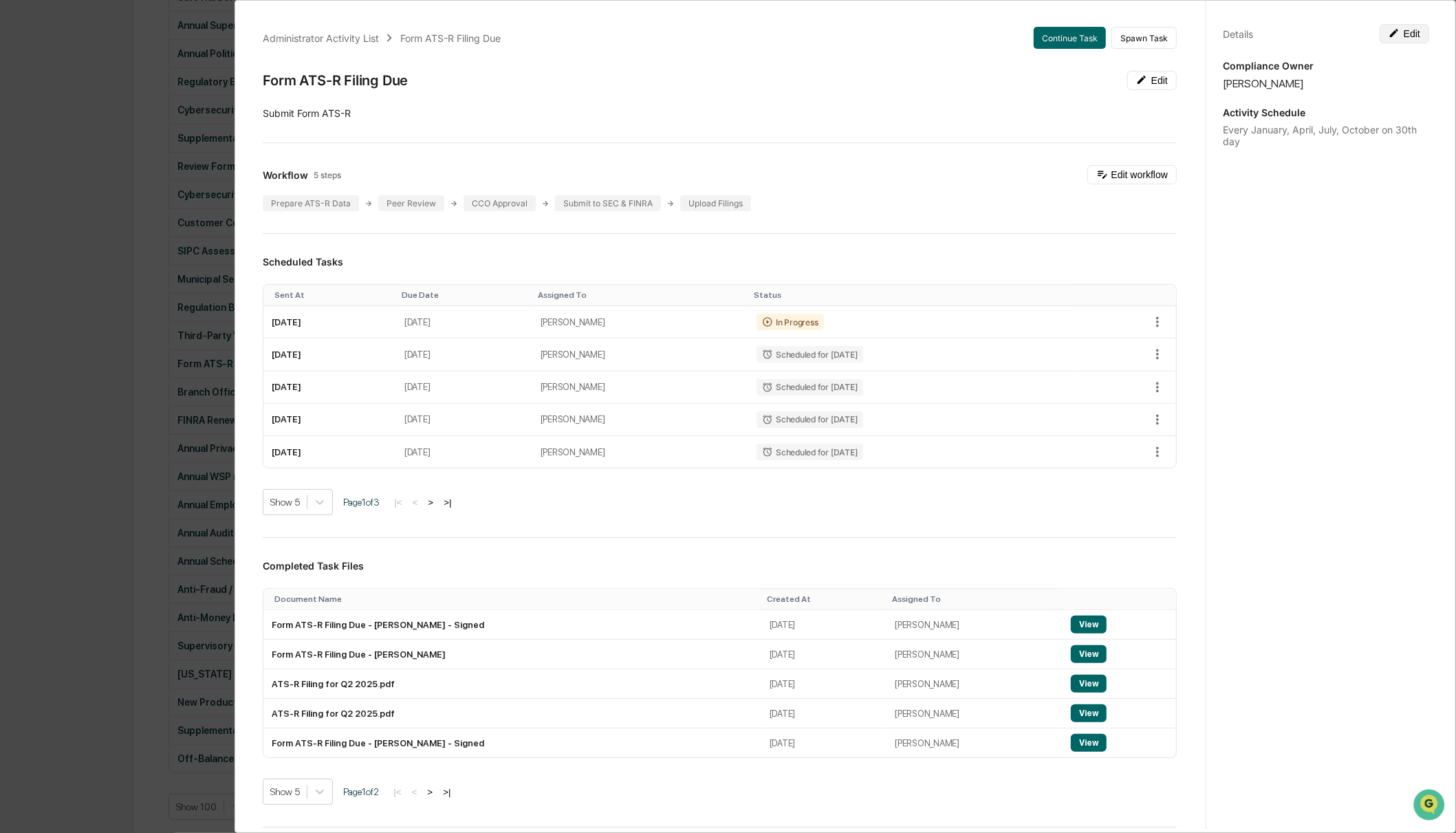
click at [1399, 33] on button "Edit" at bounding box center [1404, 33] width 49 height 19
click at [1052, 36] on button "Continue Task" at bounding box center [1069, 38] width 72 height 22
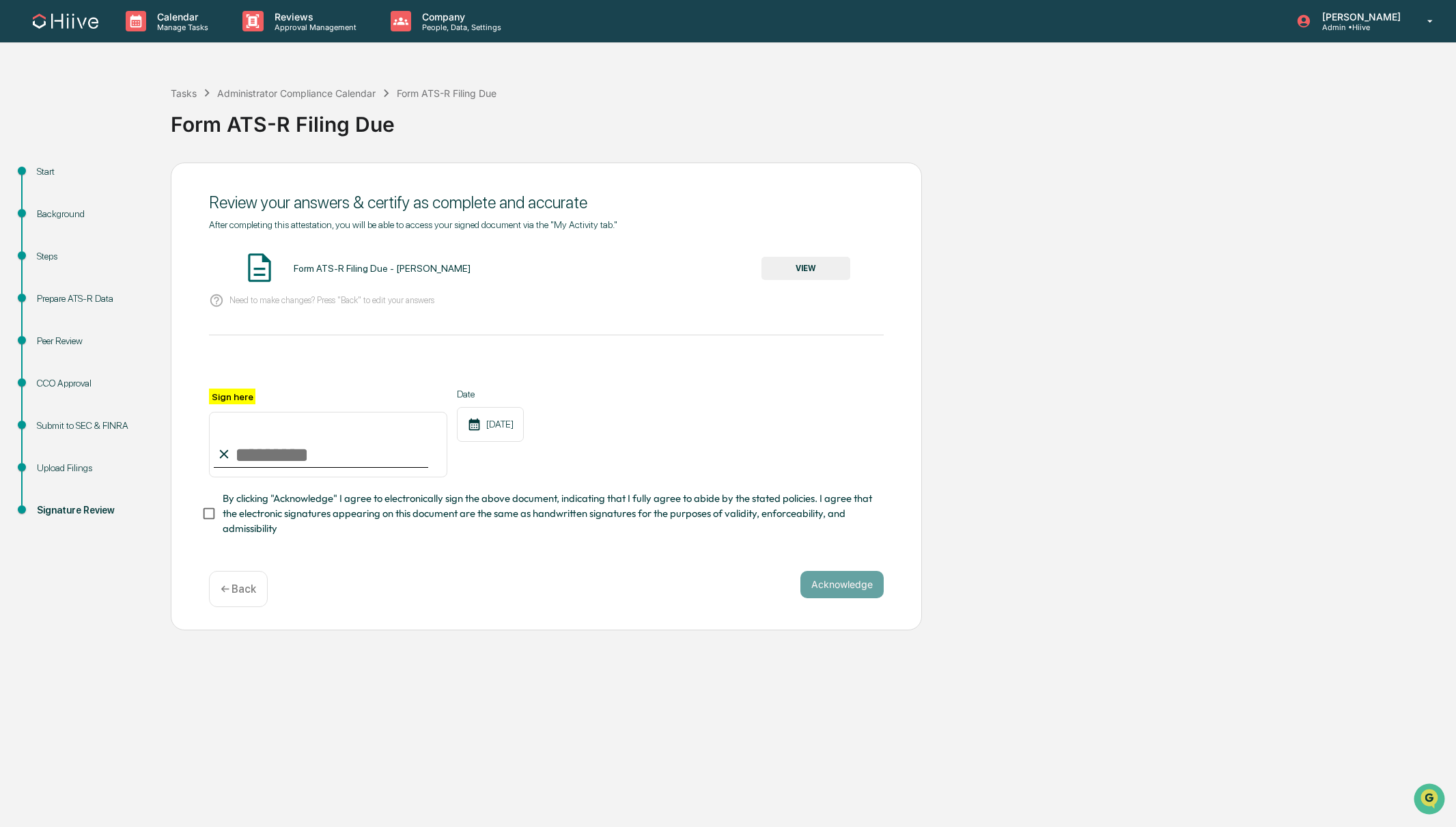
click at [48, 298] on div "Prepare ATS-R Data" at bounding box center [92, 299] width 112 height 14
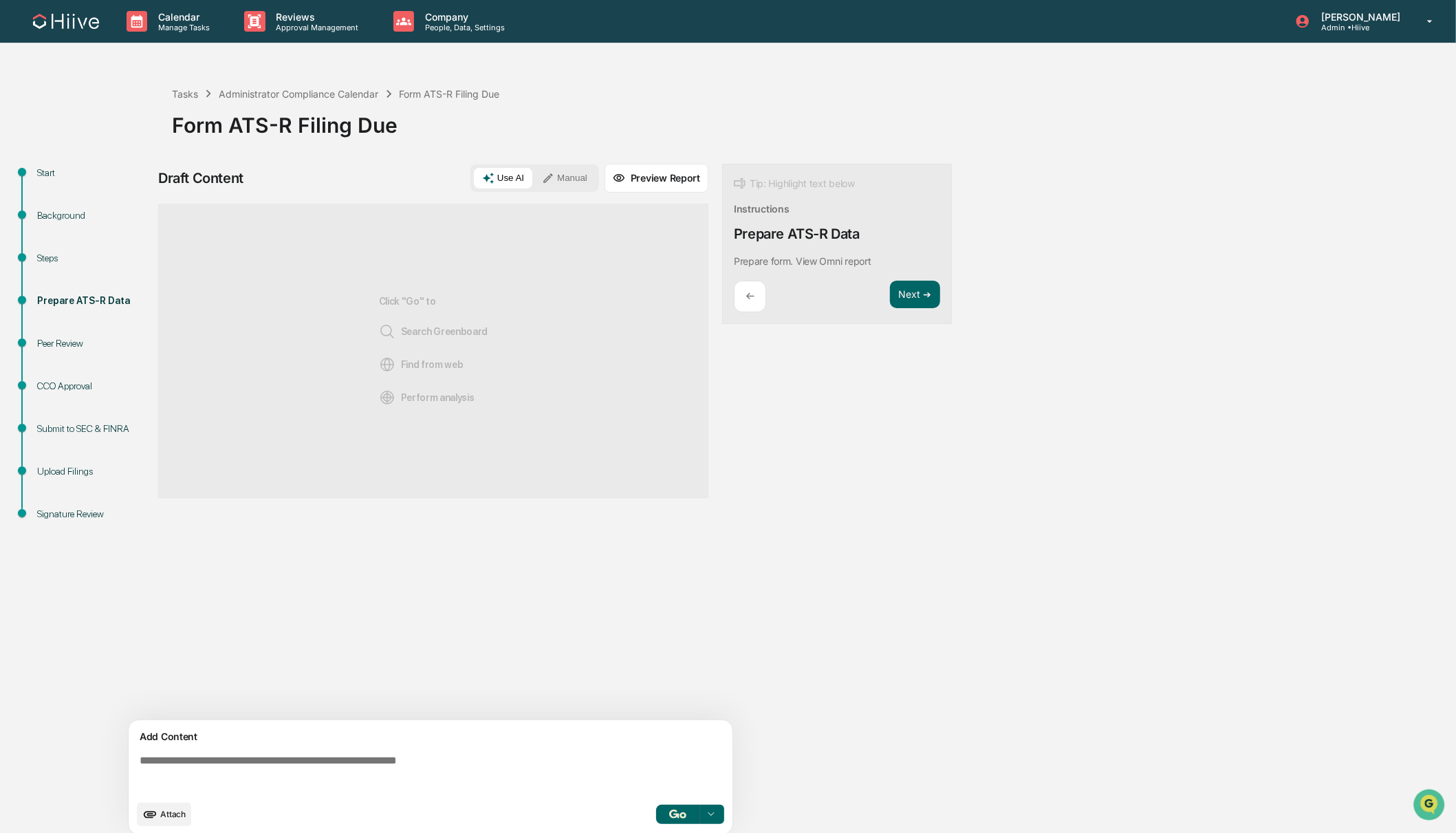
click at [399, 322] on div "Click "Go" to Search Greenboard Find from web Perform analysis" at bounding box center [433, 351] width 109 height 249
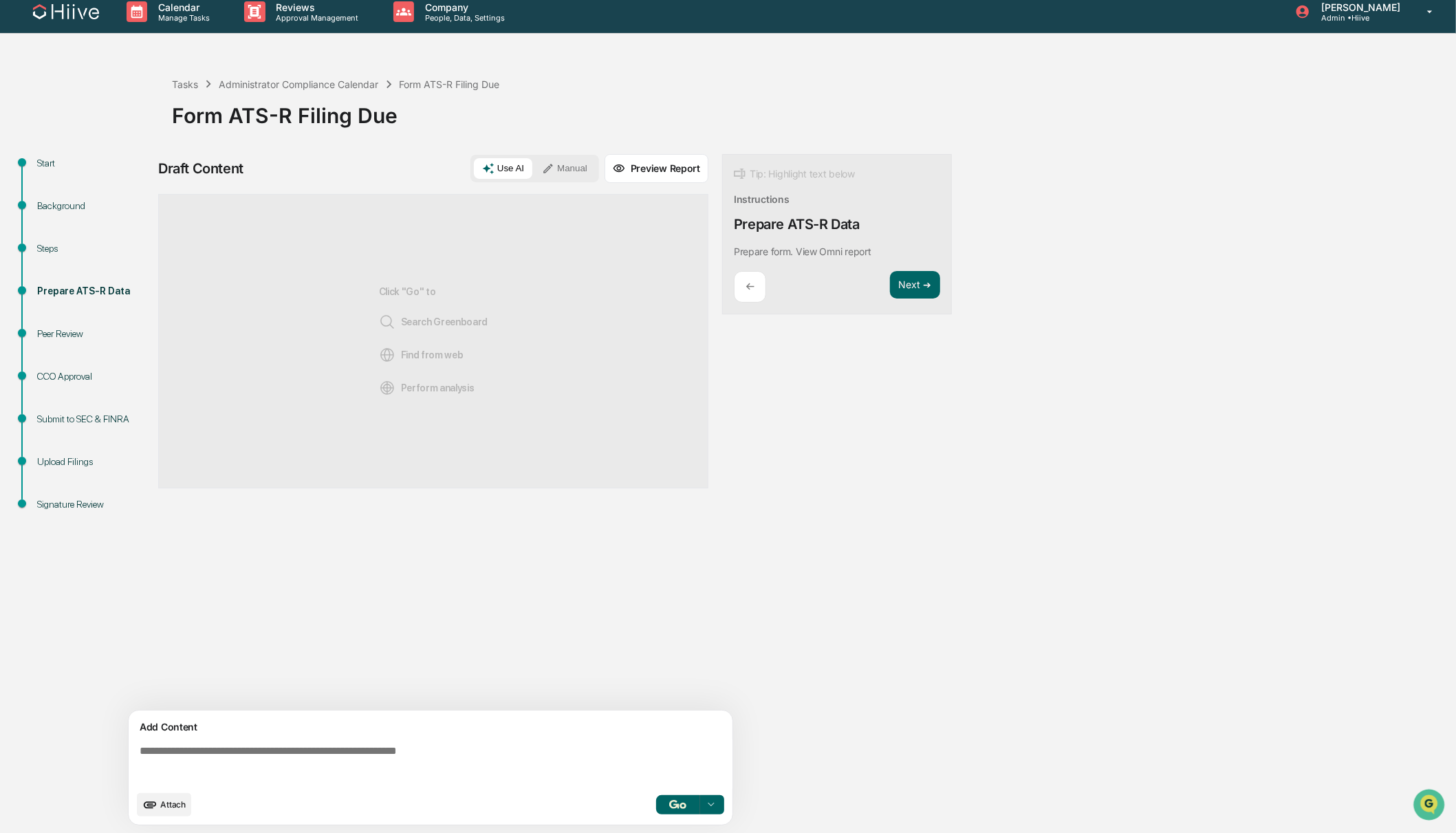
click at [51, 253] on div "Steps" at bounding box center [93, 249] width 113 height 15
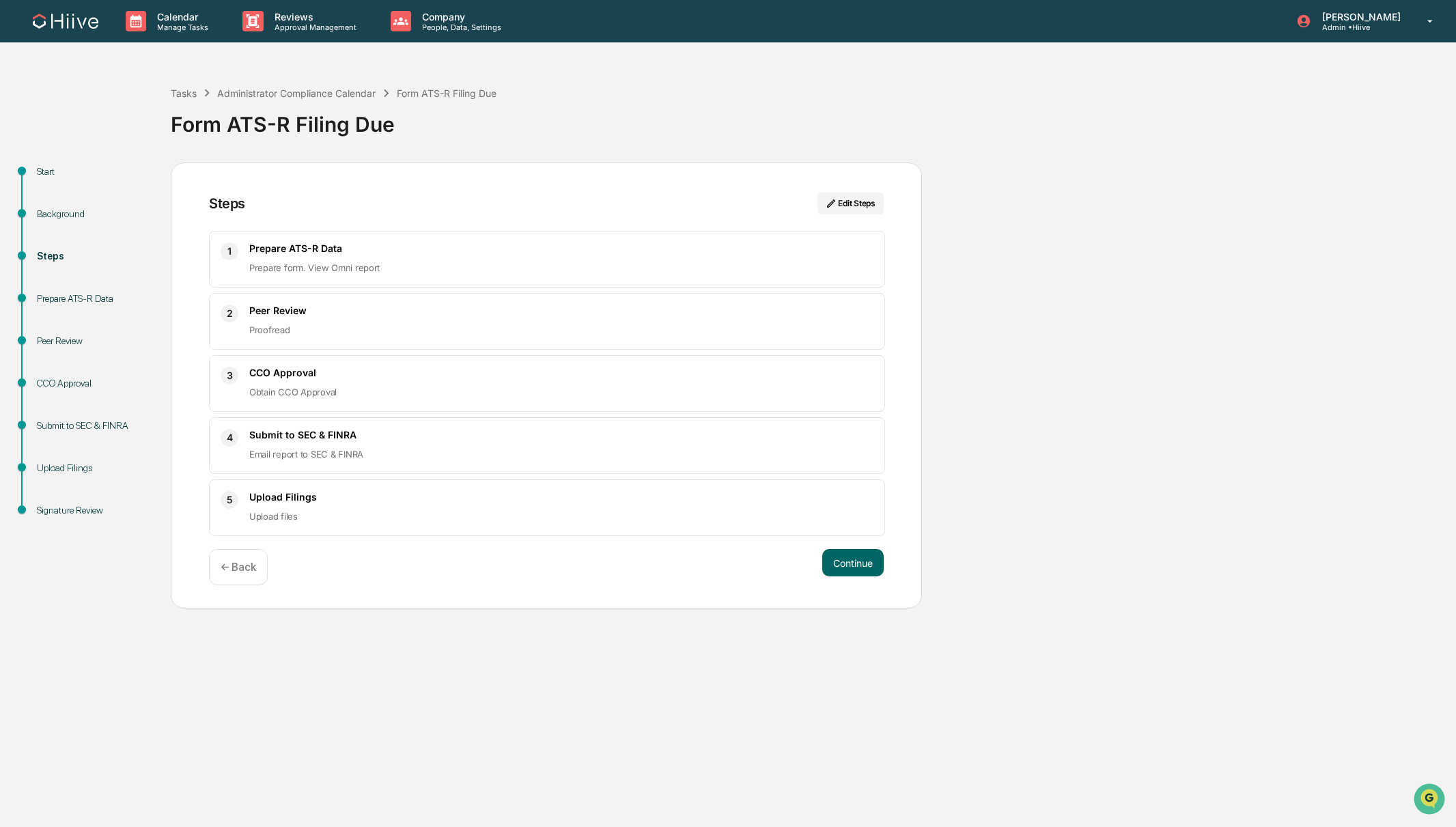
click at [43, 165] on div "Start" at bounding box center [92, 172] width 112 height 14
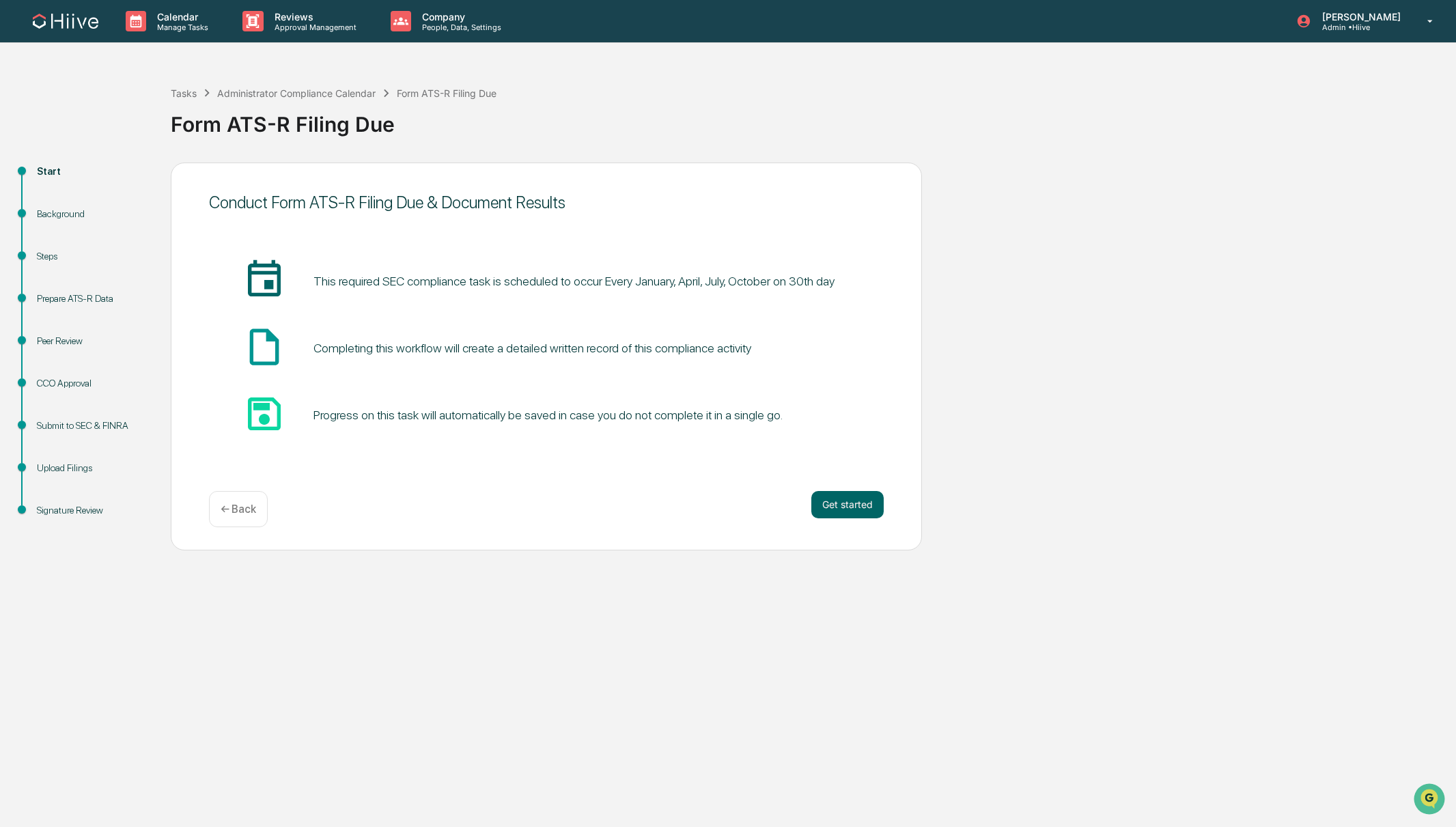
click at [77, 213] on div "Background" at bounding box center [92, 215] width 112 height 14
click at [56, 215] on div "Background" at bounding box center [92, 215] width 112 height 14
click at [48, 260] on div "Steps" at bounding box center [92, 256] width 112 height 14
click at [65, 306] on div "Prepare ATS-R Data" at bounding box center [92, 315] width 134 height 43
click at [44, 344] on div "Peer Review" at bounding box center [92, 341] width 112 height 14
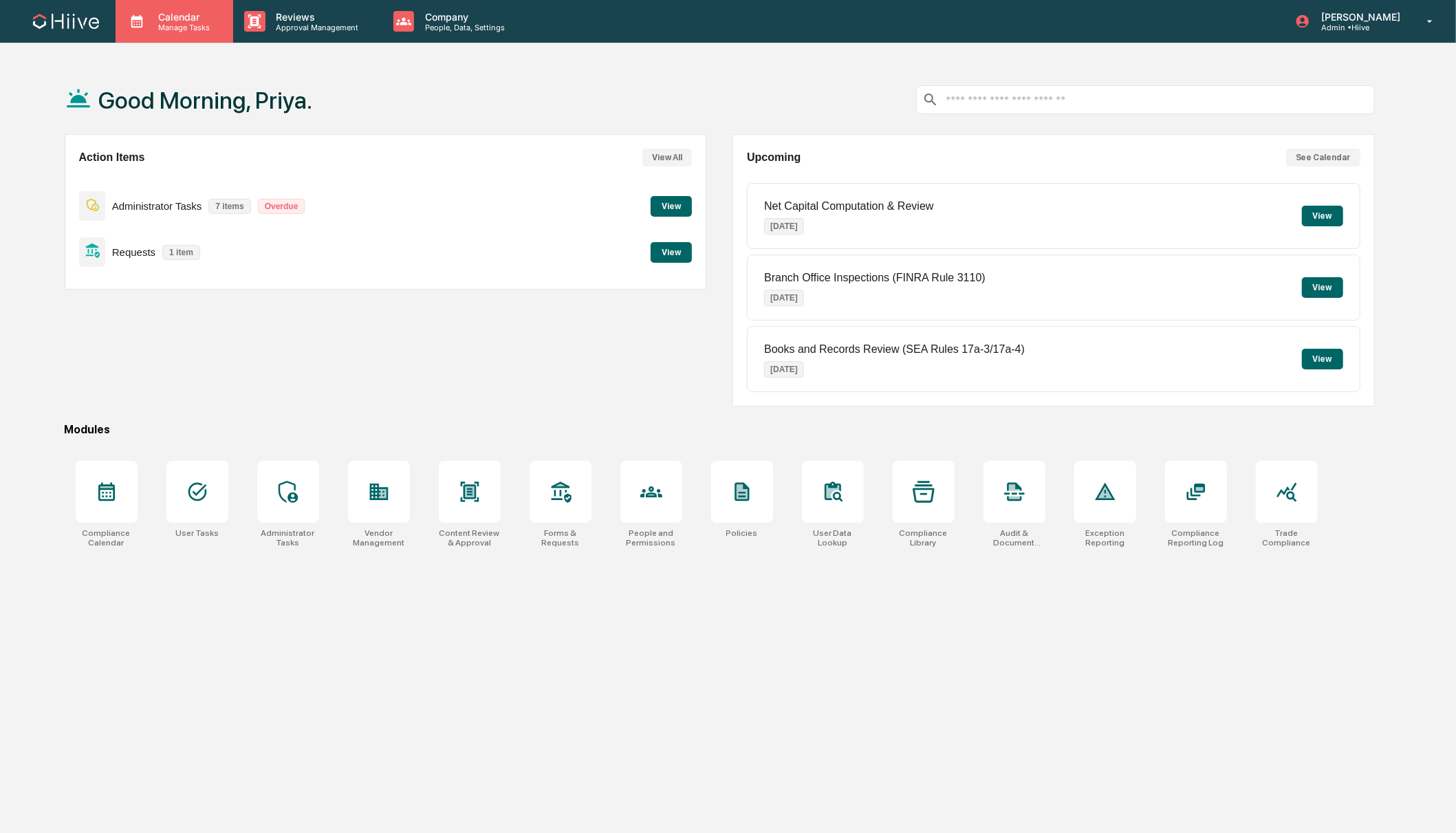
click at [163, 25] on p "Manage Tasks" at bounding box center [182, 27] width 70 height 9
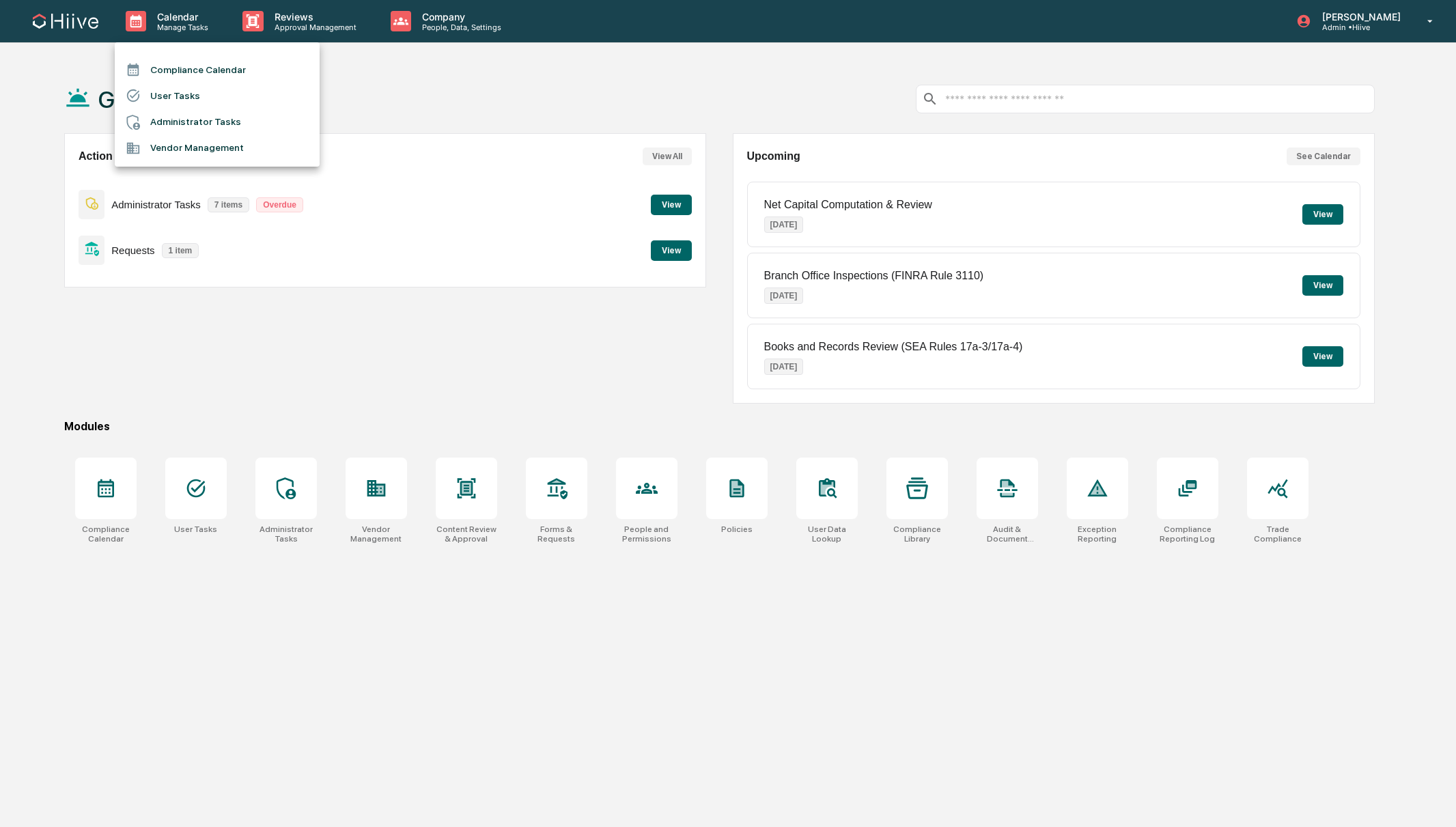
click at [314, 22] on div at bounding box center [728, 413] width 1456 height 827
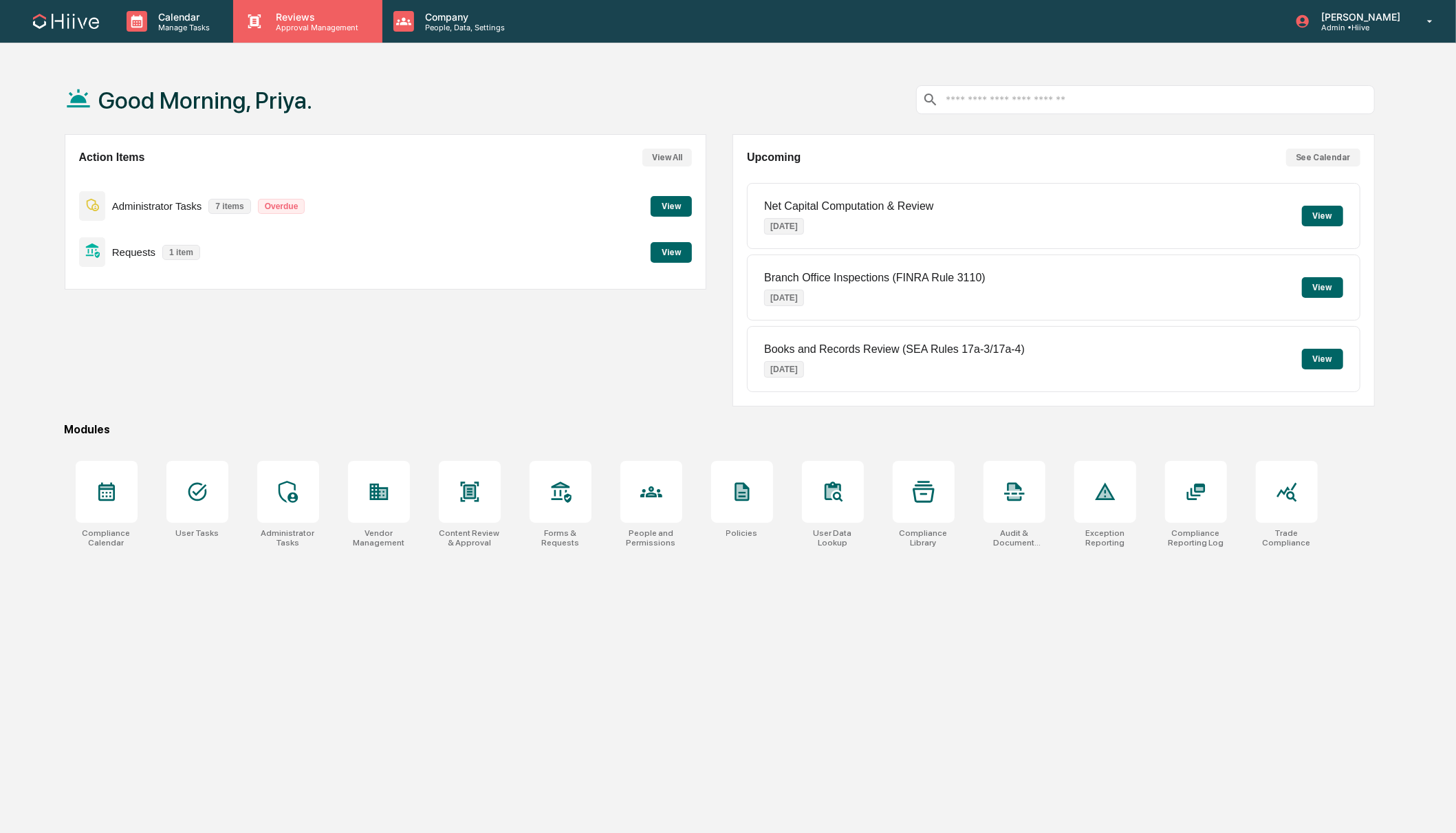
click at [308, 23] on p "Approval Management" at bounding box center [316, 27] width 100 height 9
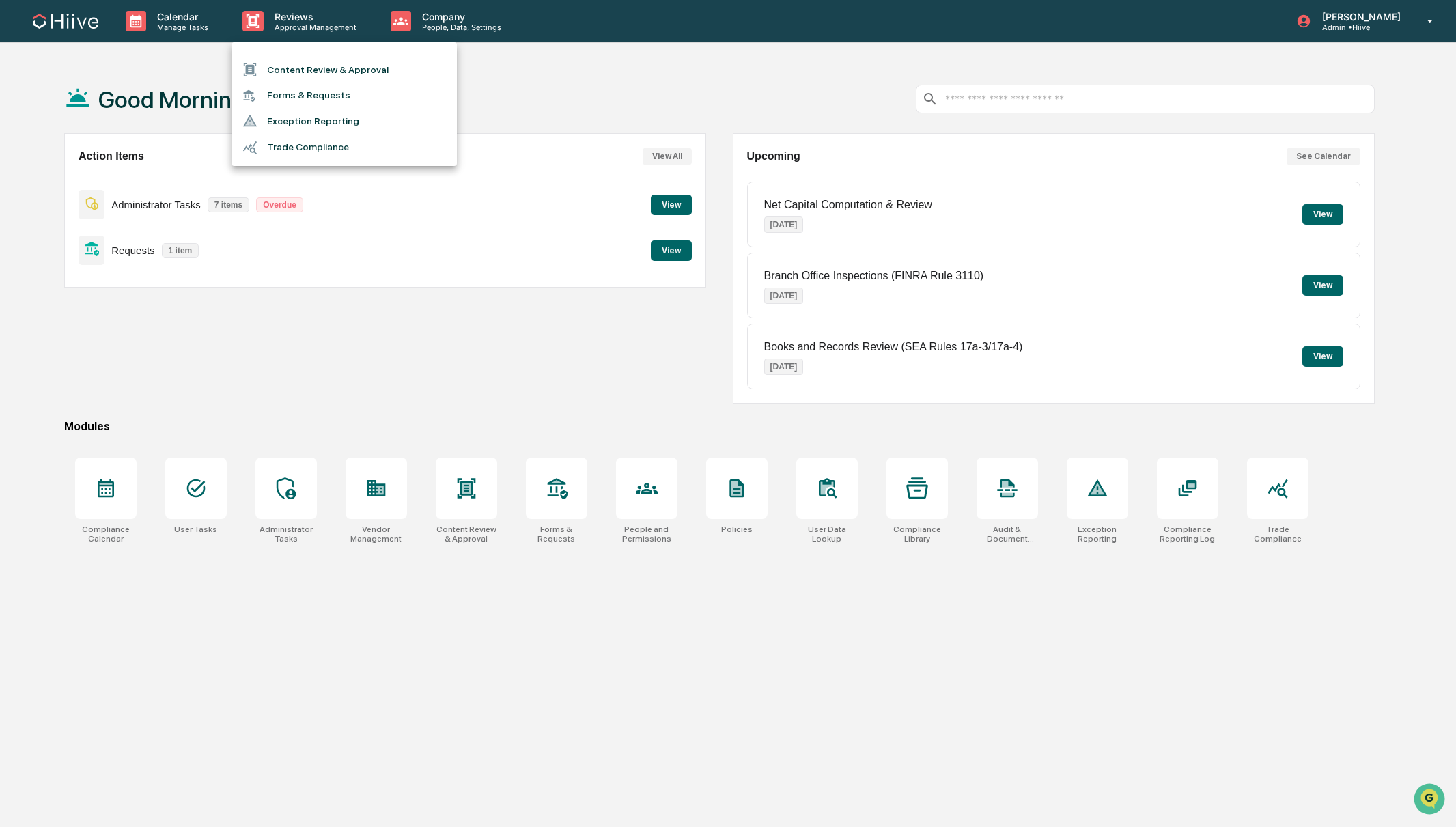
click at [308, 62] on li "Content Review & Approval" at bounding box center [344, 69] width 225 height 26
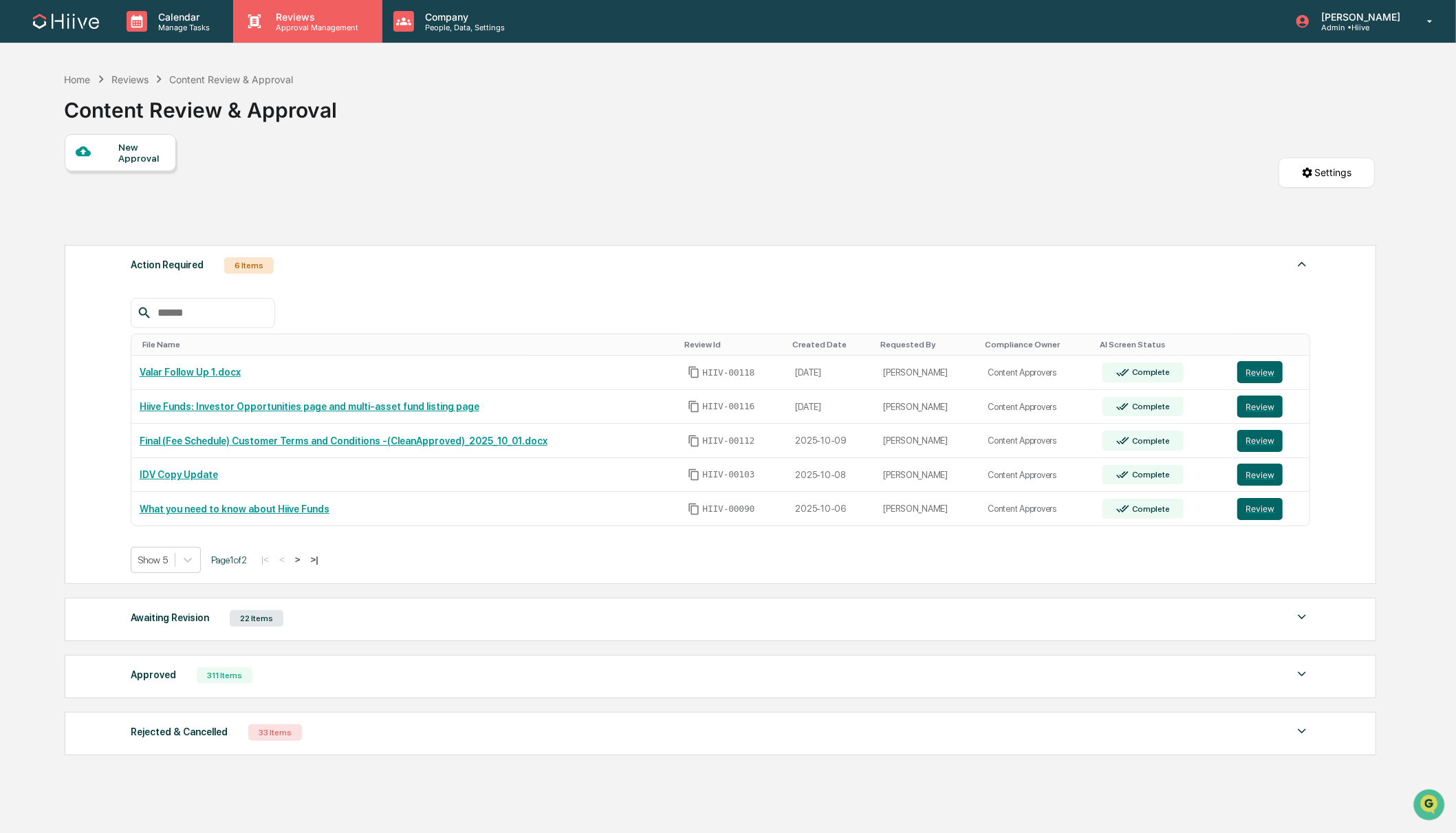
click at [296, 27] on p "Approval Management" at bounding box center [316, 27] width 100 height 9
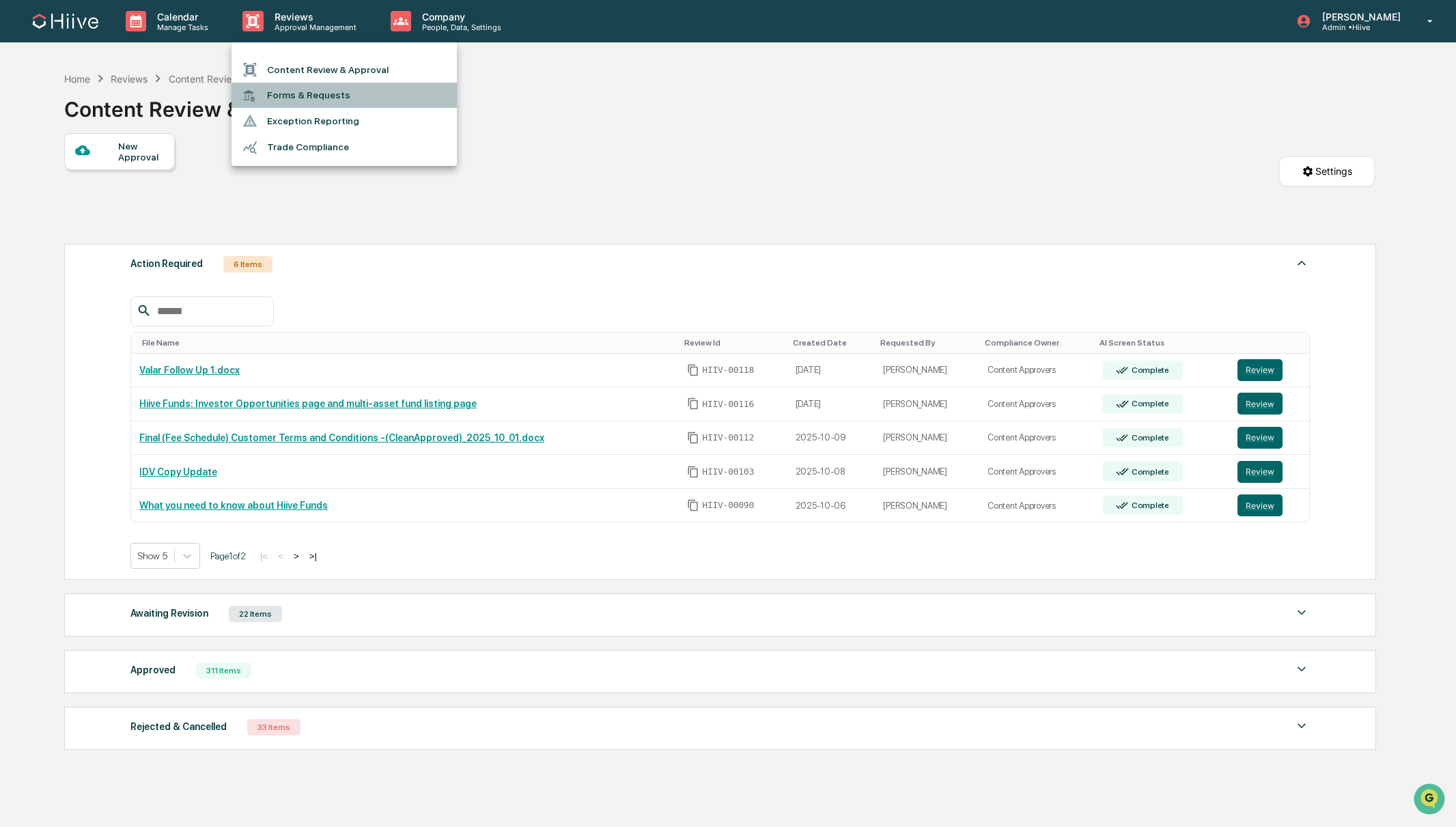
click at [300, 98] on li "Forms & Requests" at bounding box center [344, 95] width 225 height 25
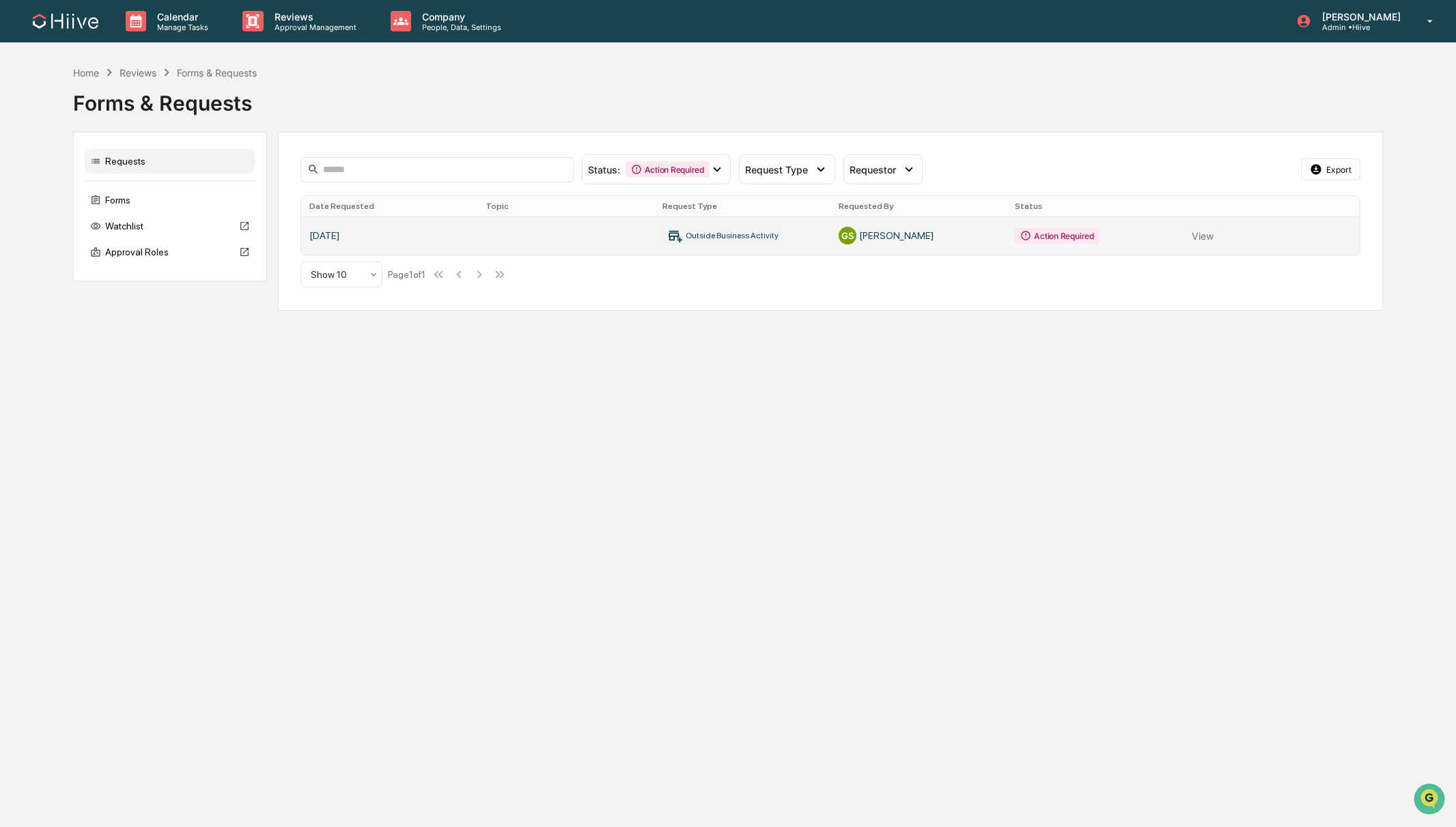
click at [350, 235] on link at bounding box center [831, 235] width 1060 height 38
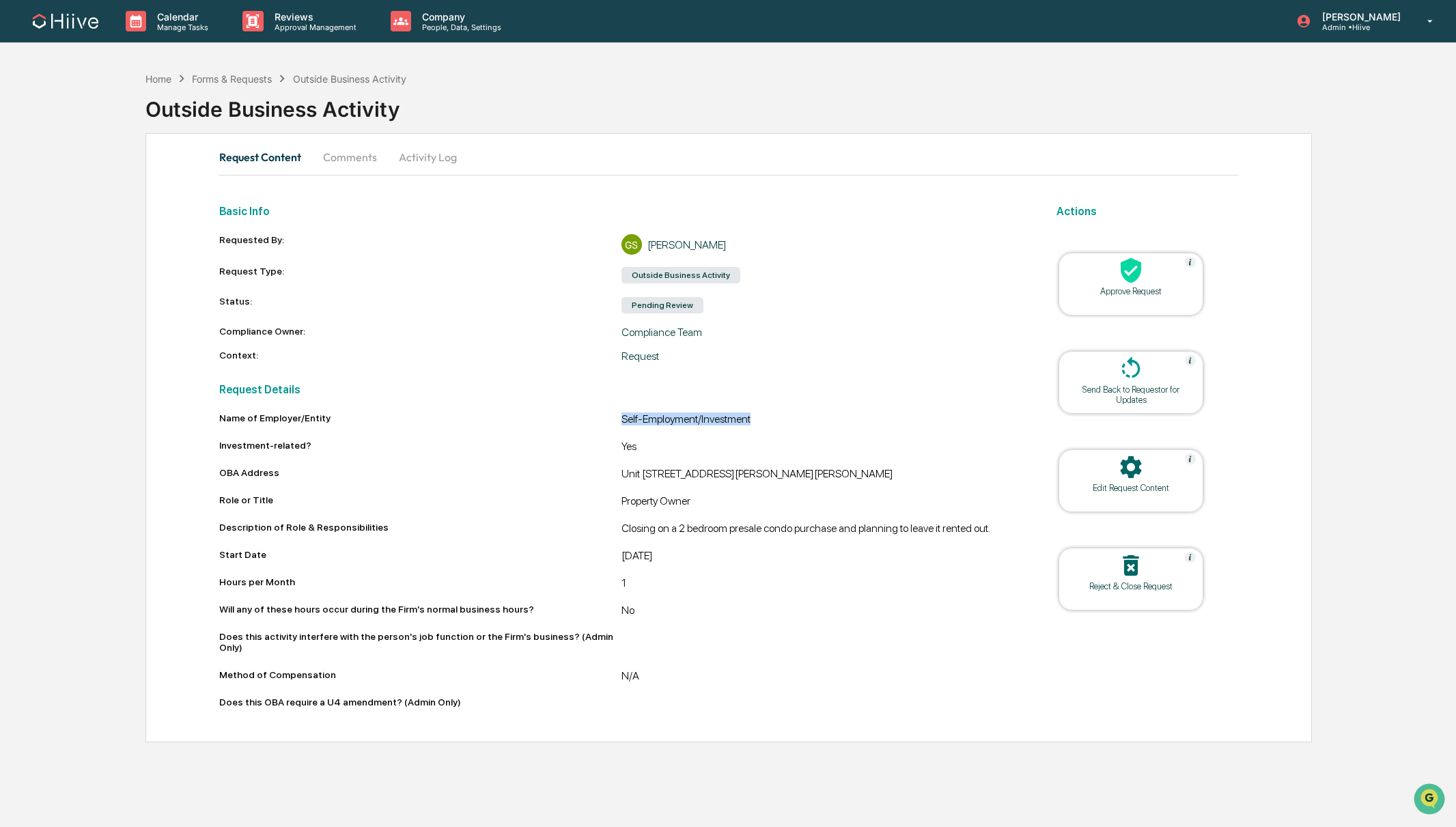
drag, startPoint x: 762, startPoint y: 412, endPoint x: 629, endPoint y: 405, distance: 133.2
click at [629, 405] on div "Request Details Name of Employer/Entity Self-Employment/Investment Investment-r…" at bounding box center [622, 542] width 805 height 339
drag, startPoint x: 628, startPoint y: 475, endPoint x: 866, endPoint y: 476, distance: 238.0
click at [866, 476] on div "Unit 415, 3055 Murray Street, Port Moody, BC" at bounding box center [823, 475] width 402 height 17
drag, startPoint x: 725, startPoint y: 498, endPoint x: 613, endPoint y: 497, distance: 112.0
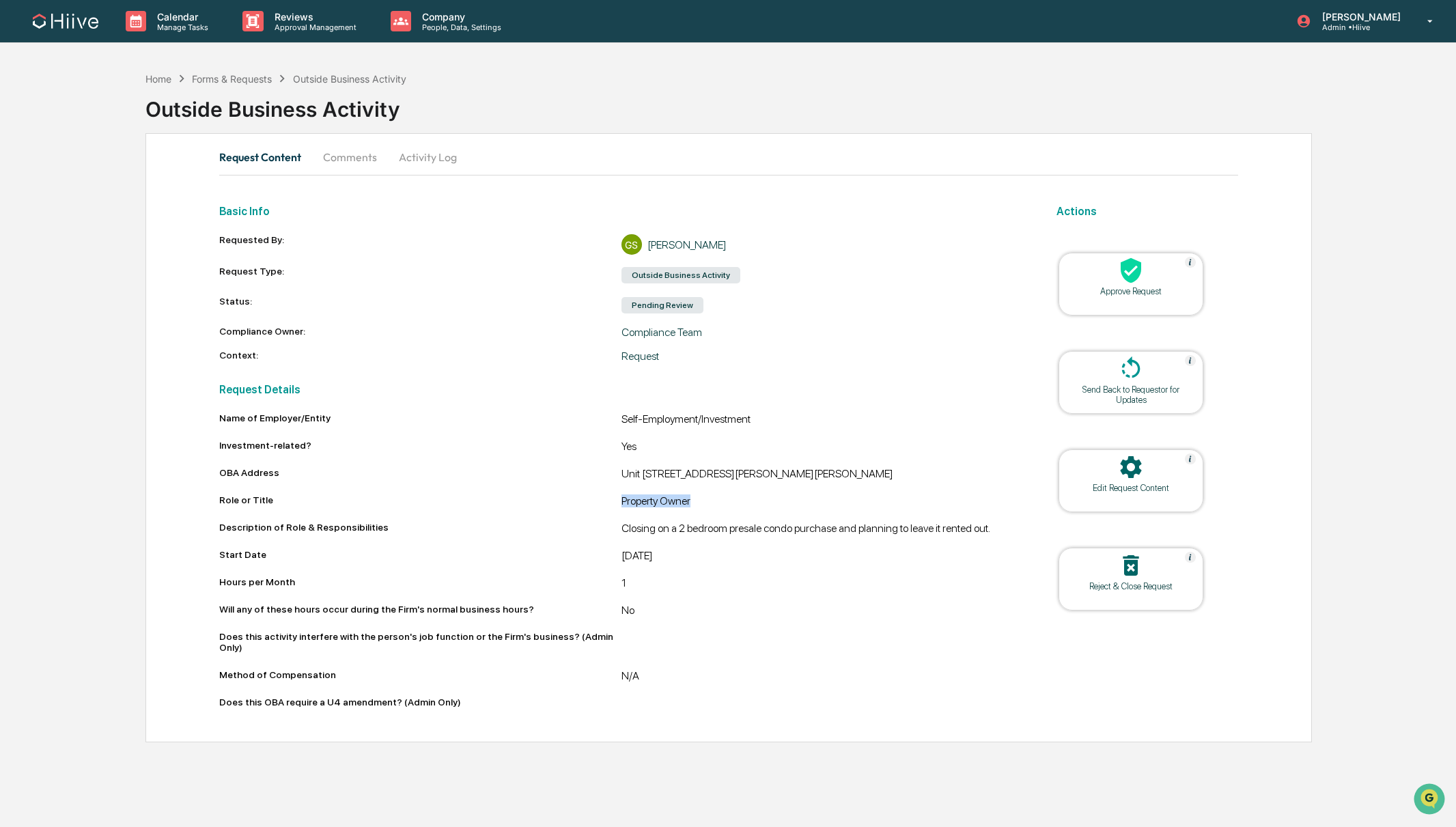
click at [613, 497] on div "Role or Title Property Owner" at bounding box center [622, 503] width 805 height 17
drag, startPoint x: 619, startPoint y: 418, endPoint x: 788, endPoint y: 421, distance: 169.0
click at [788, 421] on div "Name of Employer/Entity Self-Employment/Investment" at bounding box center [622, 420] width 805 height 17
drag, startPoint x: 622, startPoint y: 526, endPoint x: 656, endPoint y: 539, distance: 36.4
click at [656, 538] on div "Description of Role & Responsibilities Closing on a 2 bedroom presale condo pur…" at bounding box center [622, 529] width 805 height 17
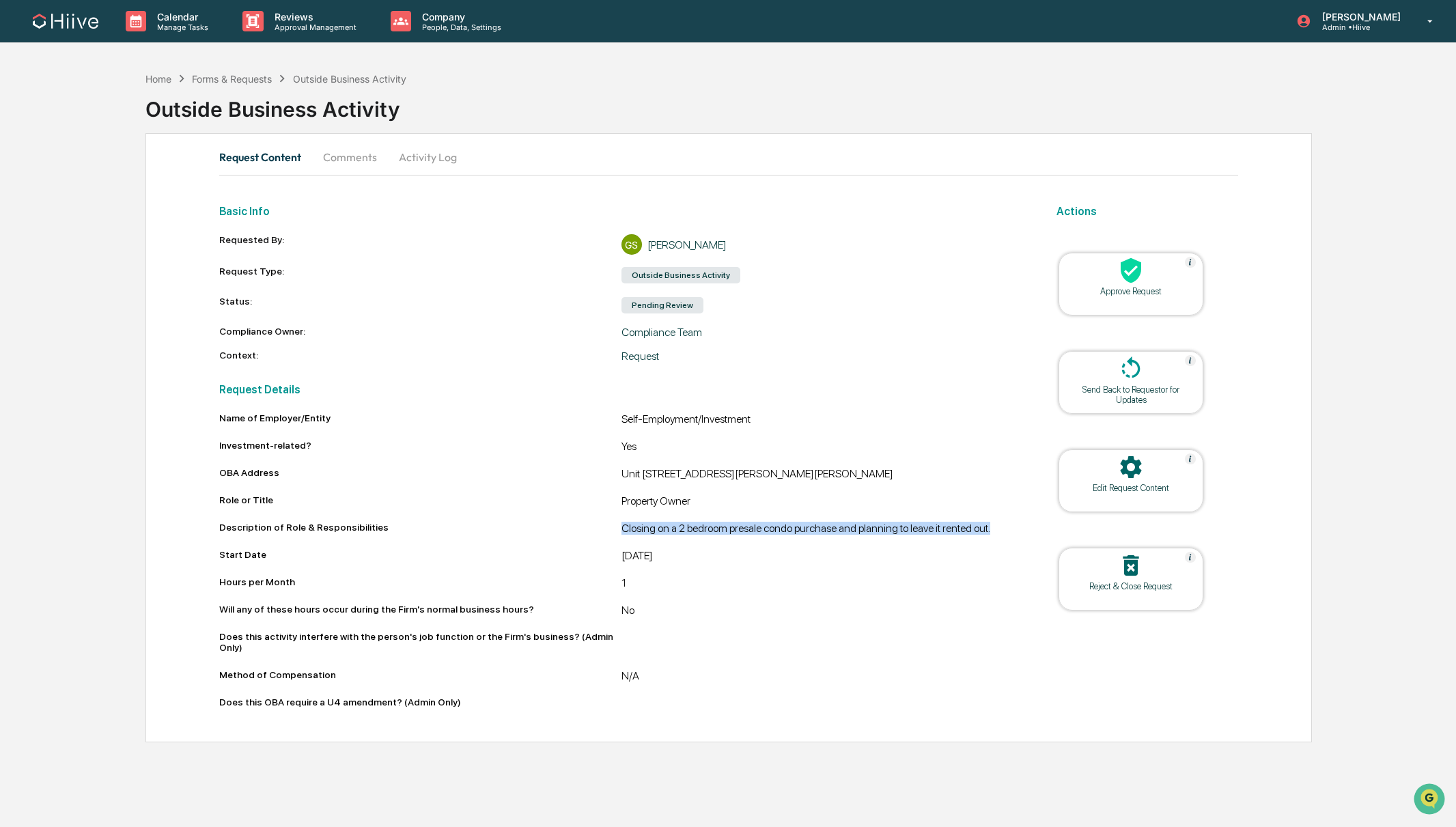
click at [736, 545] on div "Name of Employer/Entity Self-Employment/Investment Investment-related? Yes OBA …" at bounding box center [622, 563] width 805 height 300
drag, startPoint x: 657, startPoint y: 536, endPoint x: 604, endPoint y: 524, distance: 54.3
click at [604, 524] on div "Description of Role & Responsibilities Closing on a 2 bedroom presale condo pur…" at bounding box center [622, 529] width 805 height 17
